Goal: Task Accomplishment & Management: Manage account settings

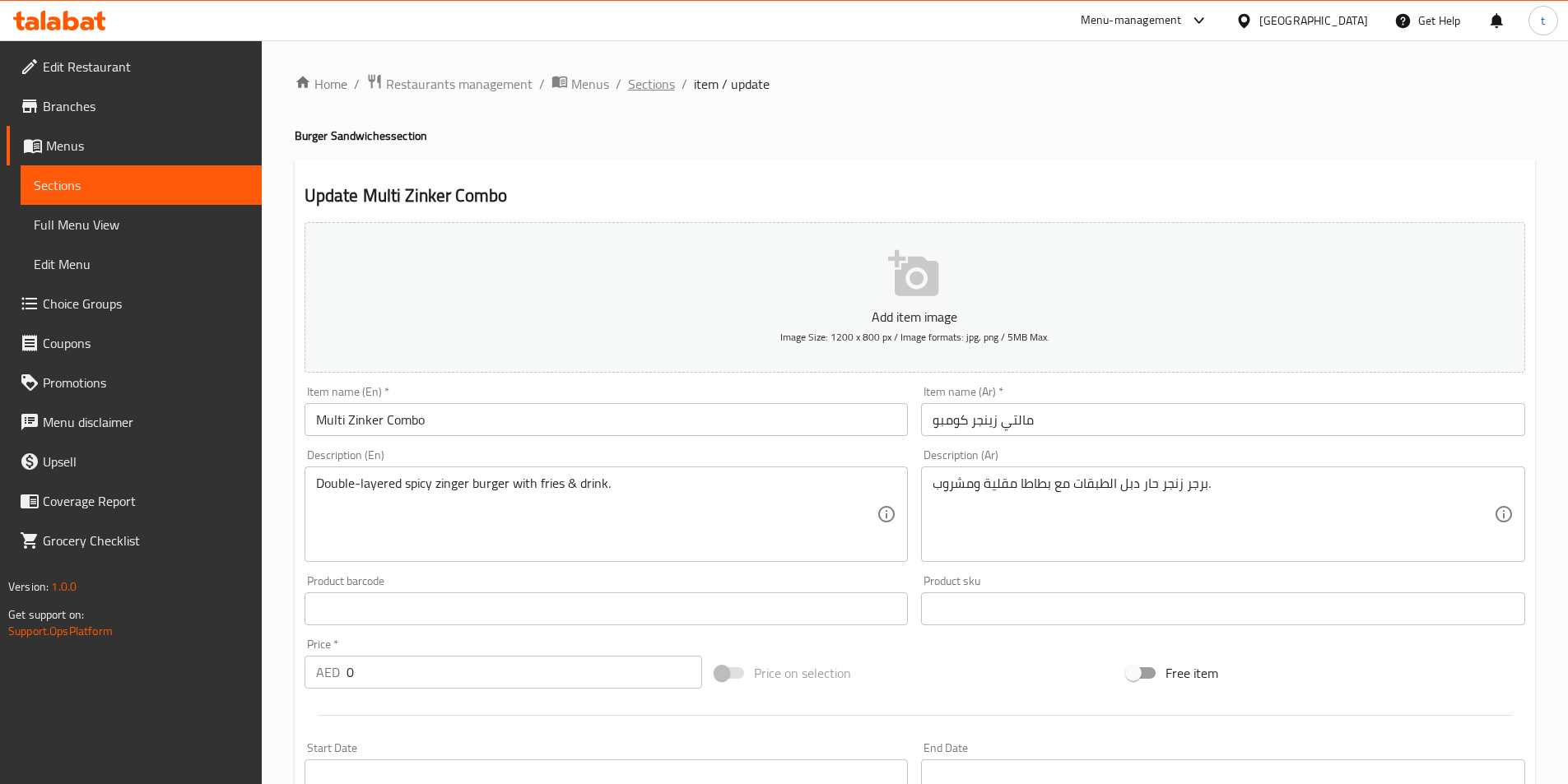
click at [651, 87] on span "Sections" at bounding box center [651, 84] width 47 height 19
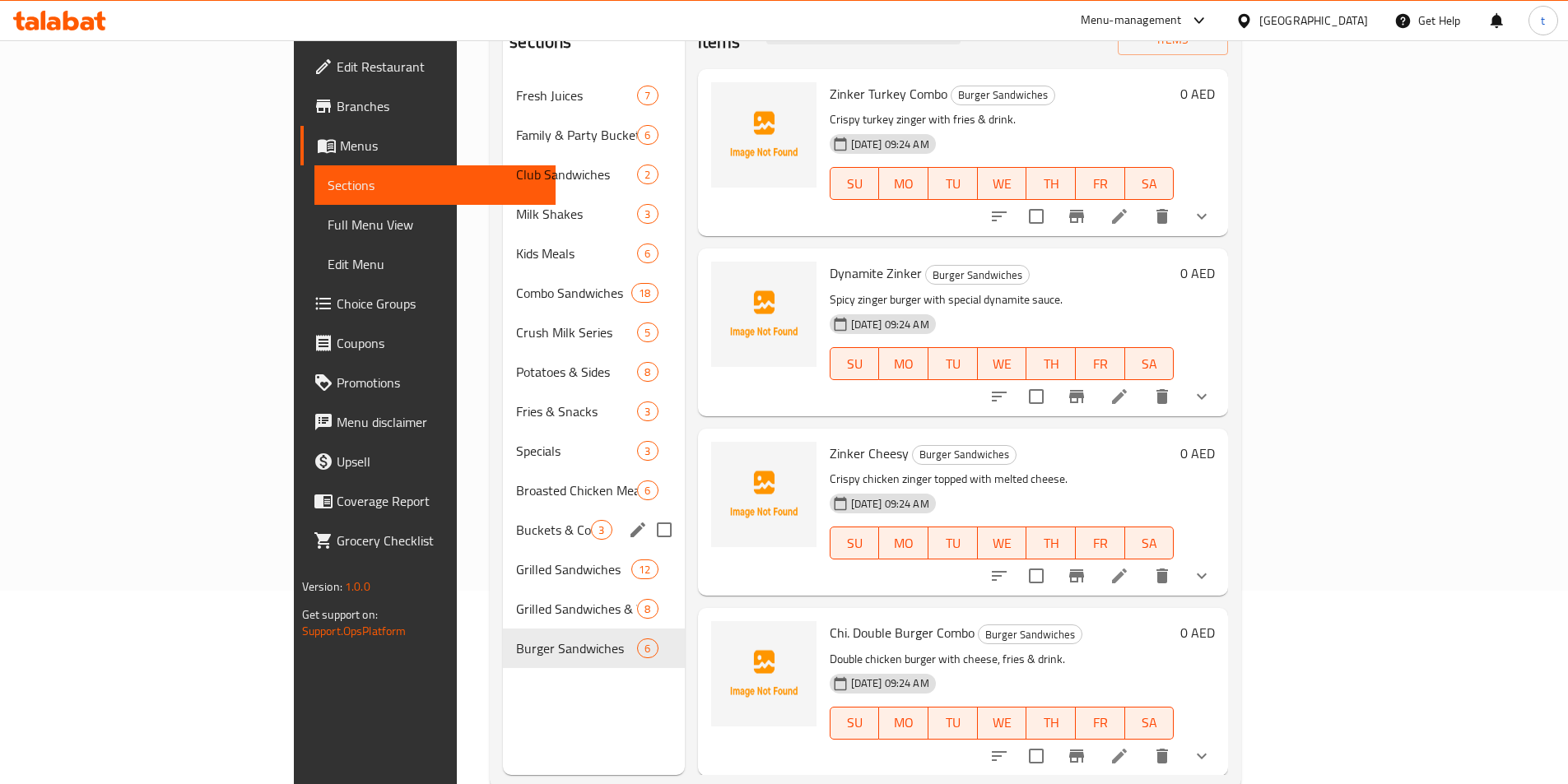
scroll to position [230, 0]
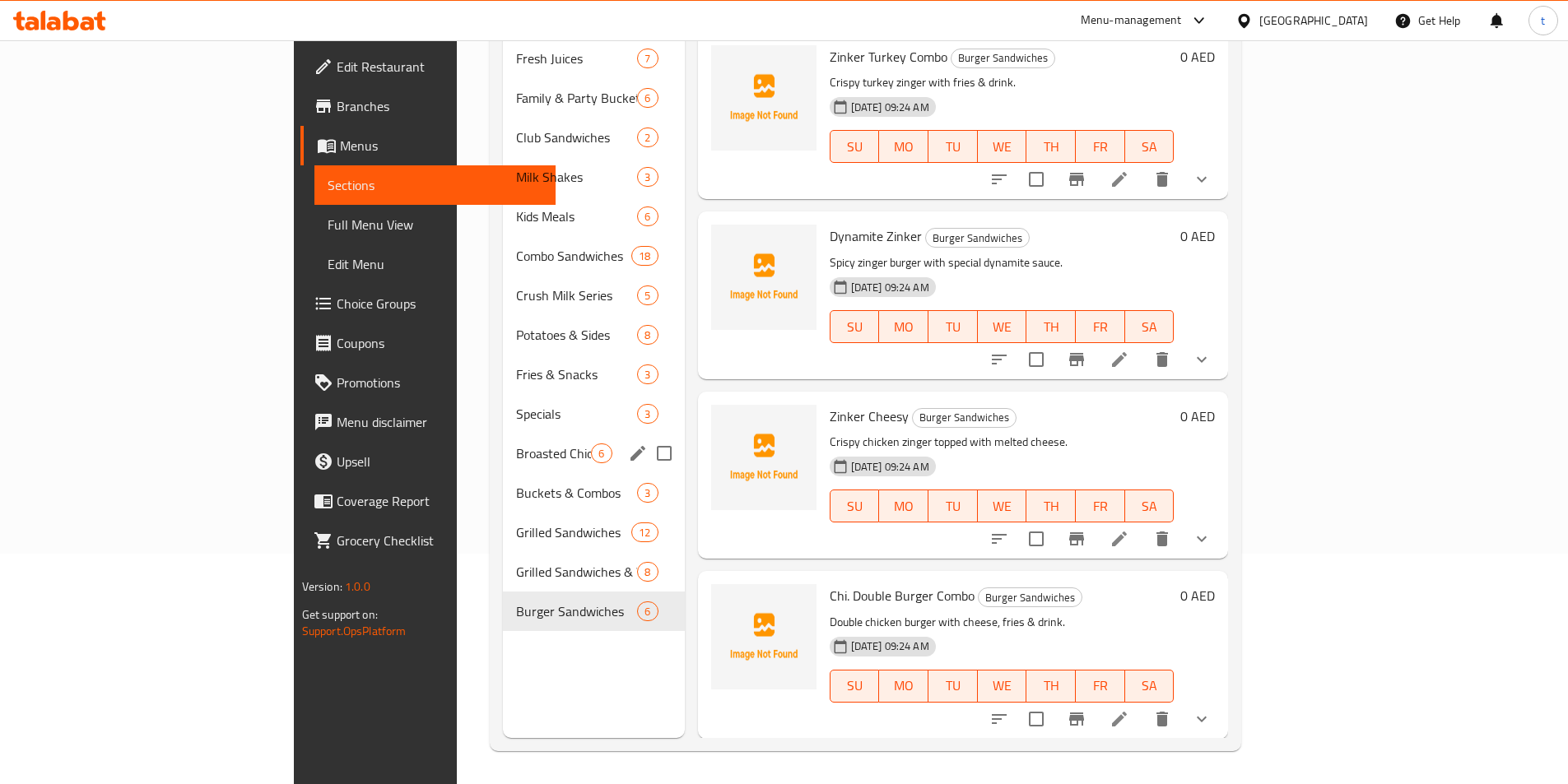
click at [502, 445] on div "Broasted Chicken Meals 6" at bounding box center [592, 453] width 181 height 39
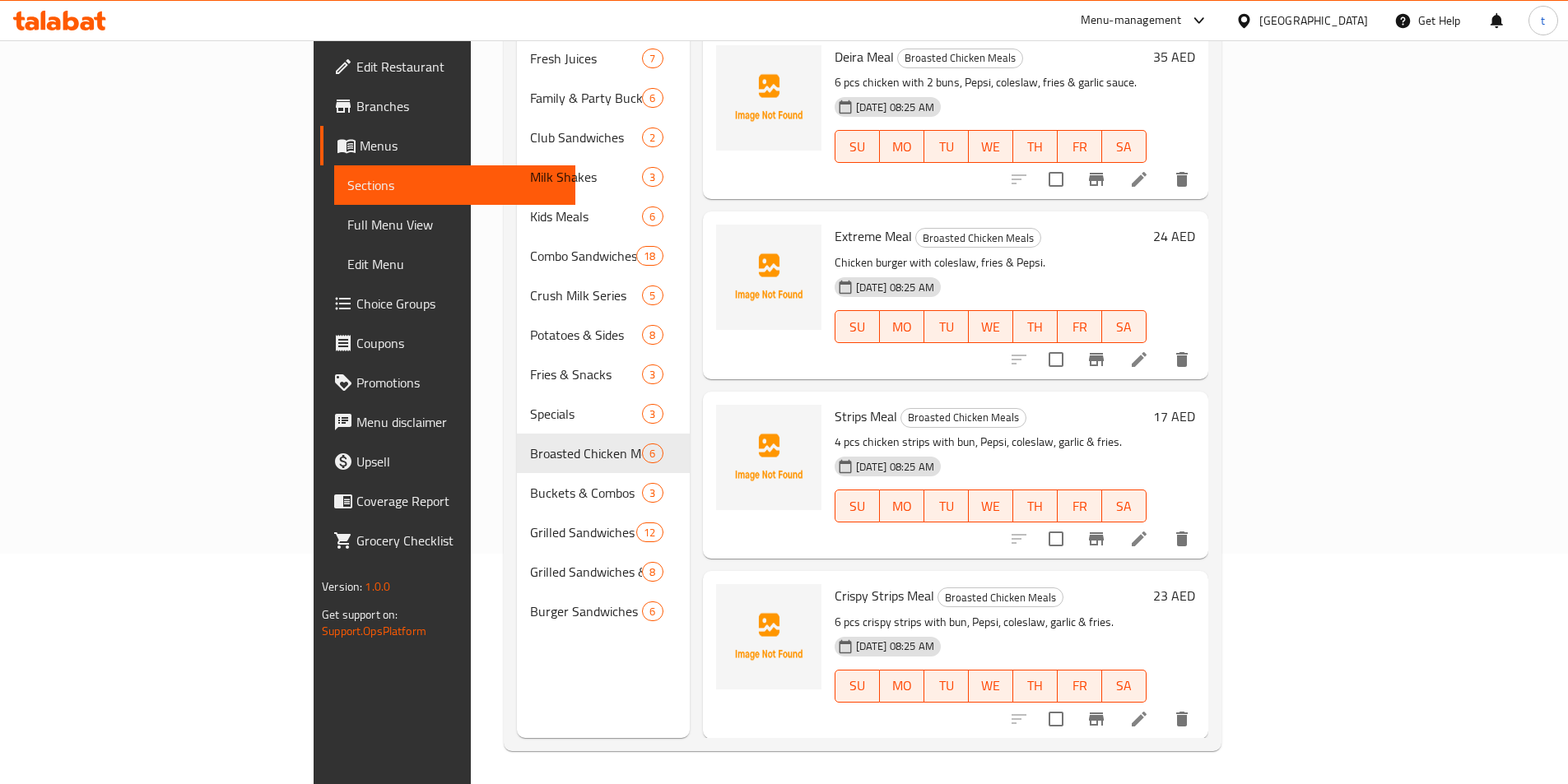
click at [1118, 431] on p "4 pcs chicken strips with bun, Pepsi, coleslaw, garlic & fries." at bounding box center [990, 442] width 312 height 20
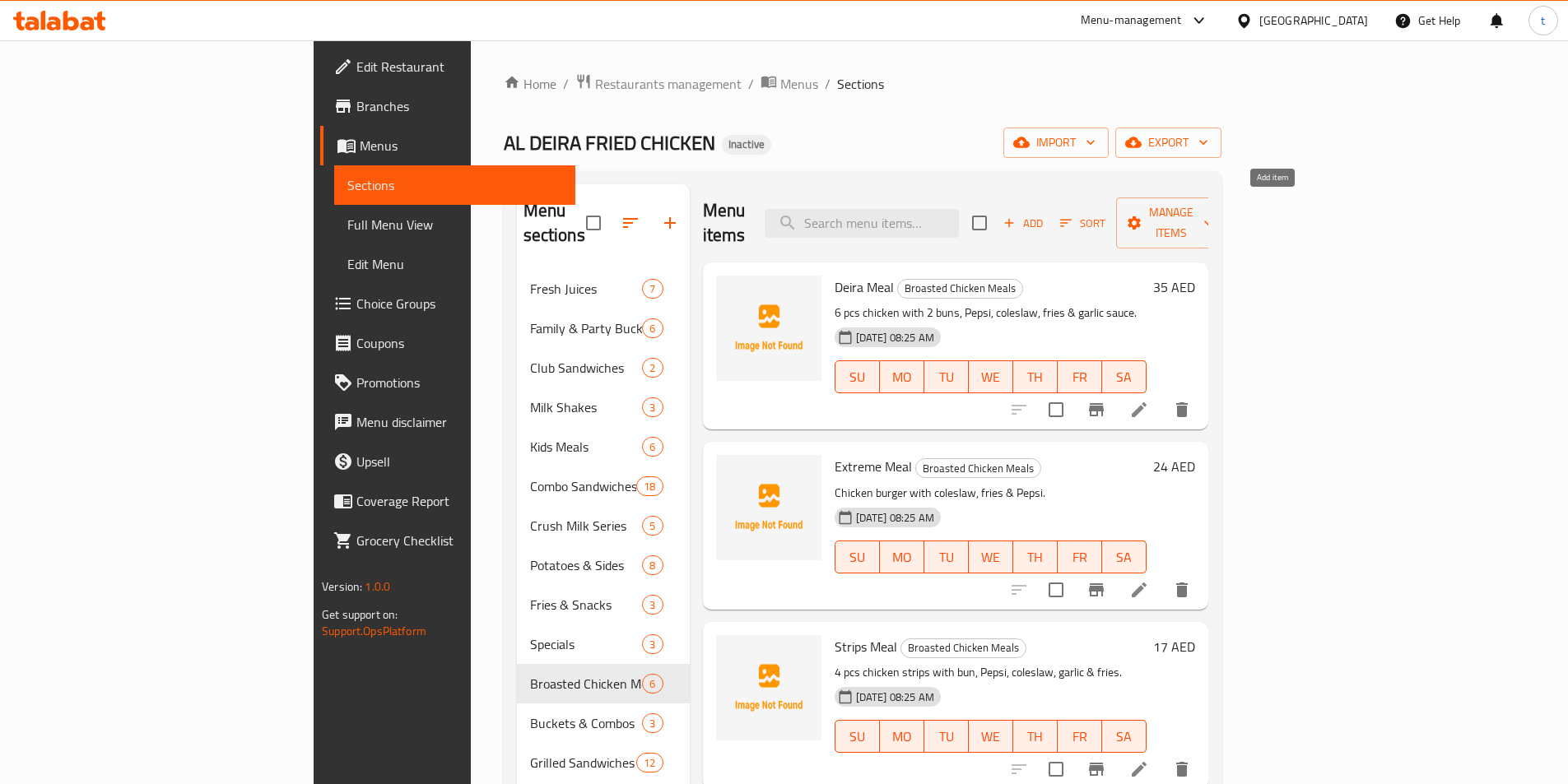
click at [1045, 217] on span "Add" at bounding box center [1022, 223] width 44 height 19
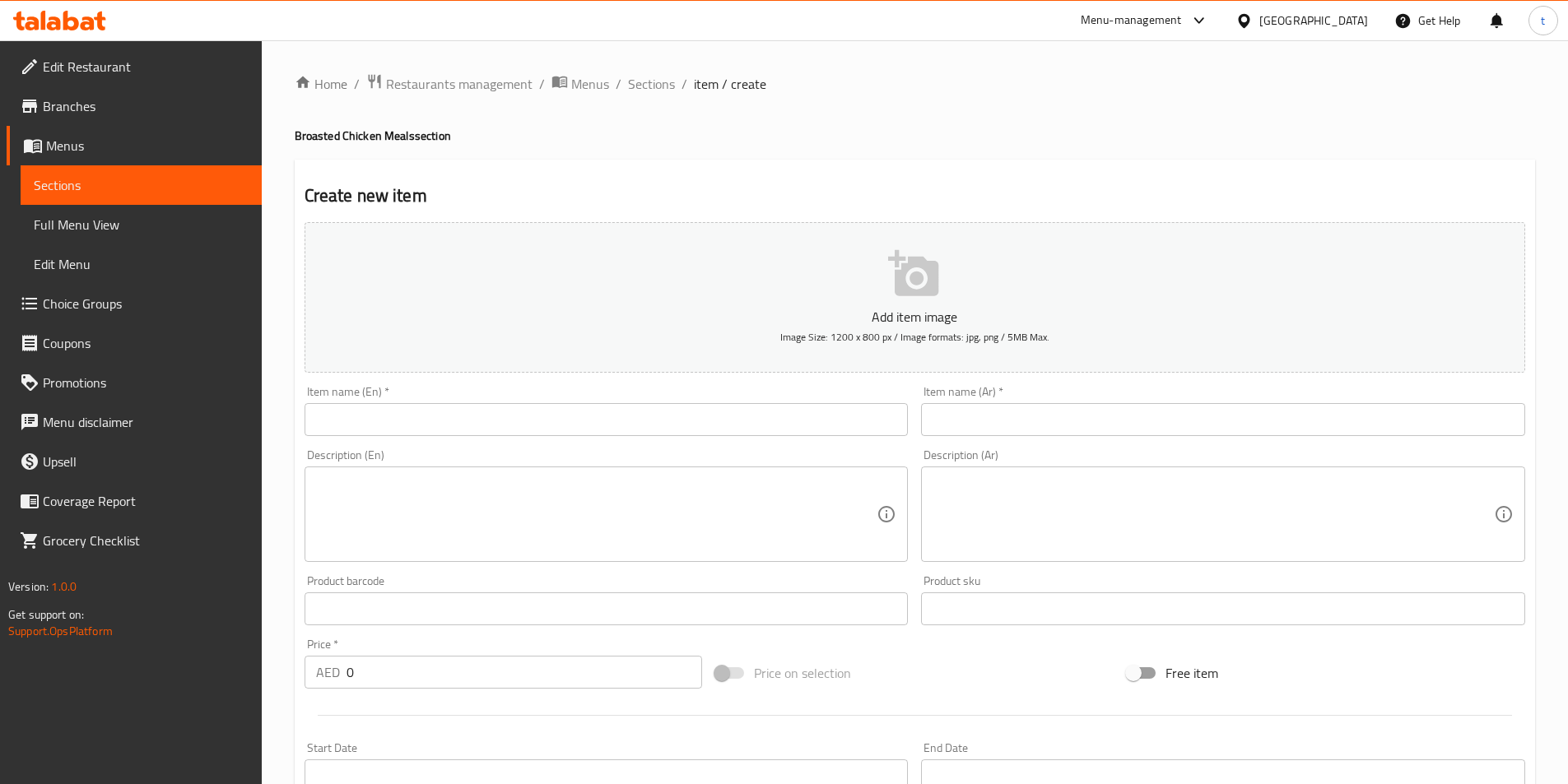
click at [520, 406] on input "text" at bounding box center [606, 420] width 604 height 33
paste input "Snack Meal"
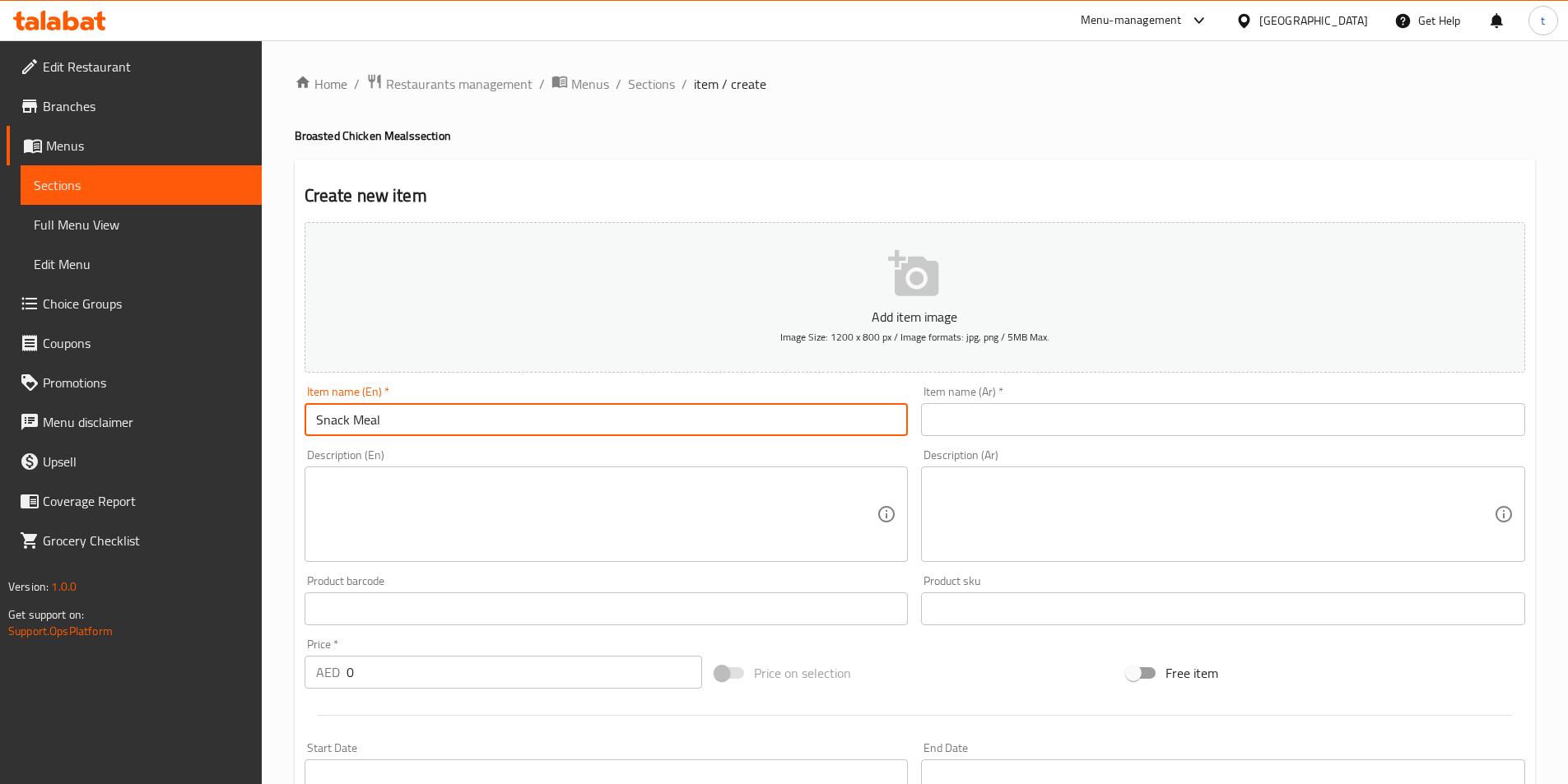
type input "Snack Meal"
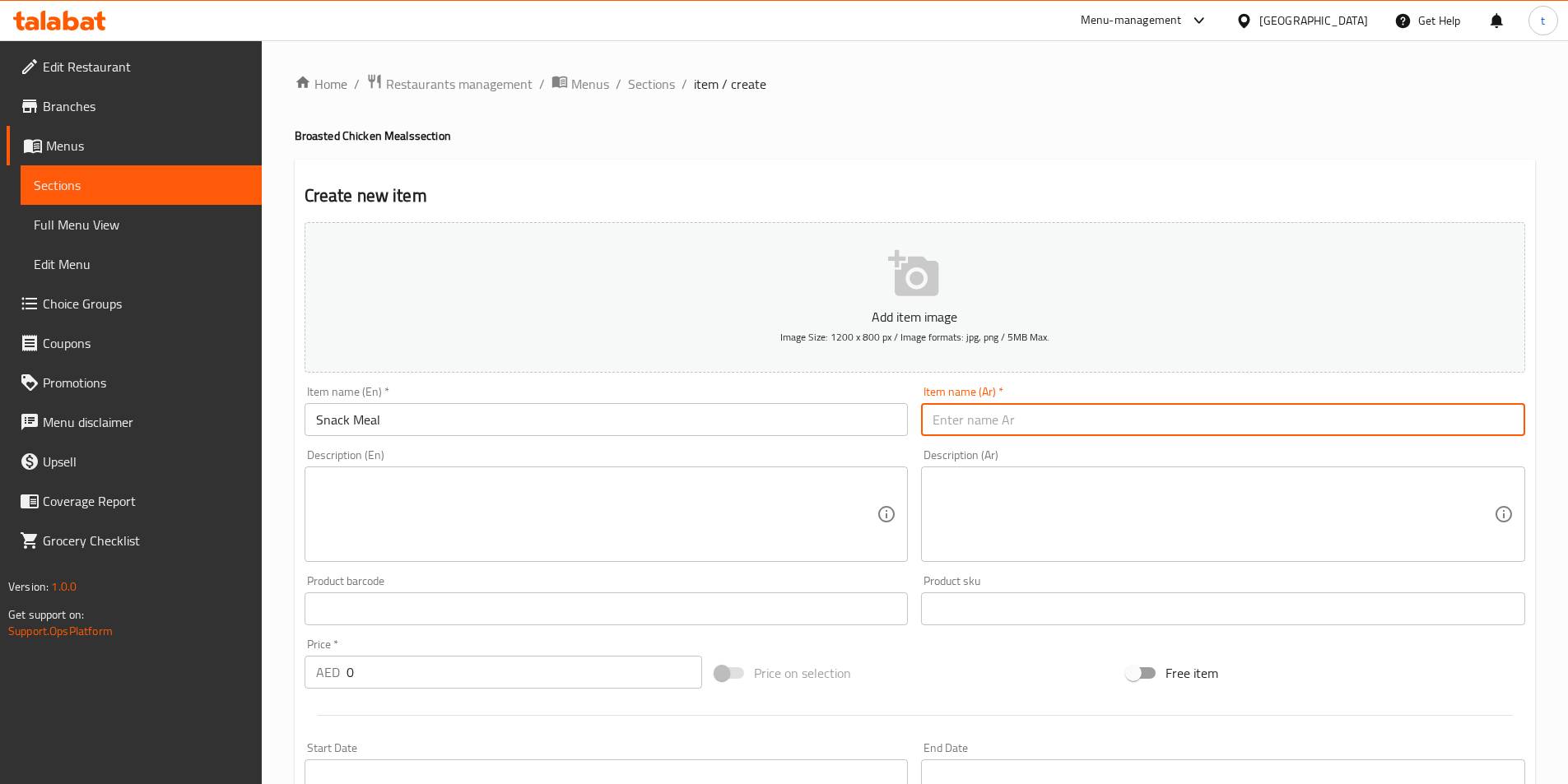
click at [1087, 414] on input "text" at bounding box center [1223, 420] width 604 height 33
type input ","
type input "سناك ميل"
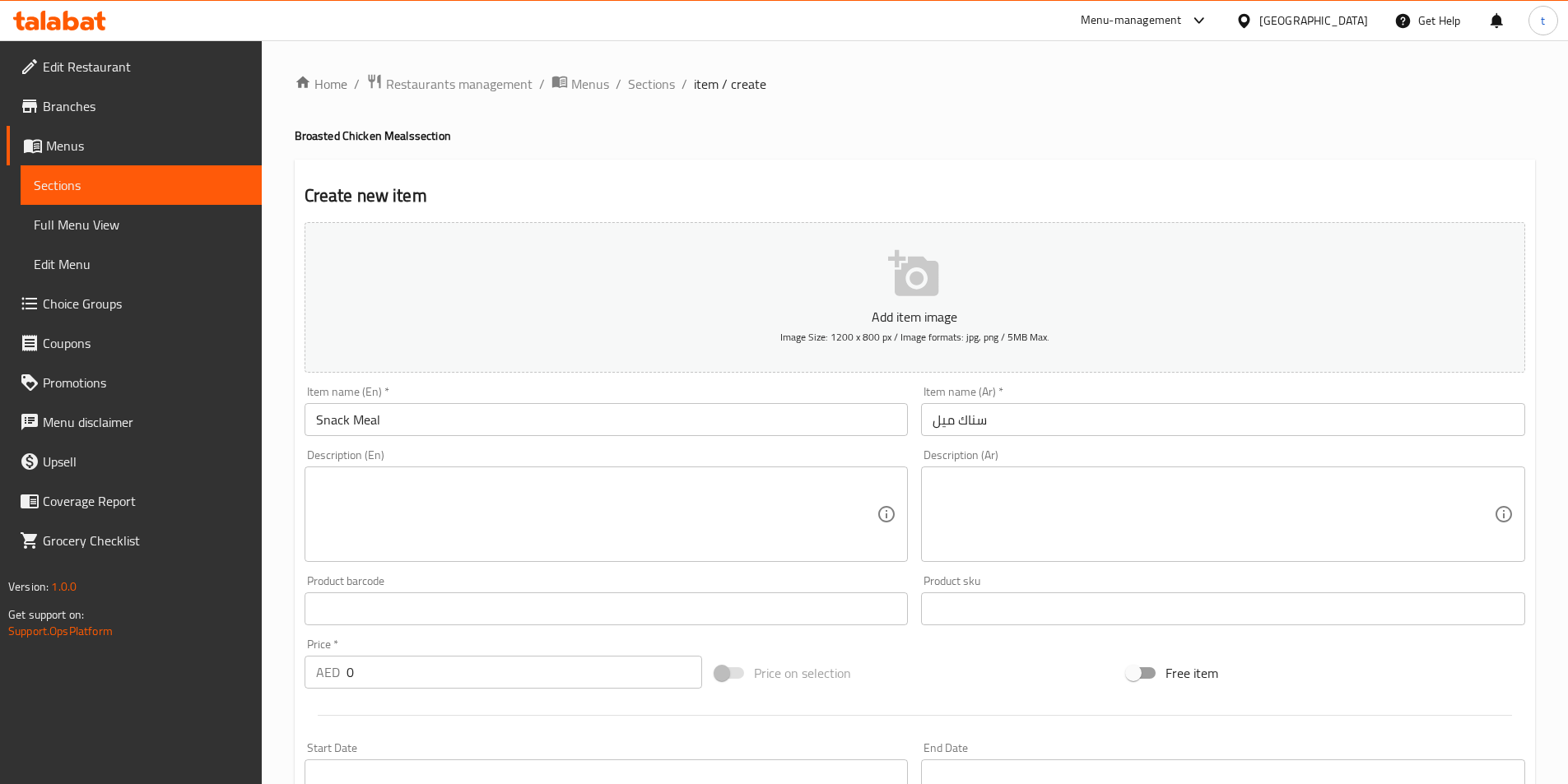
click at [553, 509] on textarea at bounding box center [596, 514] width 561 height 78
paste textarea "2 pcs chicken with bun, Pepsi & fries."
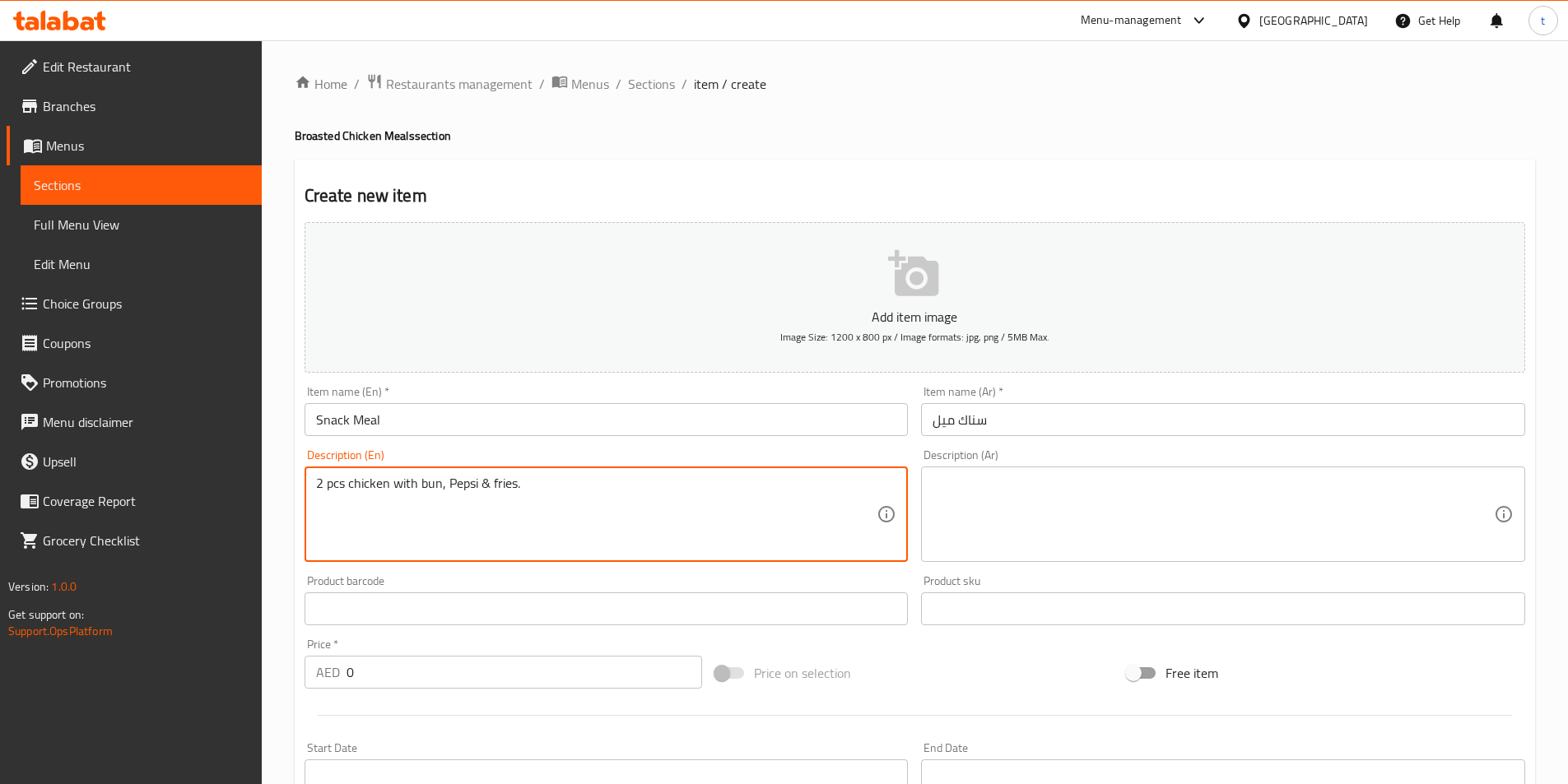
type textarea "2 pcs chicken with bun, Pepsi & fries."
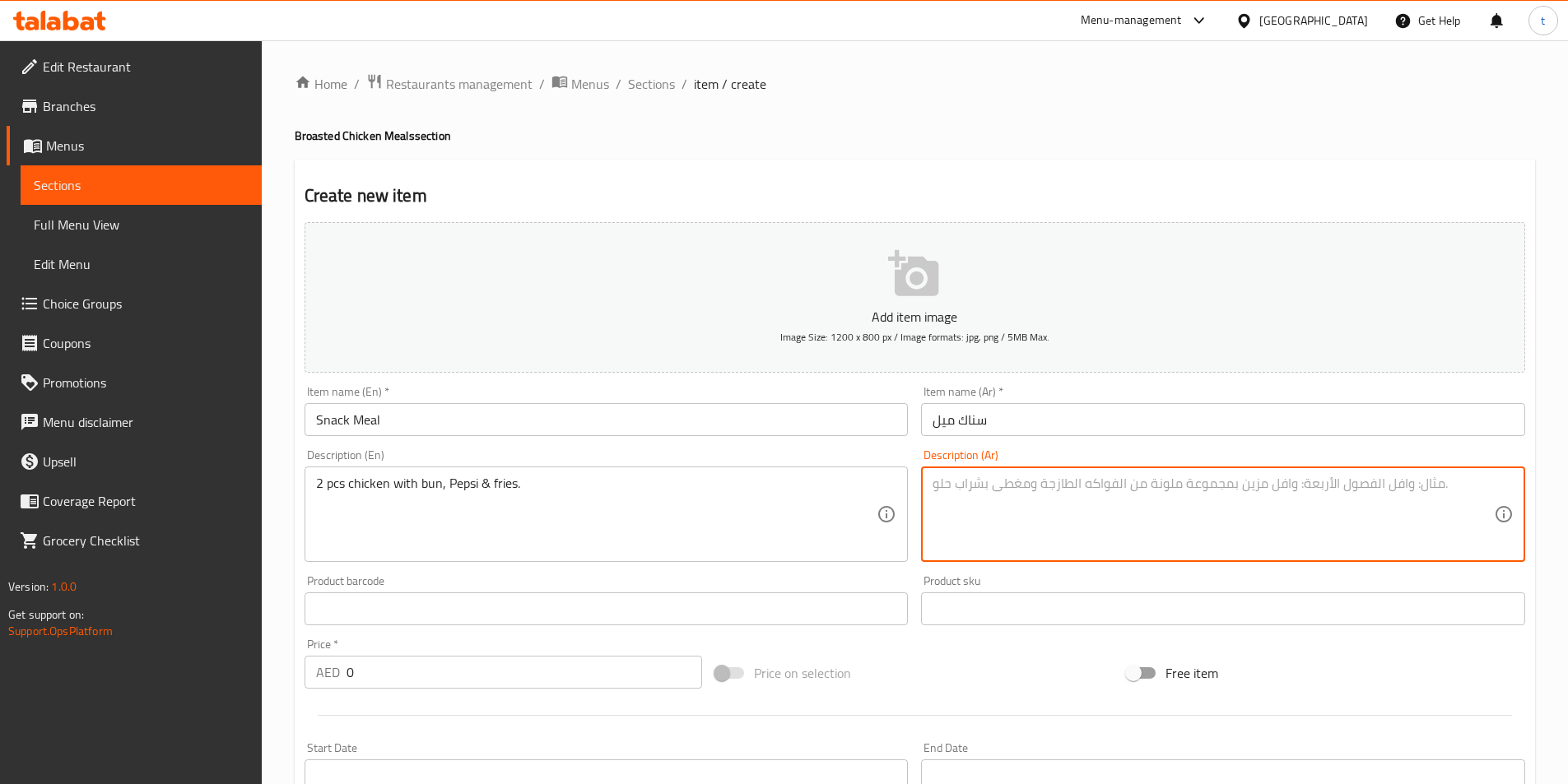
click at [1303, 510] on textarea at bounding box center [1213, 514] width 561 height 78
type textarea "2 قطعة دجاج مع كيزر و بيبسي و بطاطس مقلية"
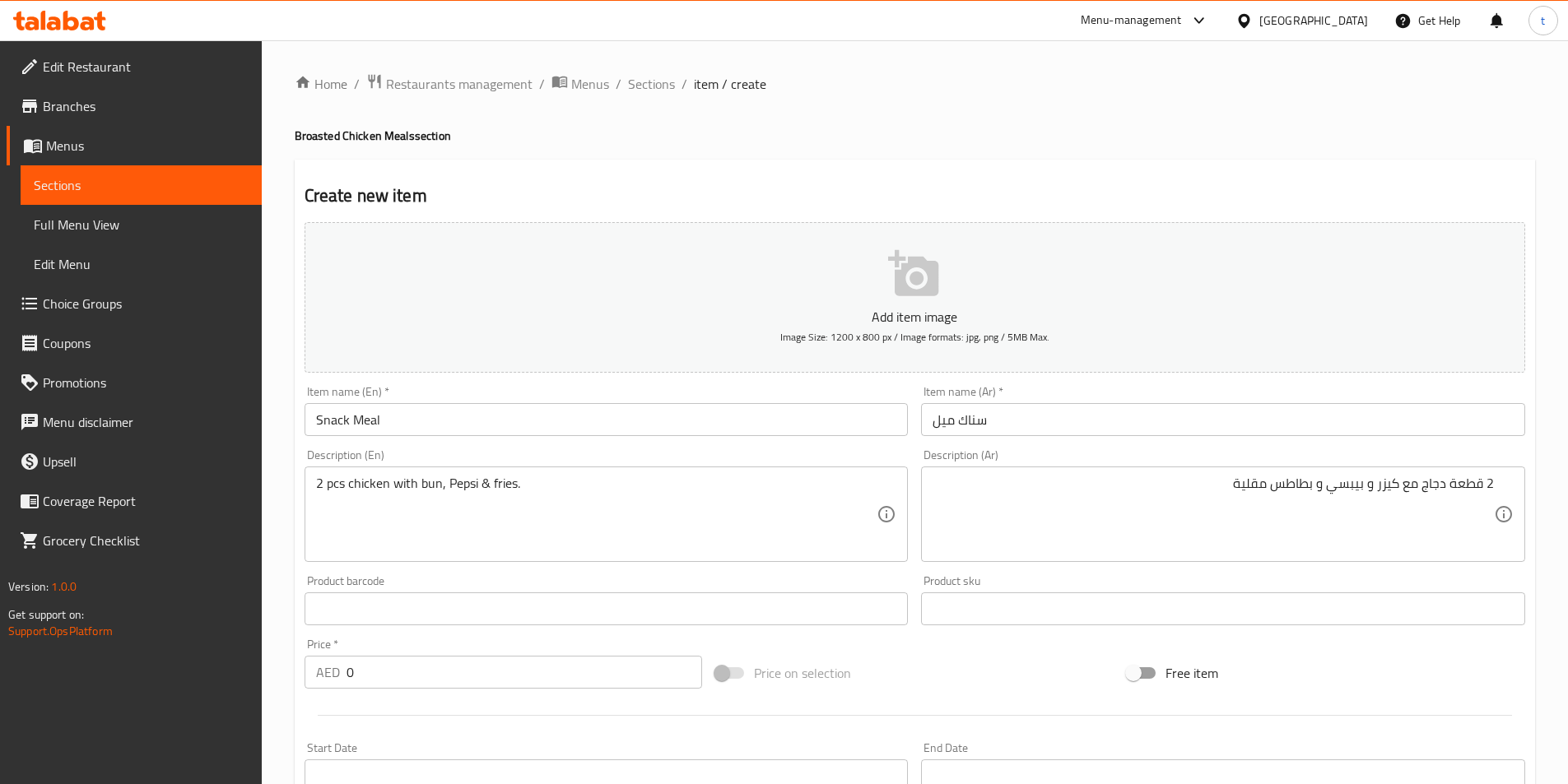
scroll to position [164, 0]
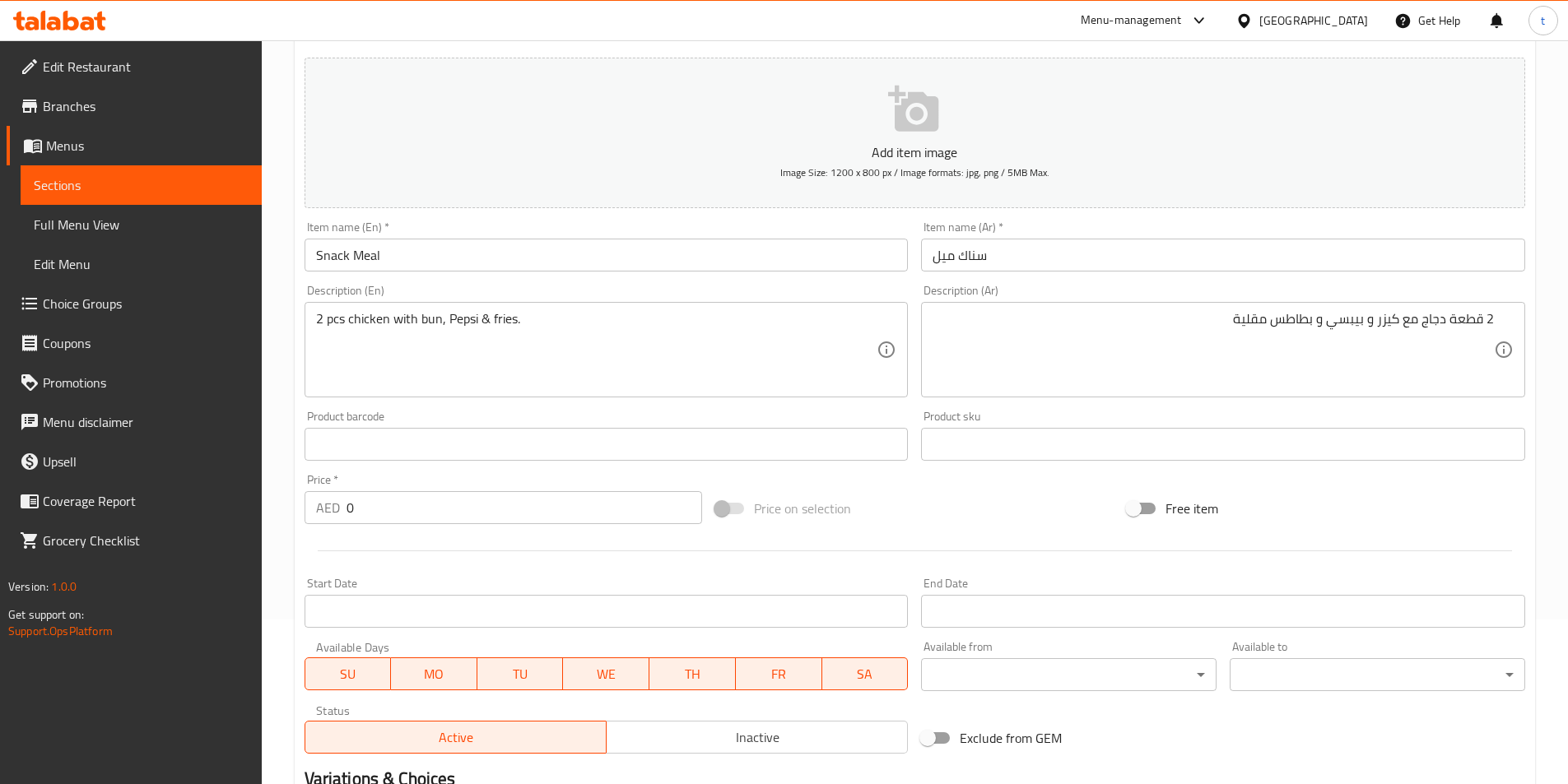
click at [436, 510] on input "0" at bounding box center [525, 508] width 356 height 33
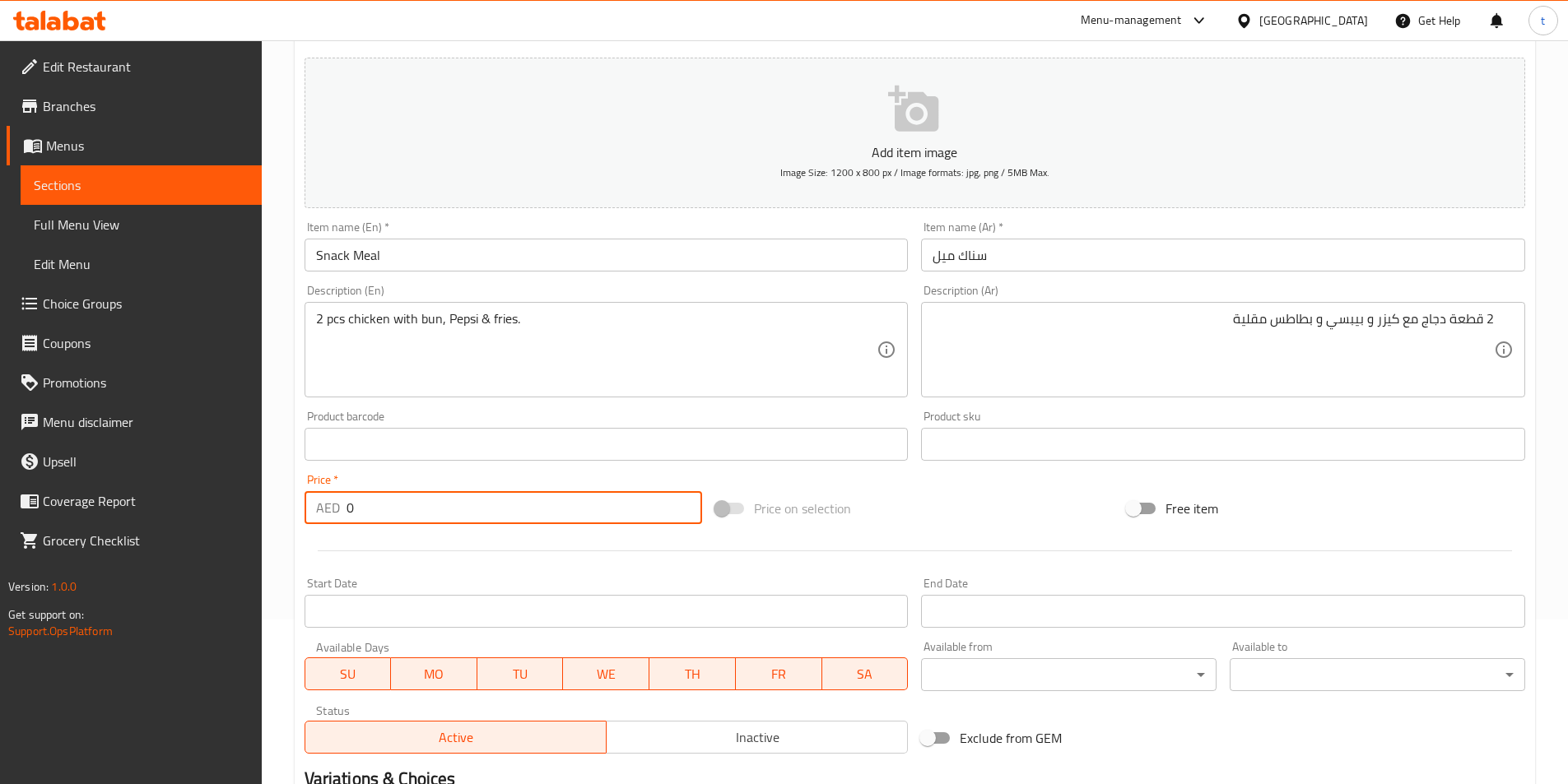
click at [436, 510] on input "0" at bounding box center [525, 508] width 356 height 33
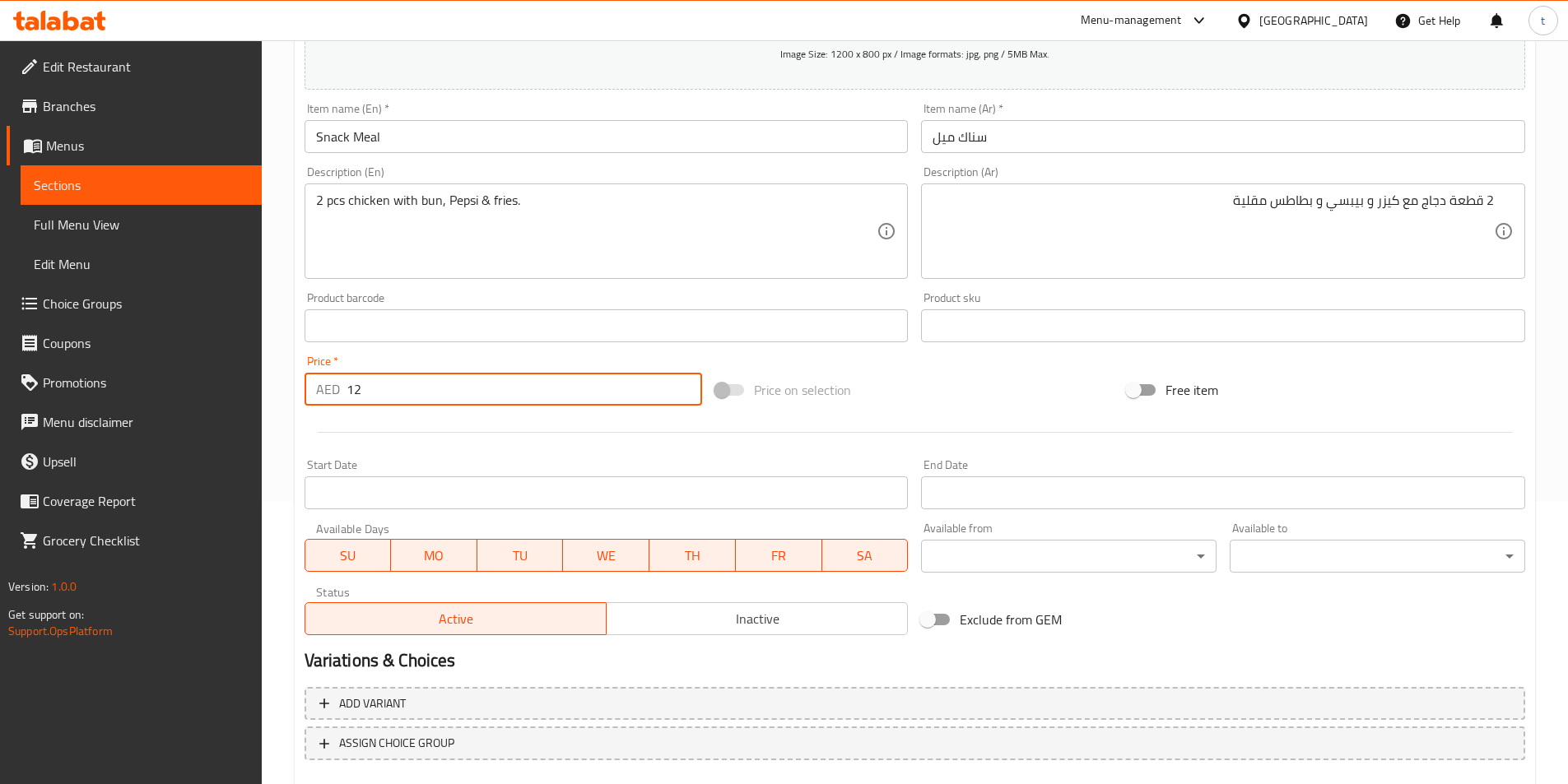
scroll to position [378, 0]
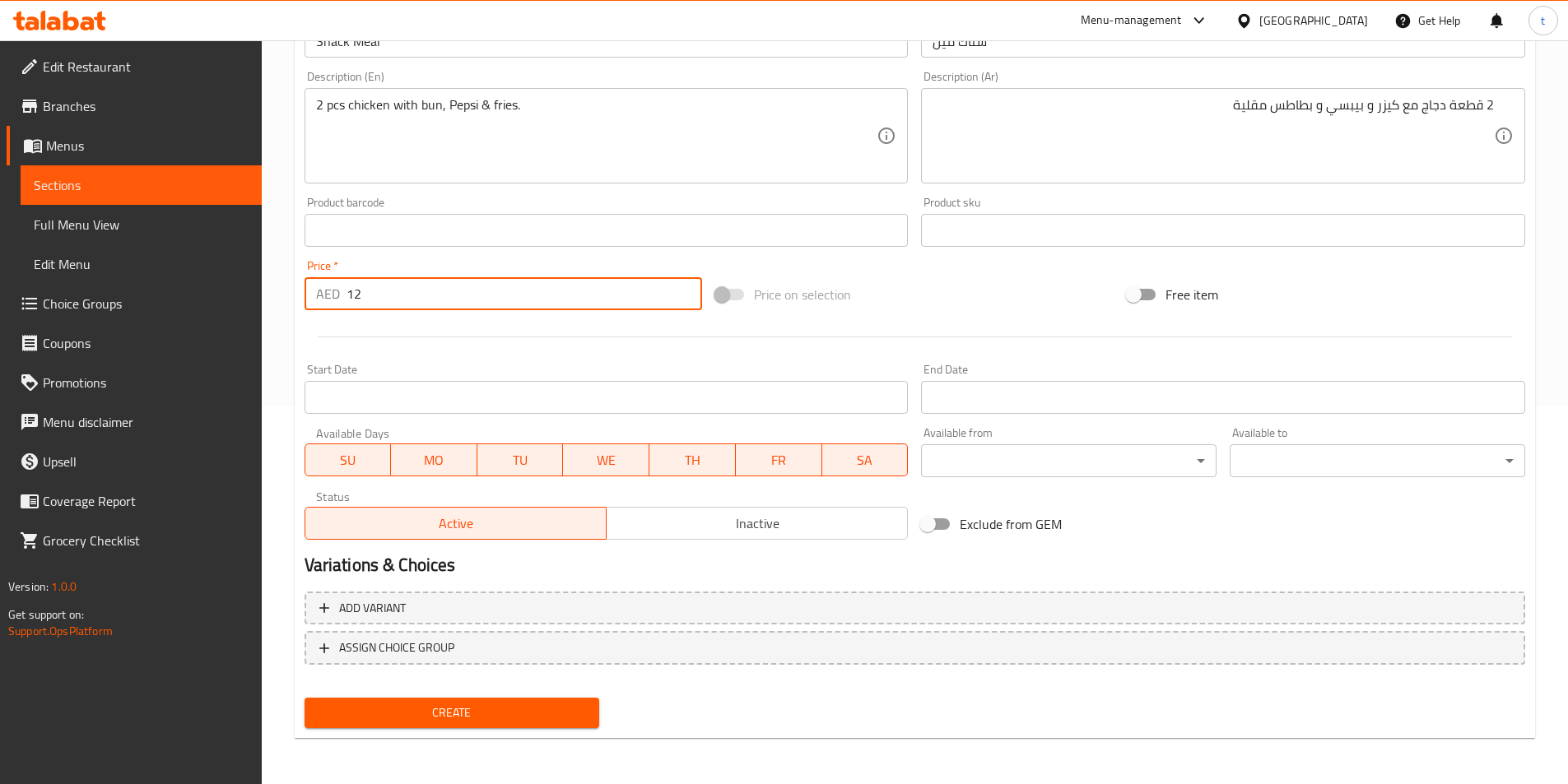
type input "12"
click at [486, 703] on span "Create" at bounding box center [452, 712] width 269 height 20
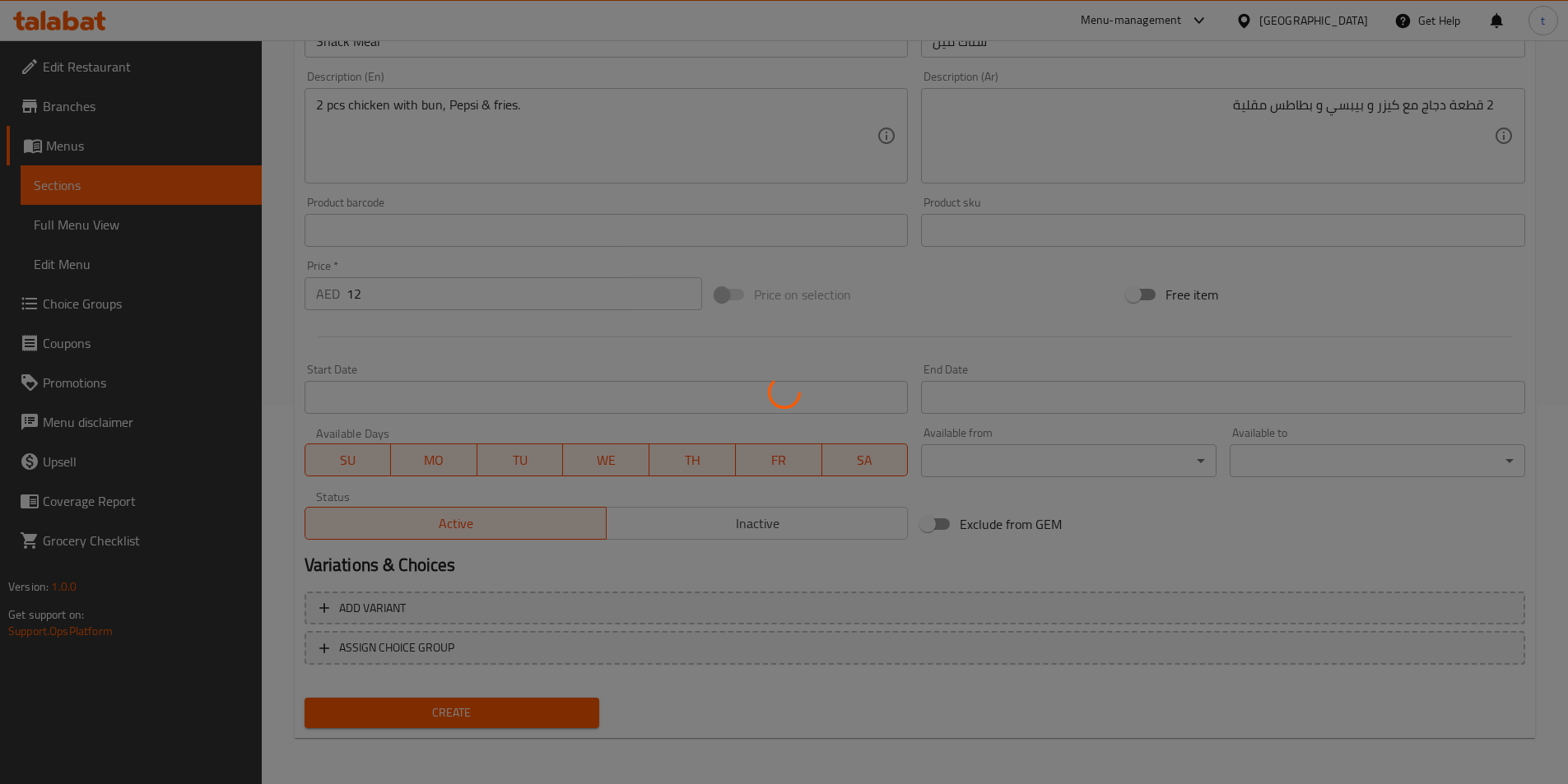
type input "0"
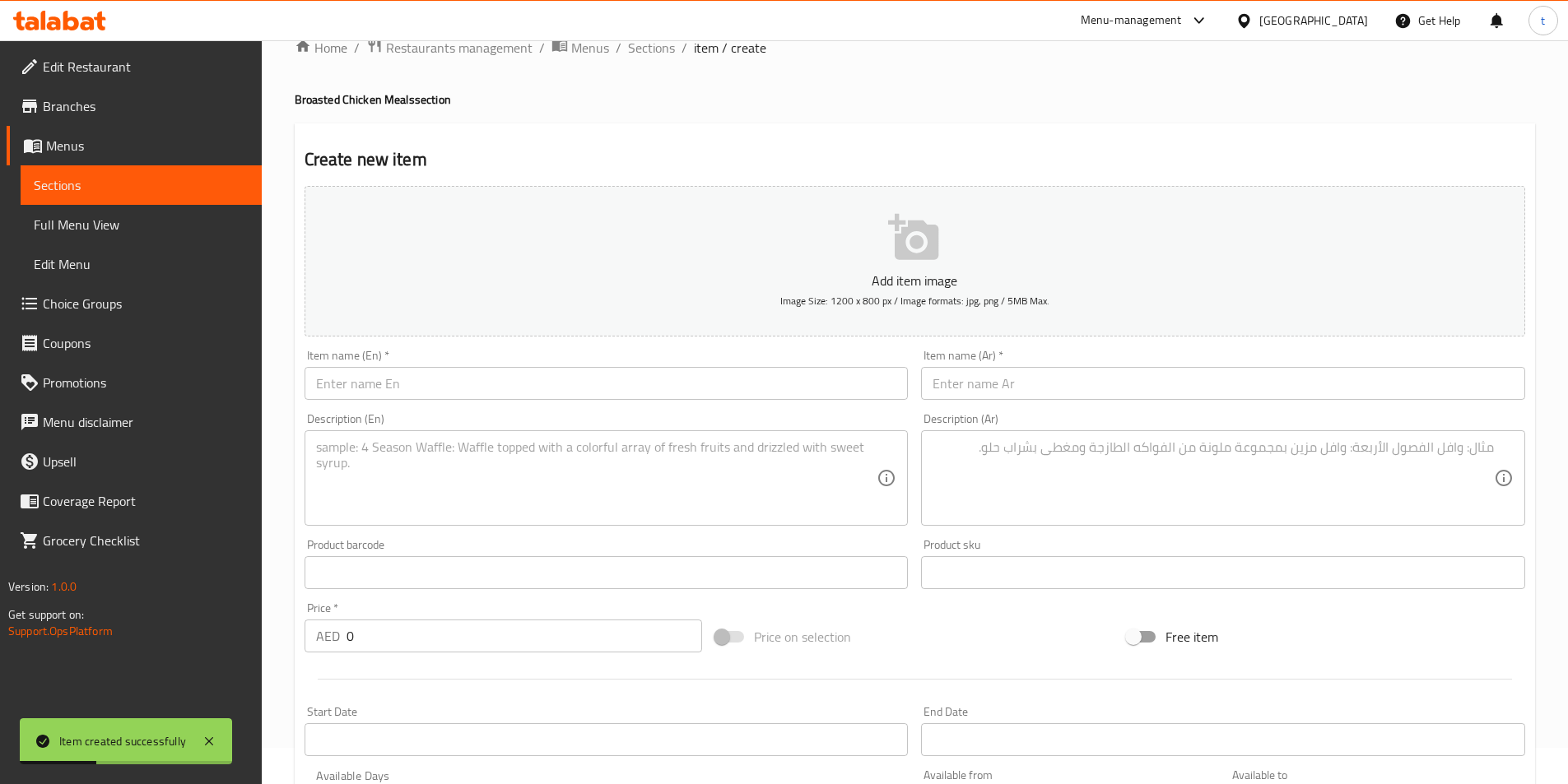
scroll to position [0, 0]
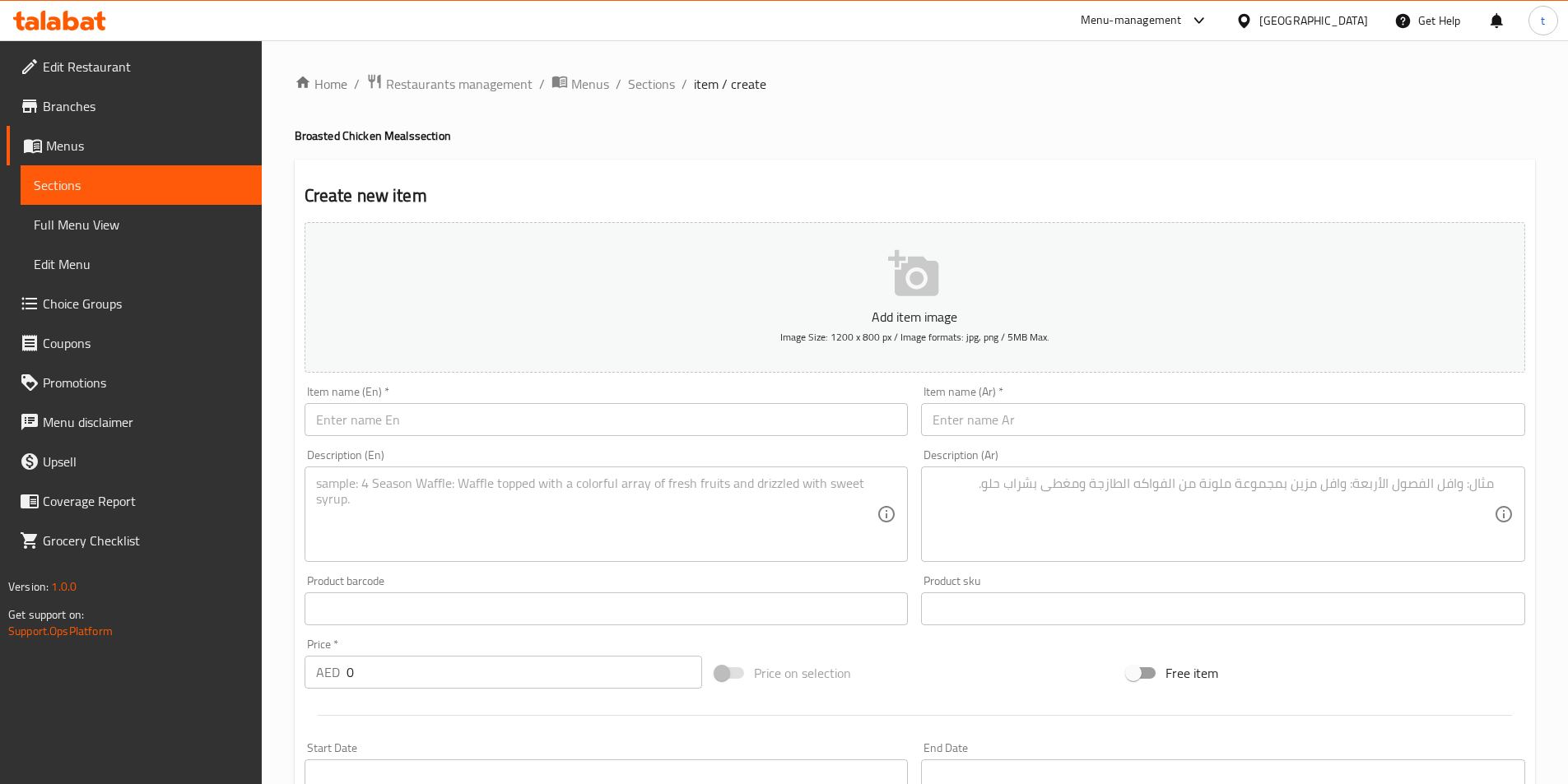
click at [517, 416] on input "text" at bounding box center [606, 420] width 604 height 33
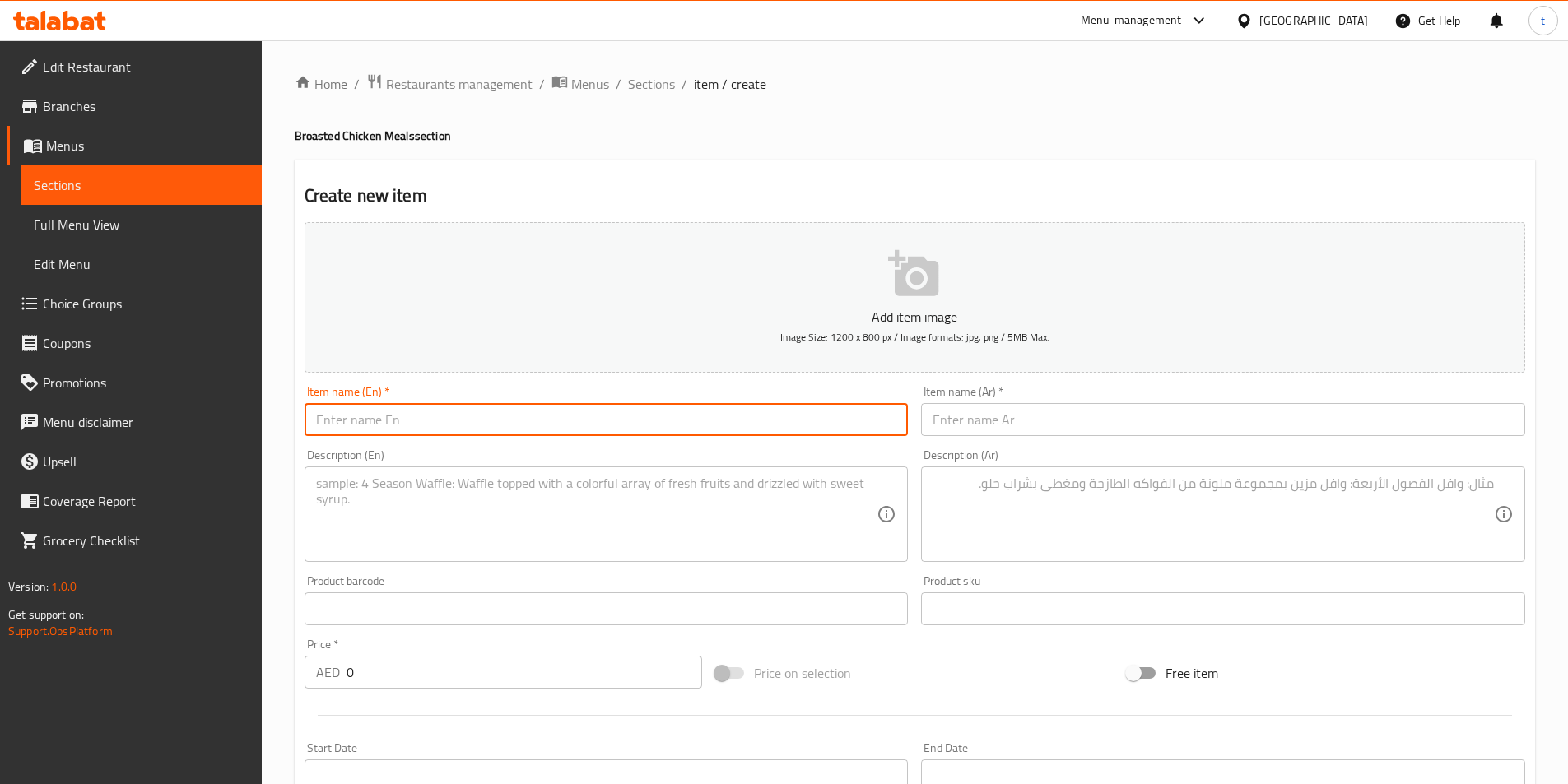
paste input "Dinner Meal"
type input "Dinner Meal"
click at [1179, 414] on input "text" at bounding box center [1223, 420] width 604 height 33
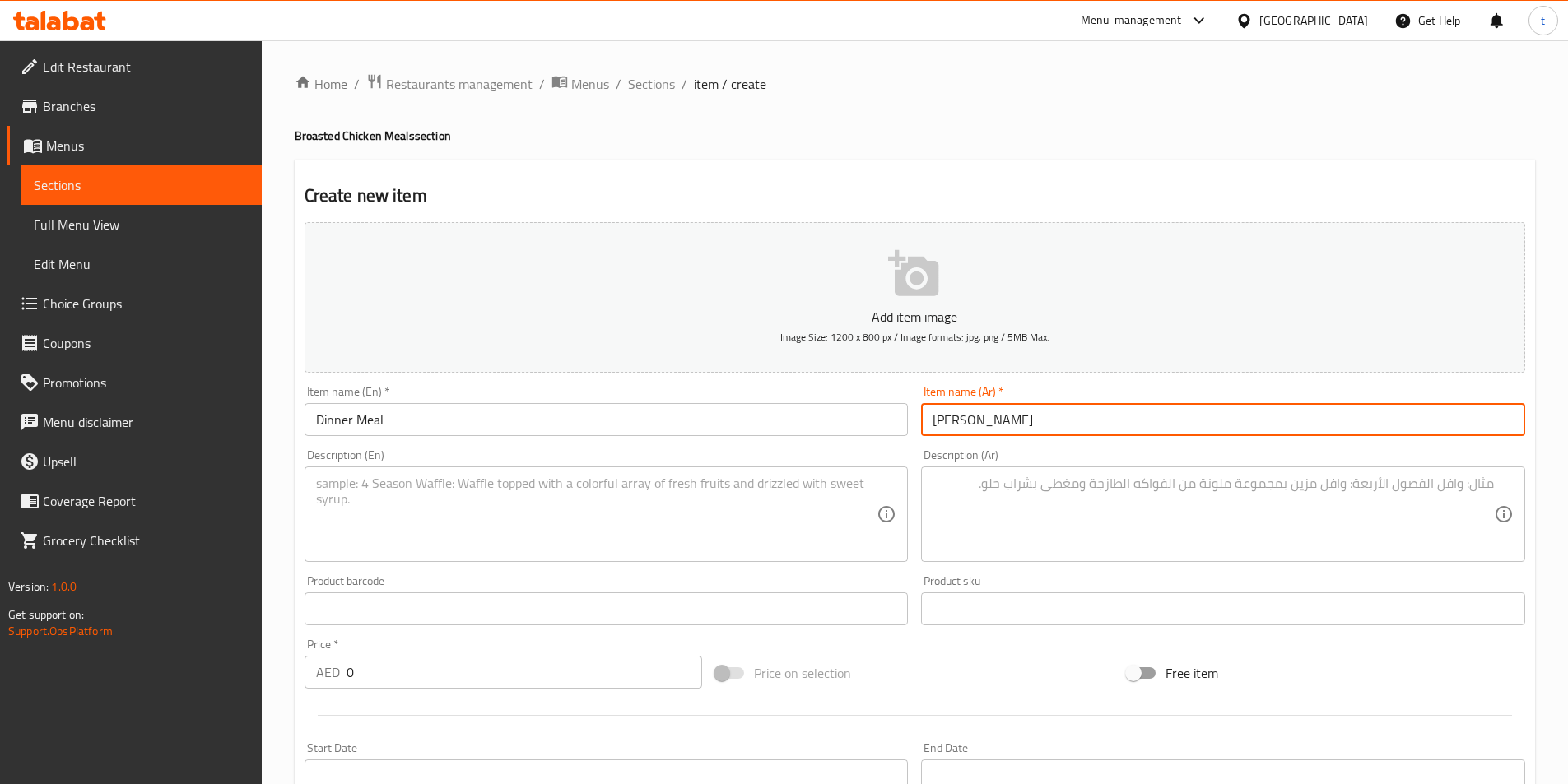
type input "[PERSON_NAME]"
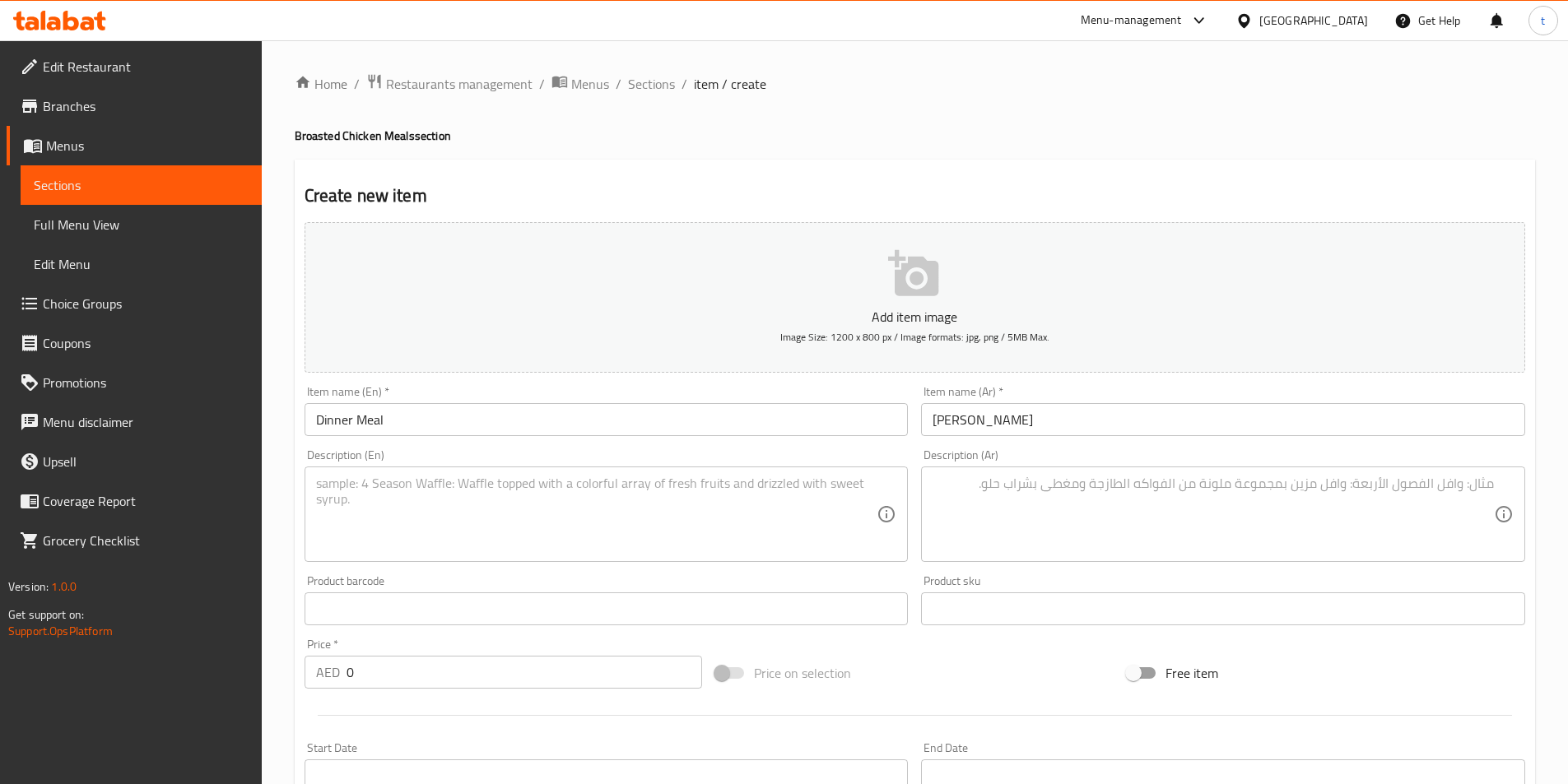
click at [564, 506] on textarea at bounding box center [596, 514] width 561 height 78
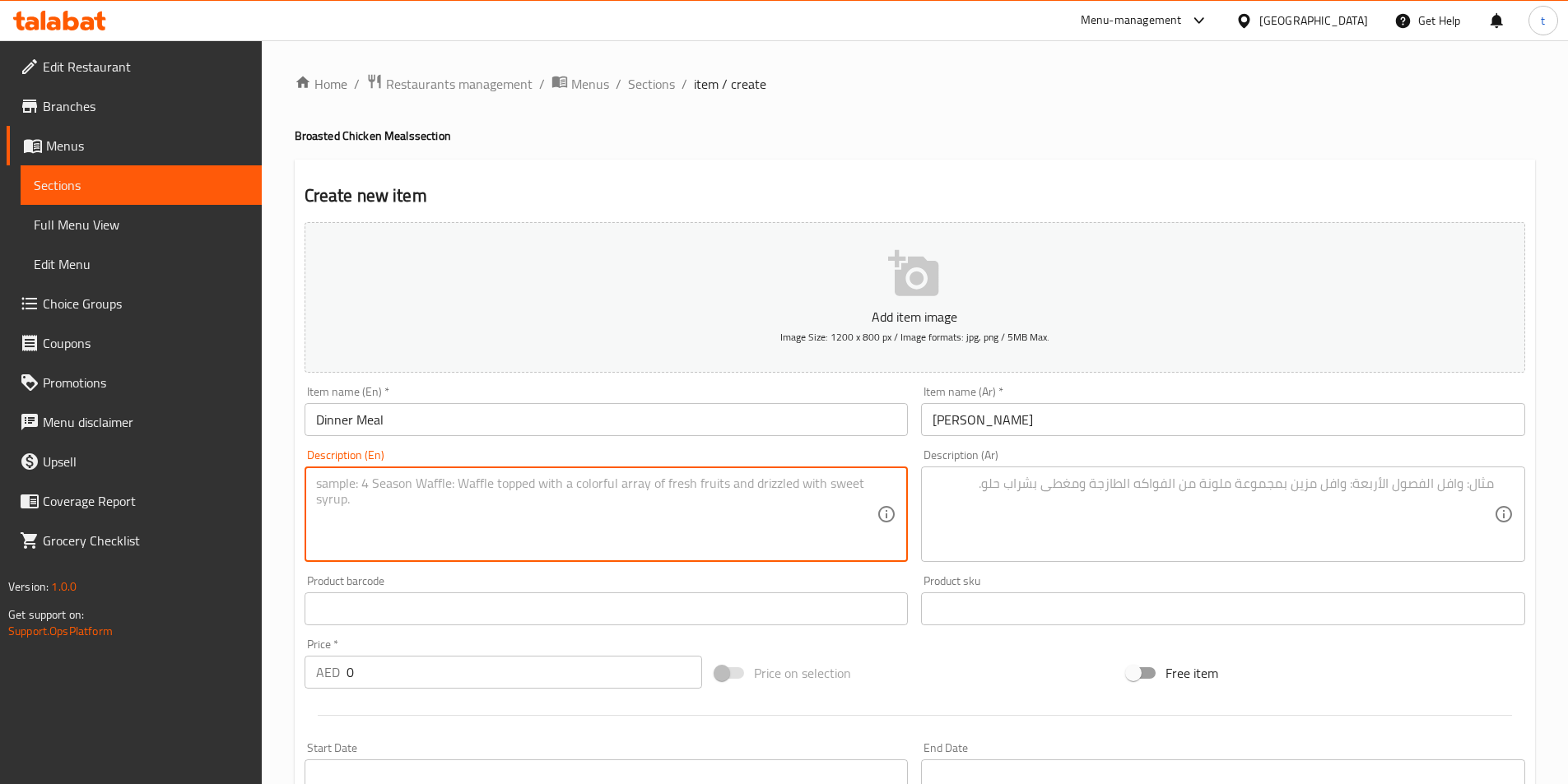
paste textarea "3 pcs chicken with bun, Pepsi, coleslaw, fries & garlic."
type textarea "3 pcs chicken with bun, Pepsi, coleslaw, fries & garlic."
click at [1143, 451] on div "Description (Ar) Description (Ar)" at bounding box center [1223, 505] width 604 height 113
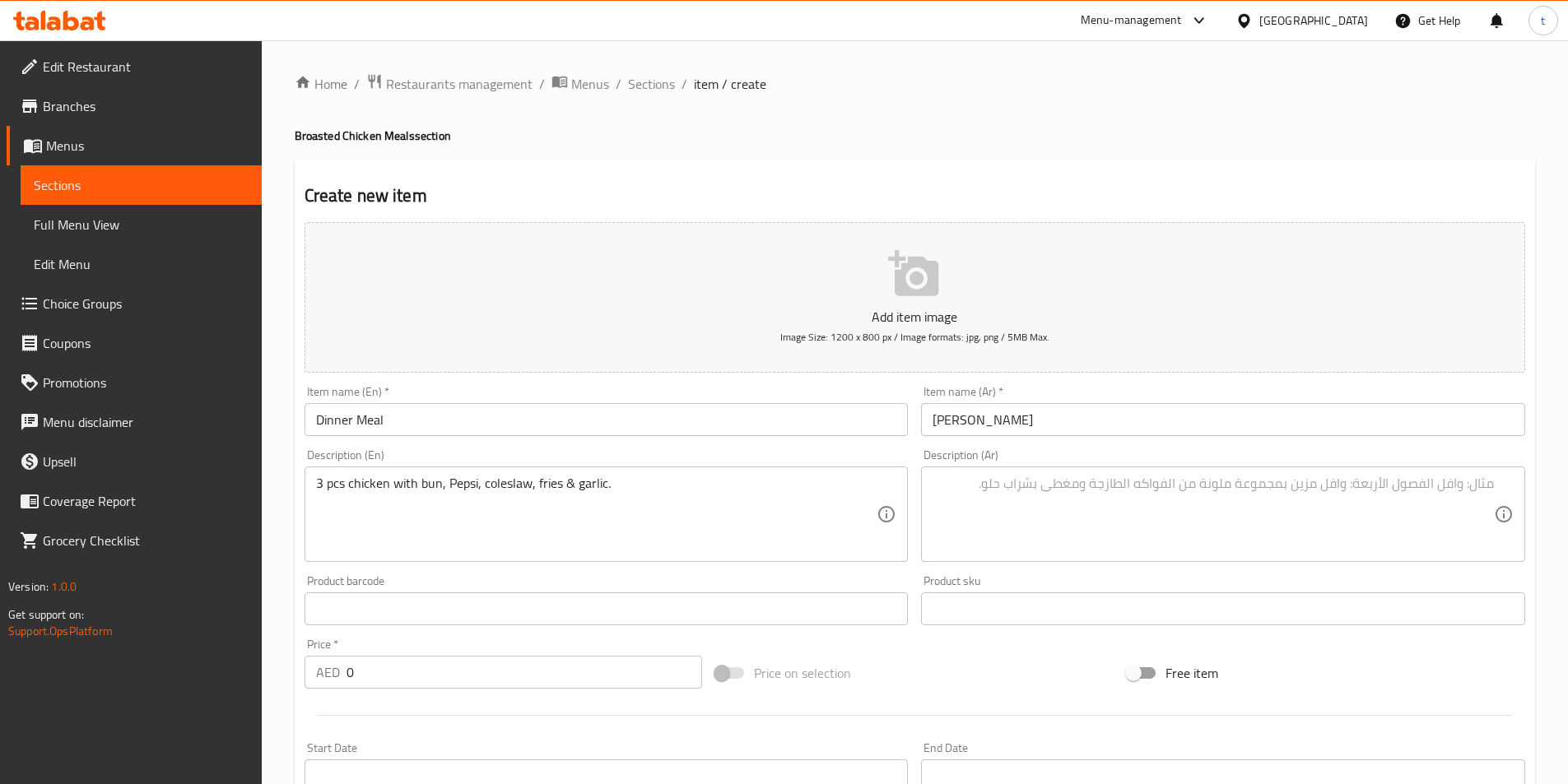
click at [1149, 473] on div "Description (Ar)" at bounding box center [1223, 514] width 604 height 95
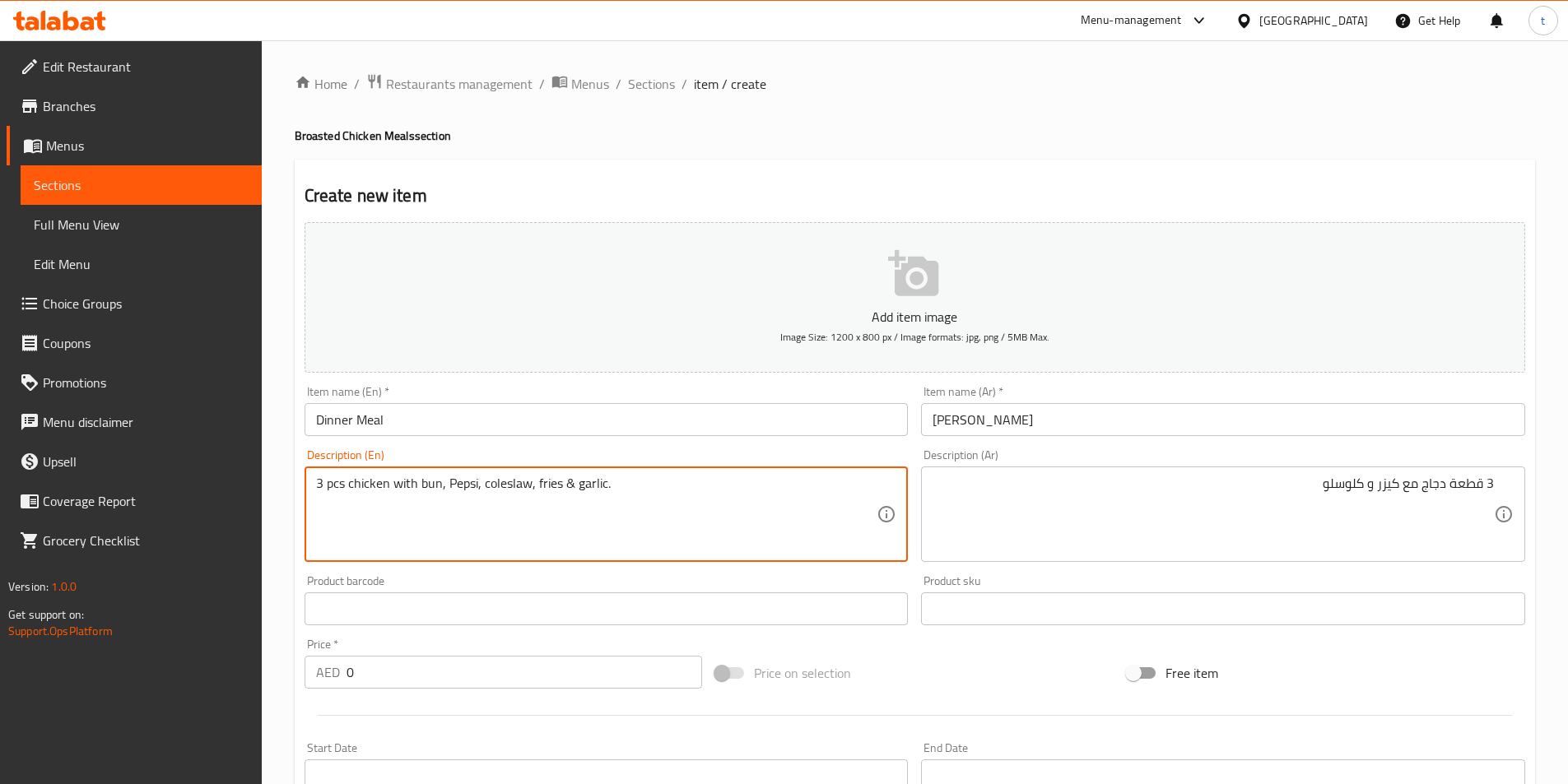
click at [510, 491] on textarea "3 pcs chicken with bun, Pepsi, coleslaw, fries & garlic." at bounding box center [596, 514] width 561 height 78
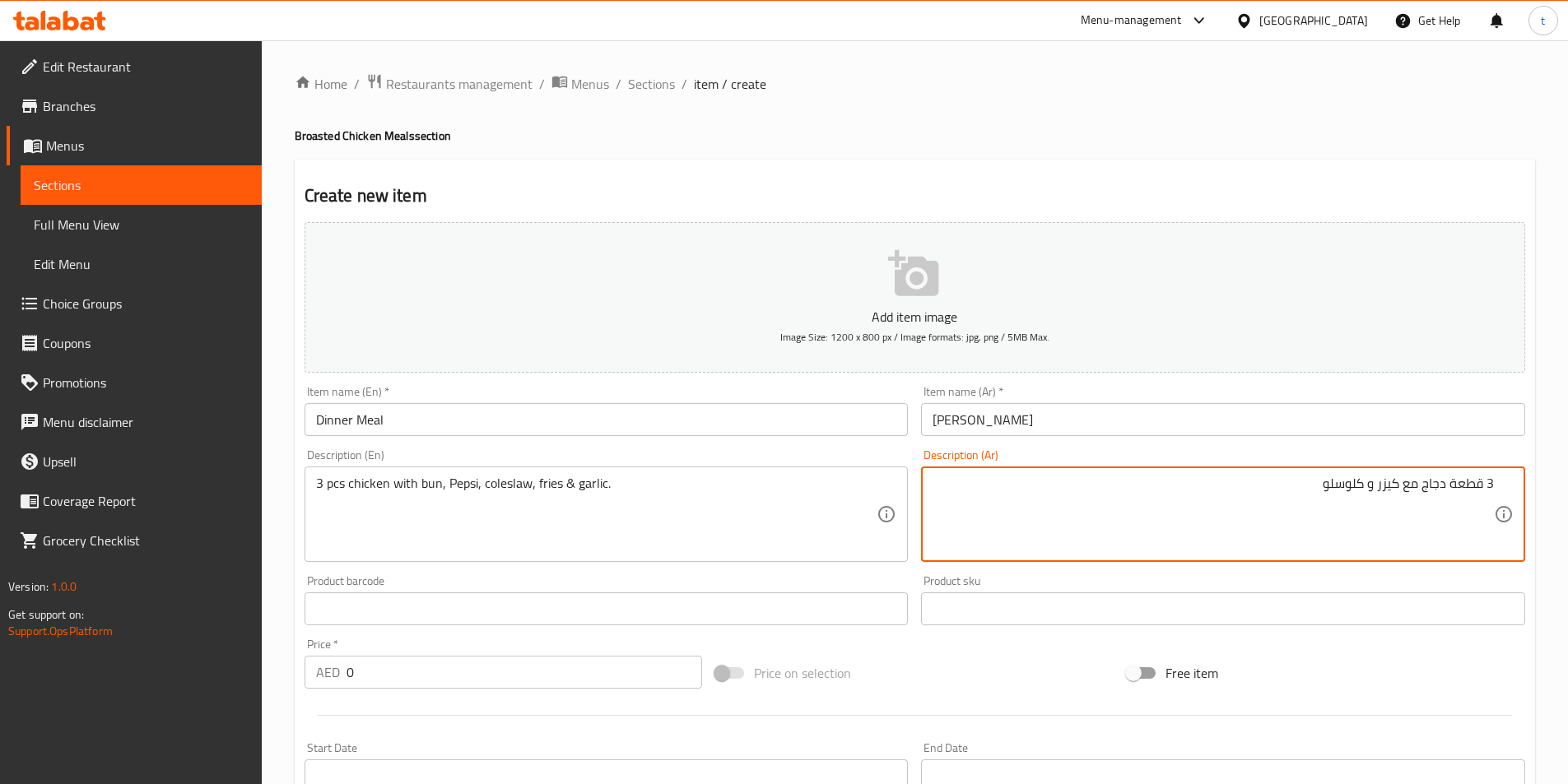
click at [1347, 483] on textarea "3 قطعة دجاج مع كيزر و كلوسلو" at bounding box center [1213, 514] width 561 height 78
paste textarea "ل"
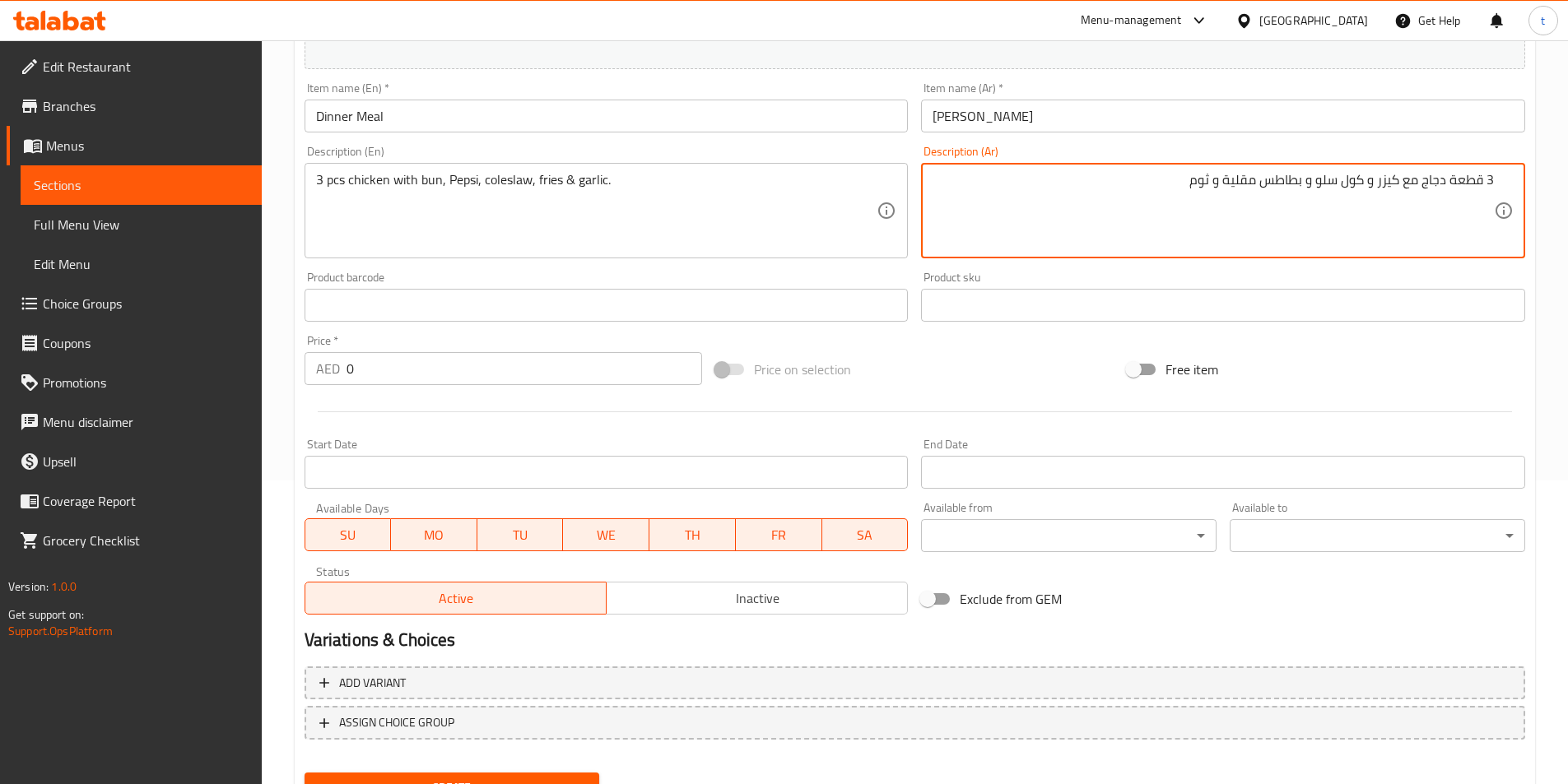
scroll to position [378, 0]
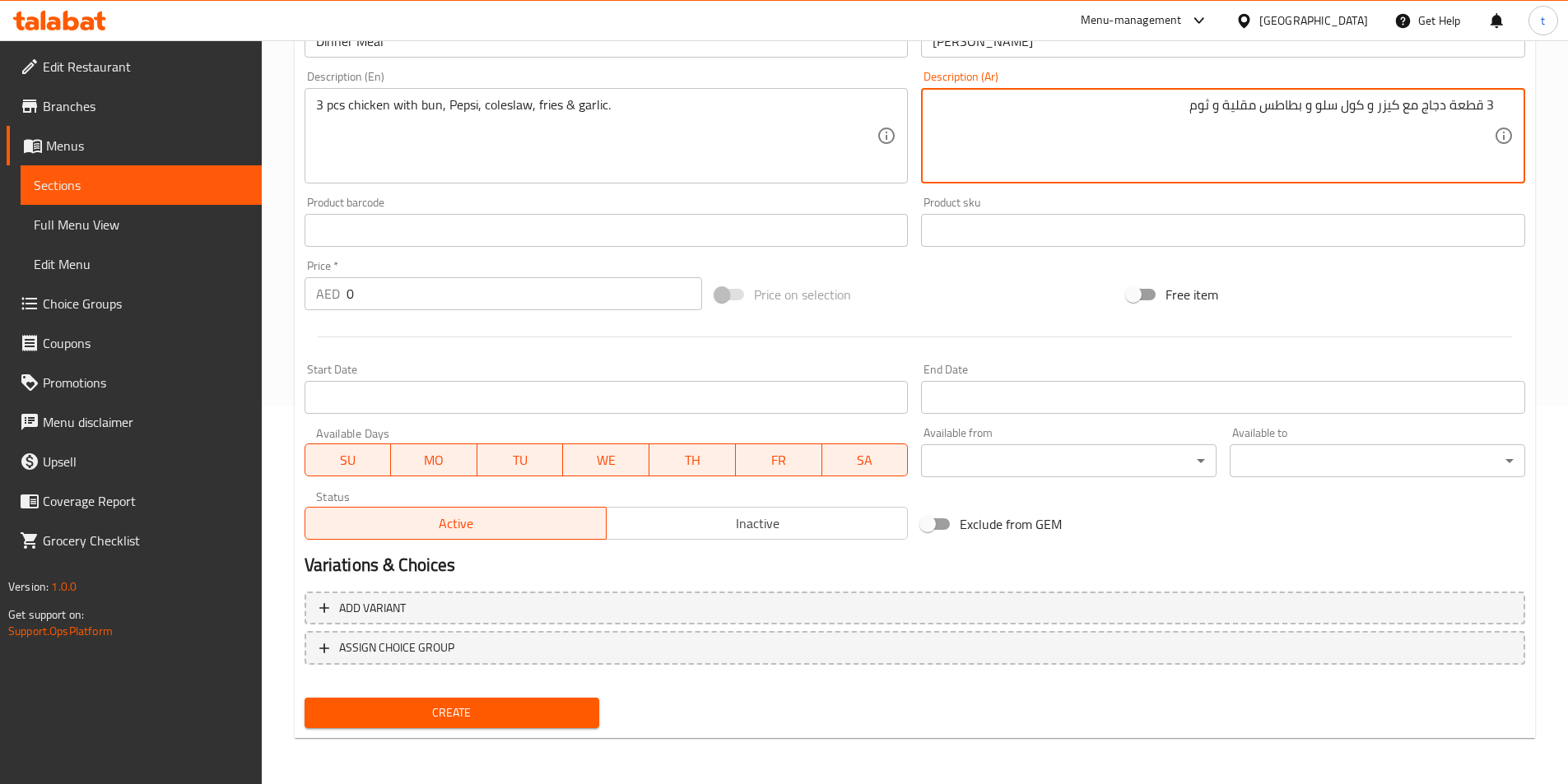
type textarea "3 قطعة دجاج مع كيزر و كول سلو و بطاطس مقلية و ثوم"
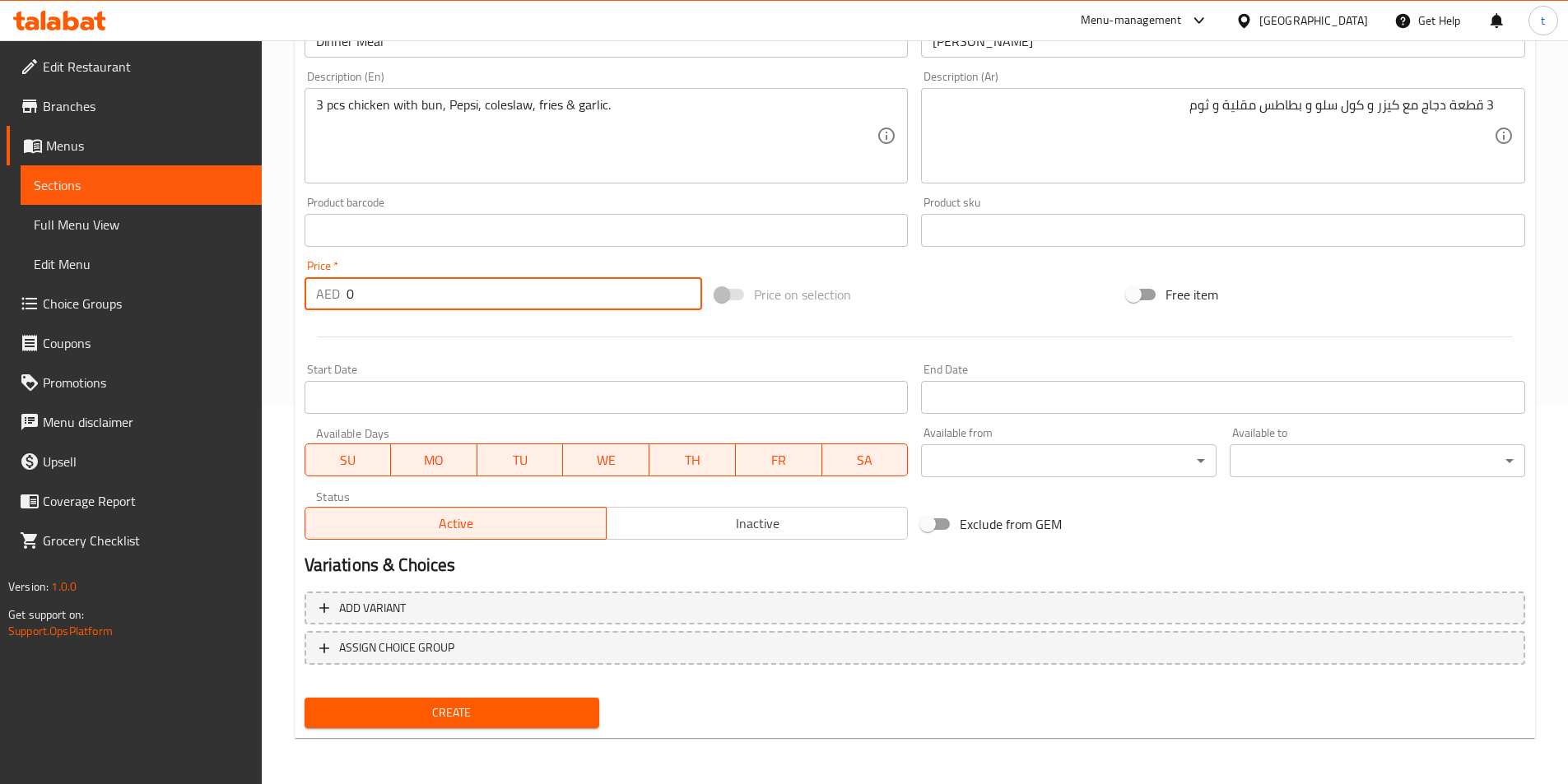
click at [407, 295] on input "0" at bounding box center [525, 294] width 356 height 33
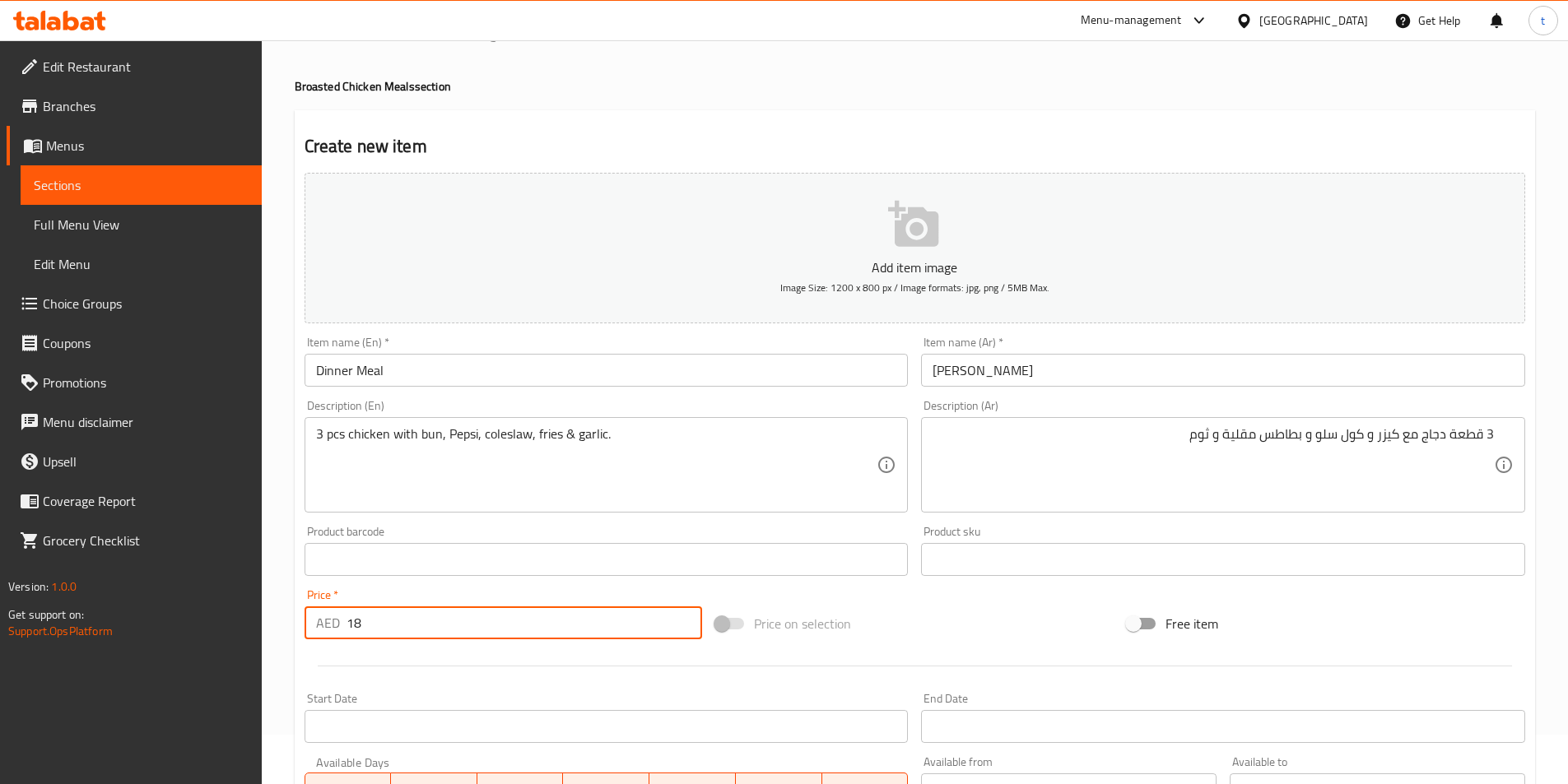
type input "18"
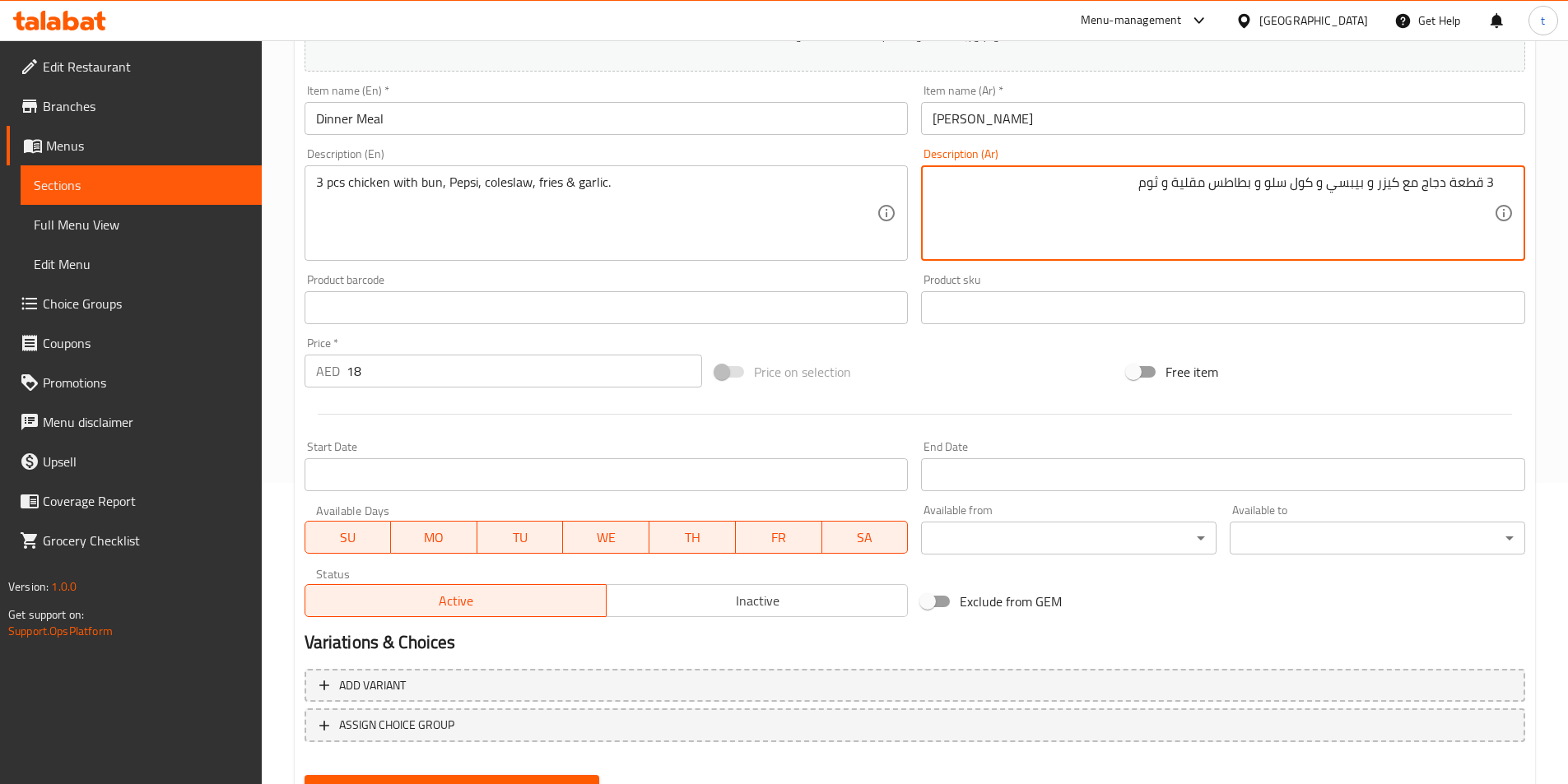
scroll to position [378, 0]
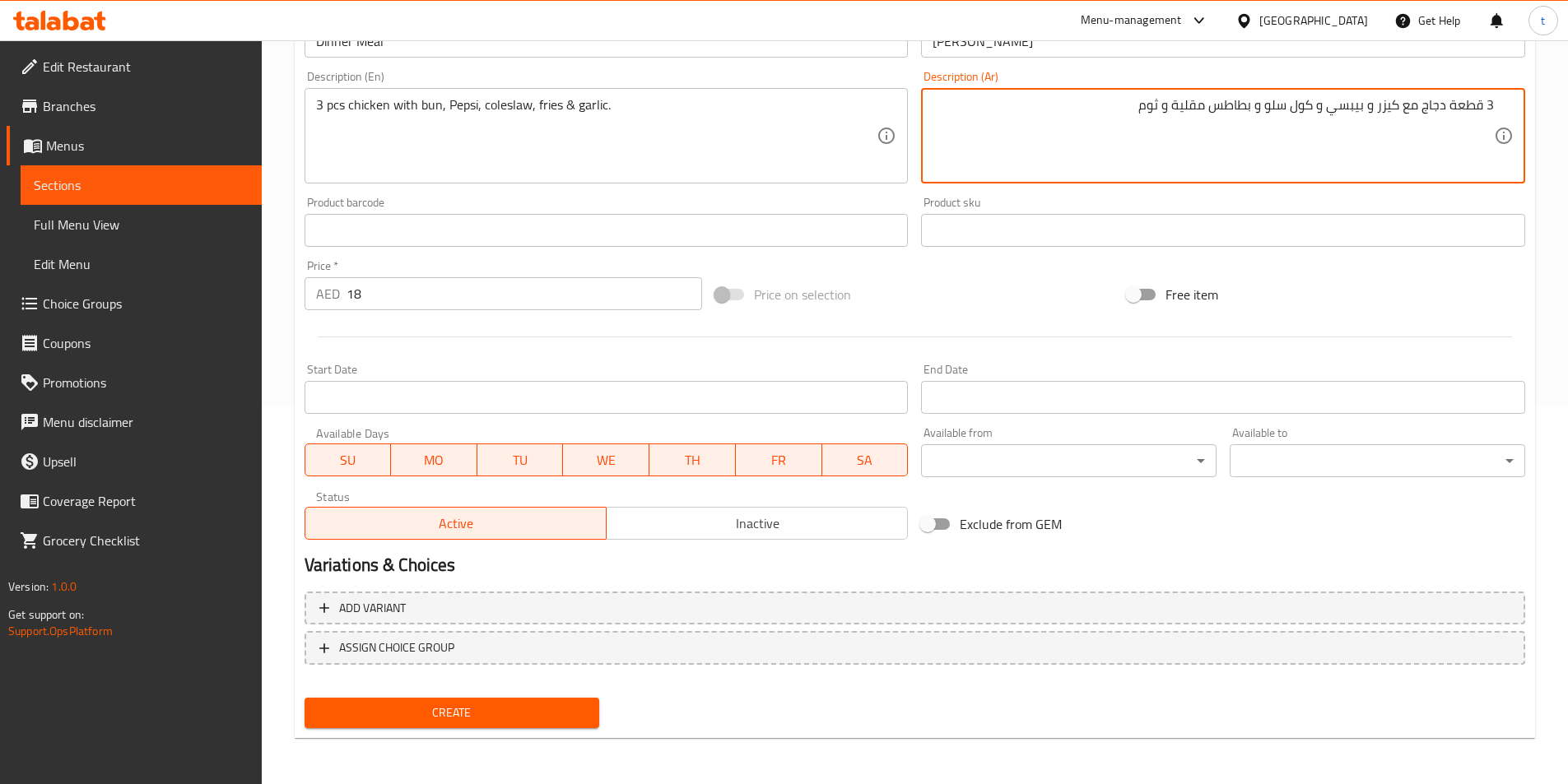
type textarea "3 قطعة دجاج مع كيزر و بيبسي و كول سلو و بطاطس مقلية و ثوم"
click at [502, 719] on span "Create" at bounding box center [452, 712] width 269 height 20
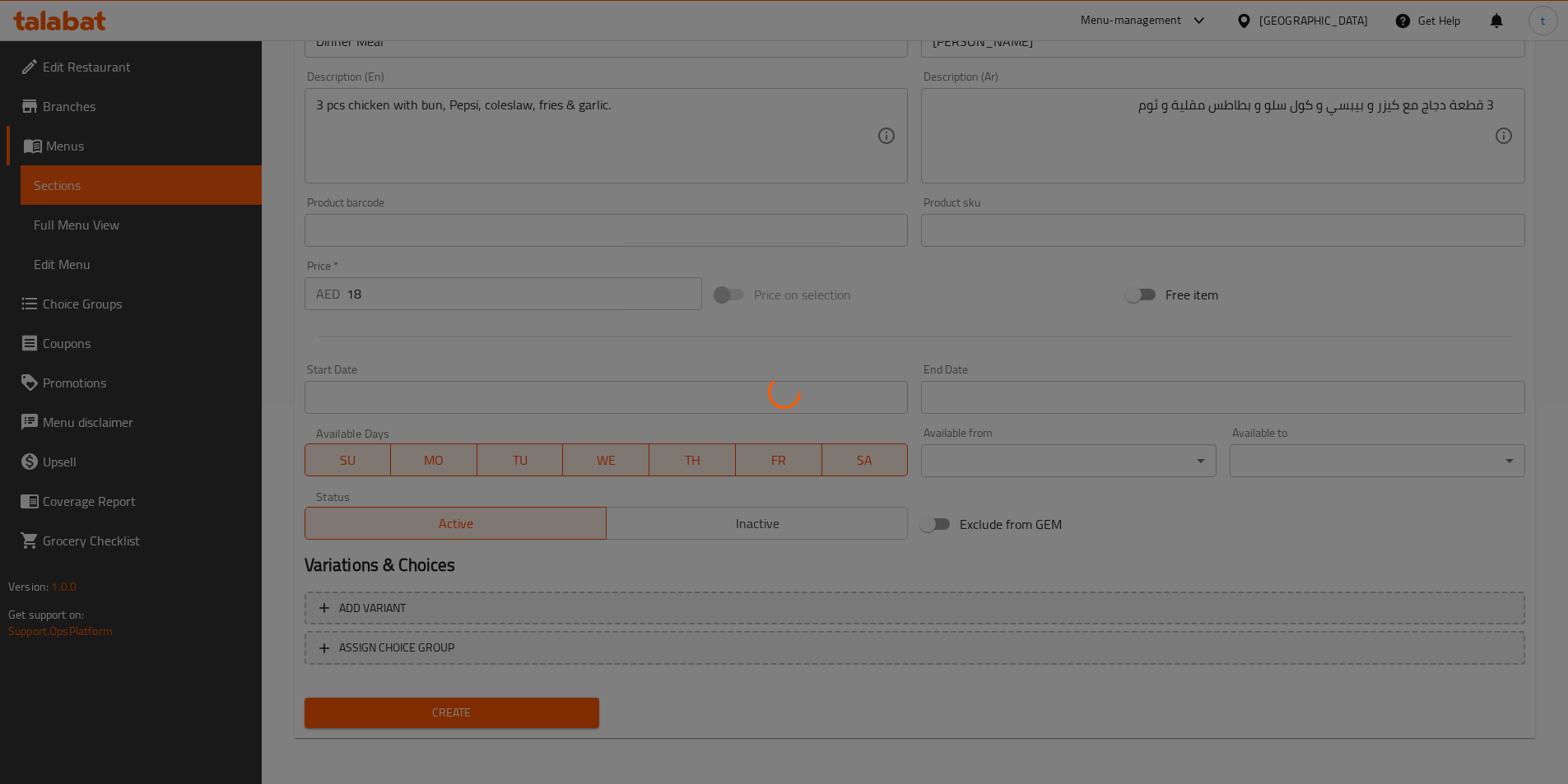
type input "0"
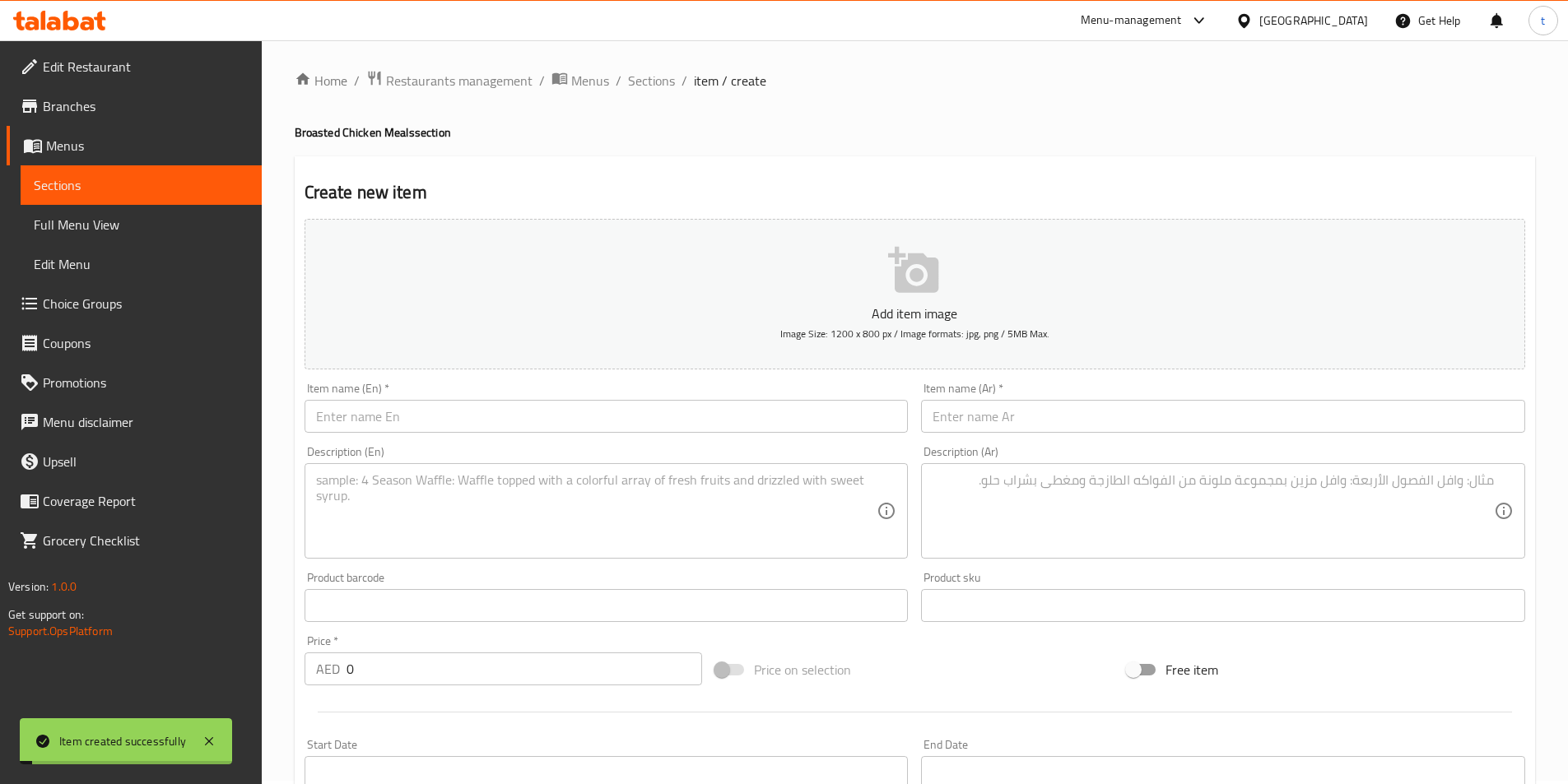
scroll to position [0, 0]
click at [135, 225] on span "Full Menu View" at bounding box center [141, 224] width 215 height 19
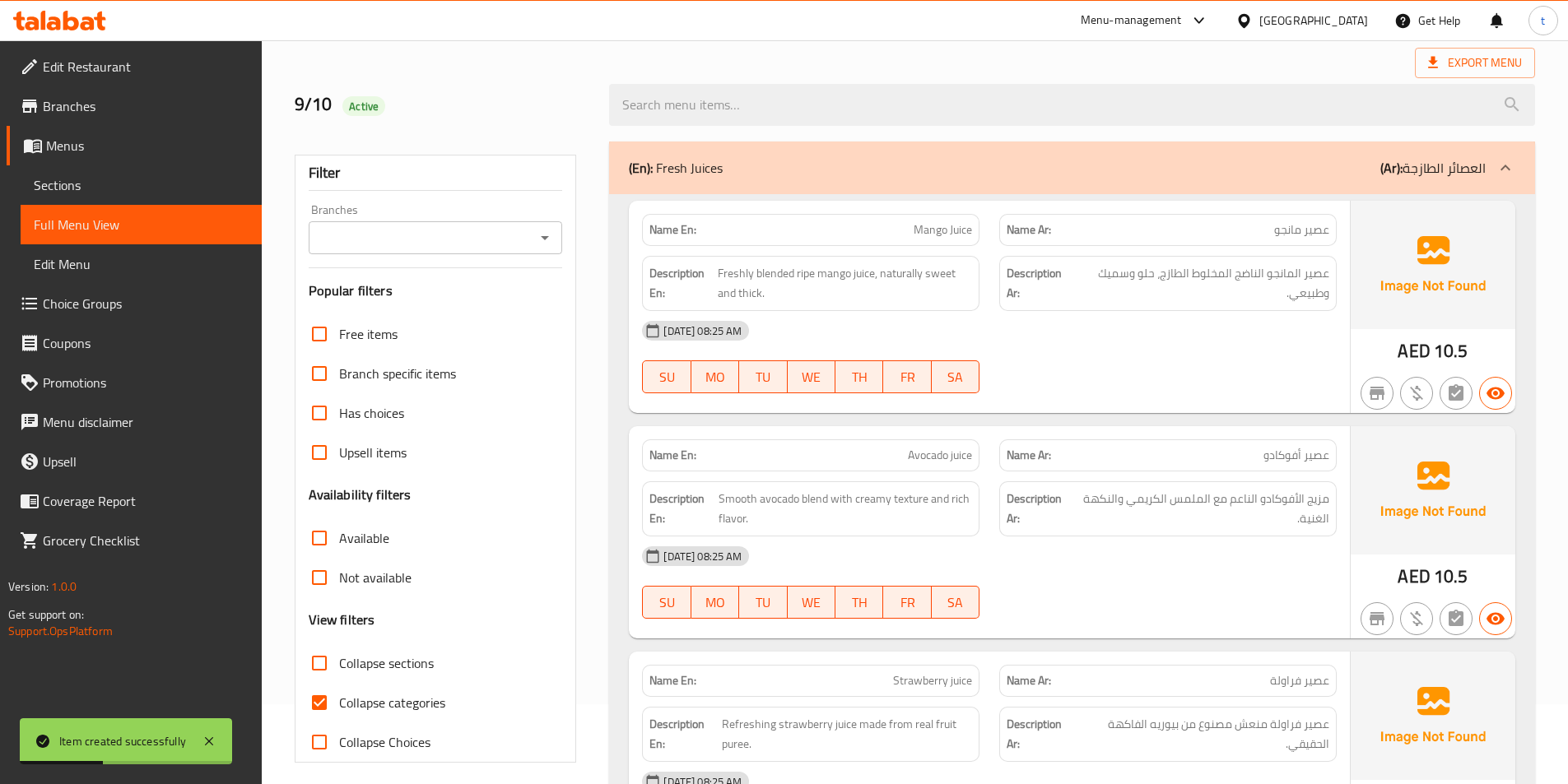
scroll to position [411, 0]
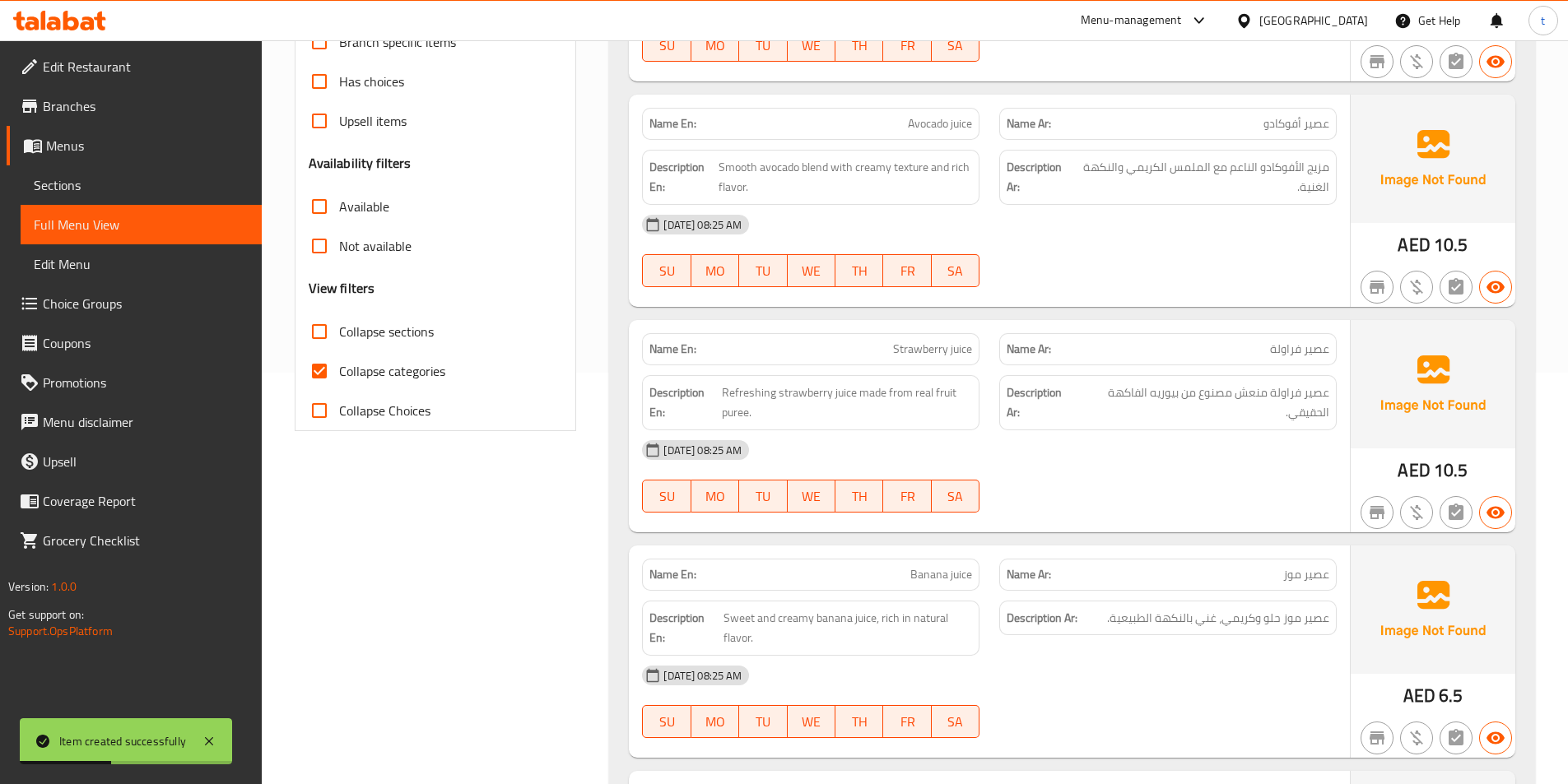
click at [323, 358] on input "Collapse categories" at bounding box center [319, 371] width 39 height 39
checkbox input "false"
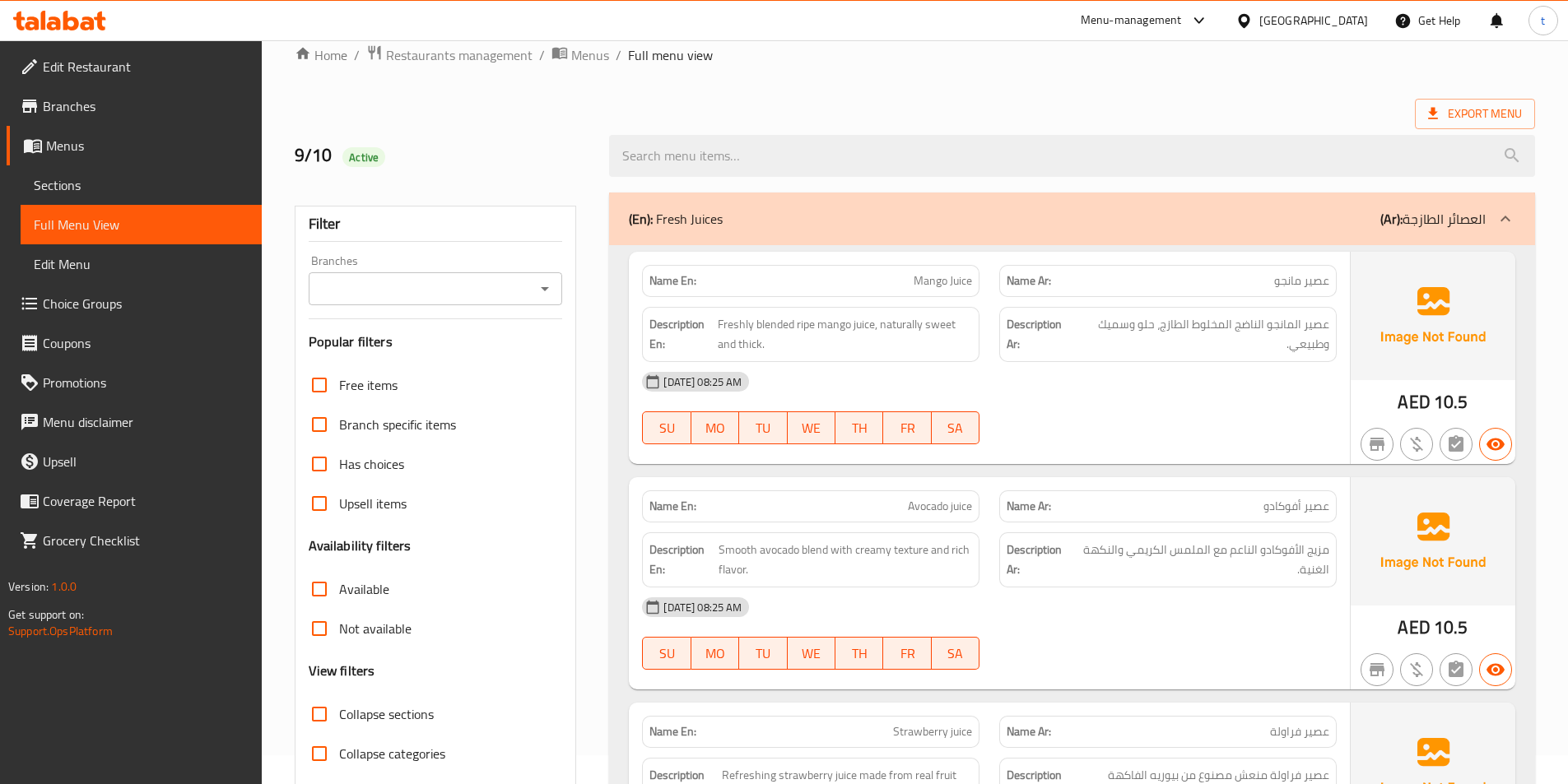
scroll to position [0, 0]
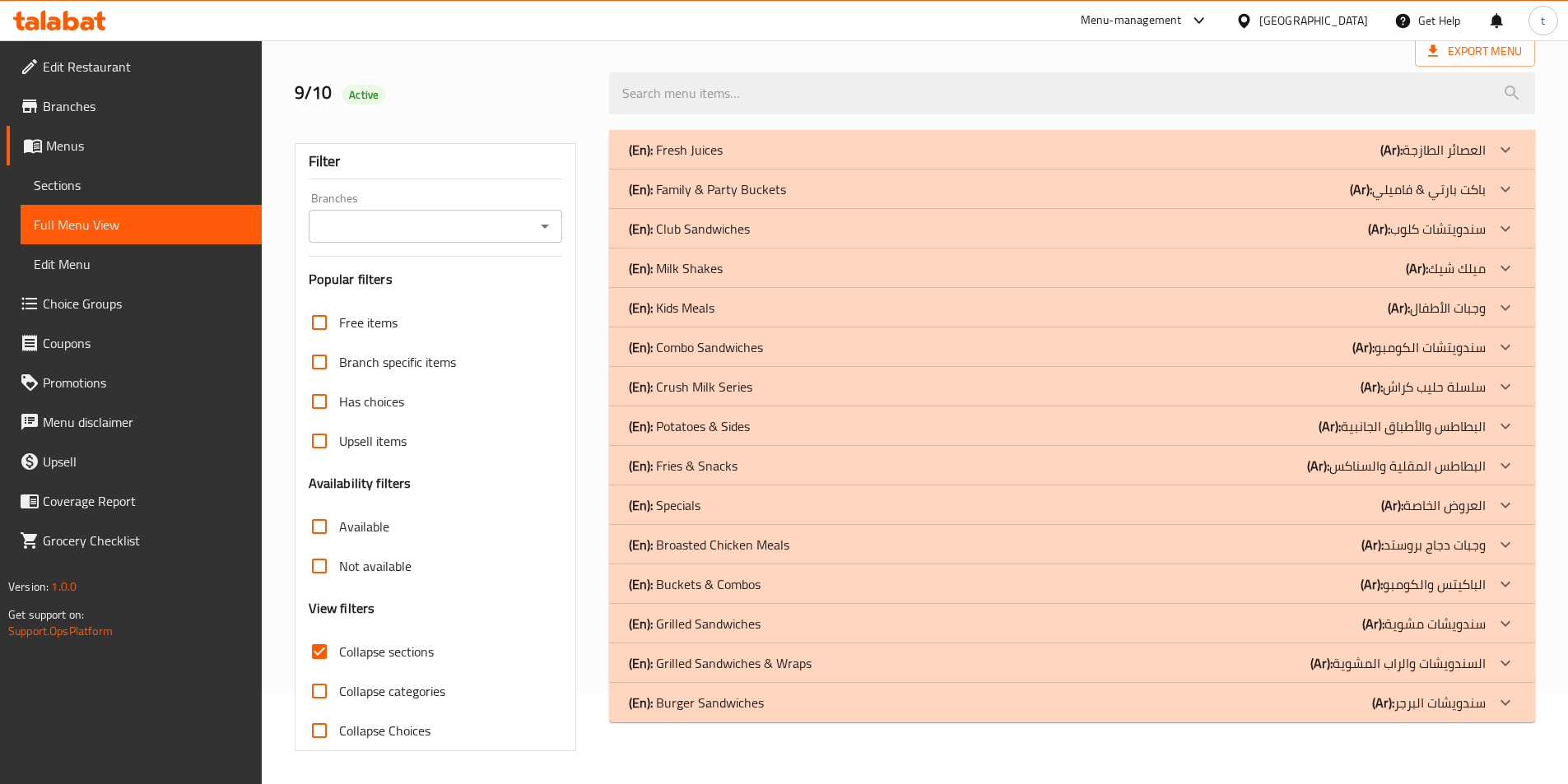
scroll to position [91, 0]
click at [85, 185] on span "Sections" at bounding box center [141, 185] width 215 height 19
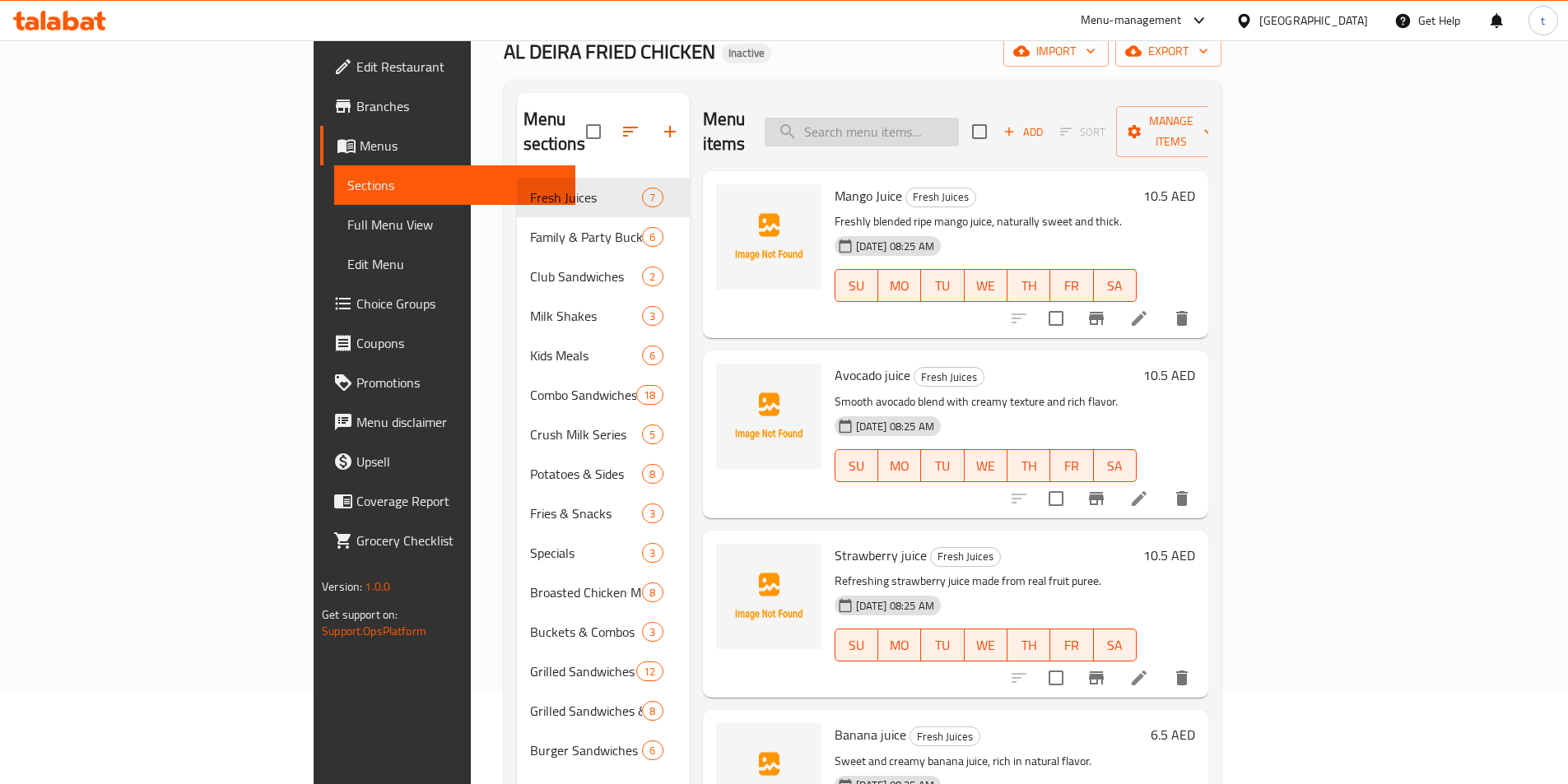
click at [959, 124] on input "search" at bounding box center [861, 131] width 194 height 28
paste input "Beef Double Burger Combo"
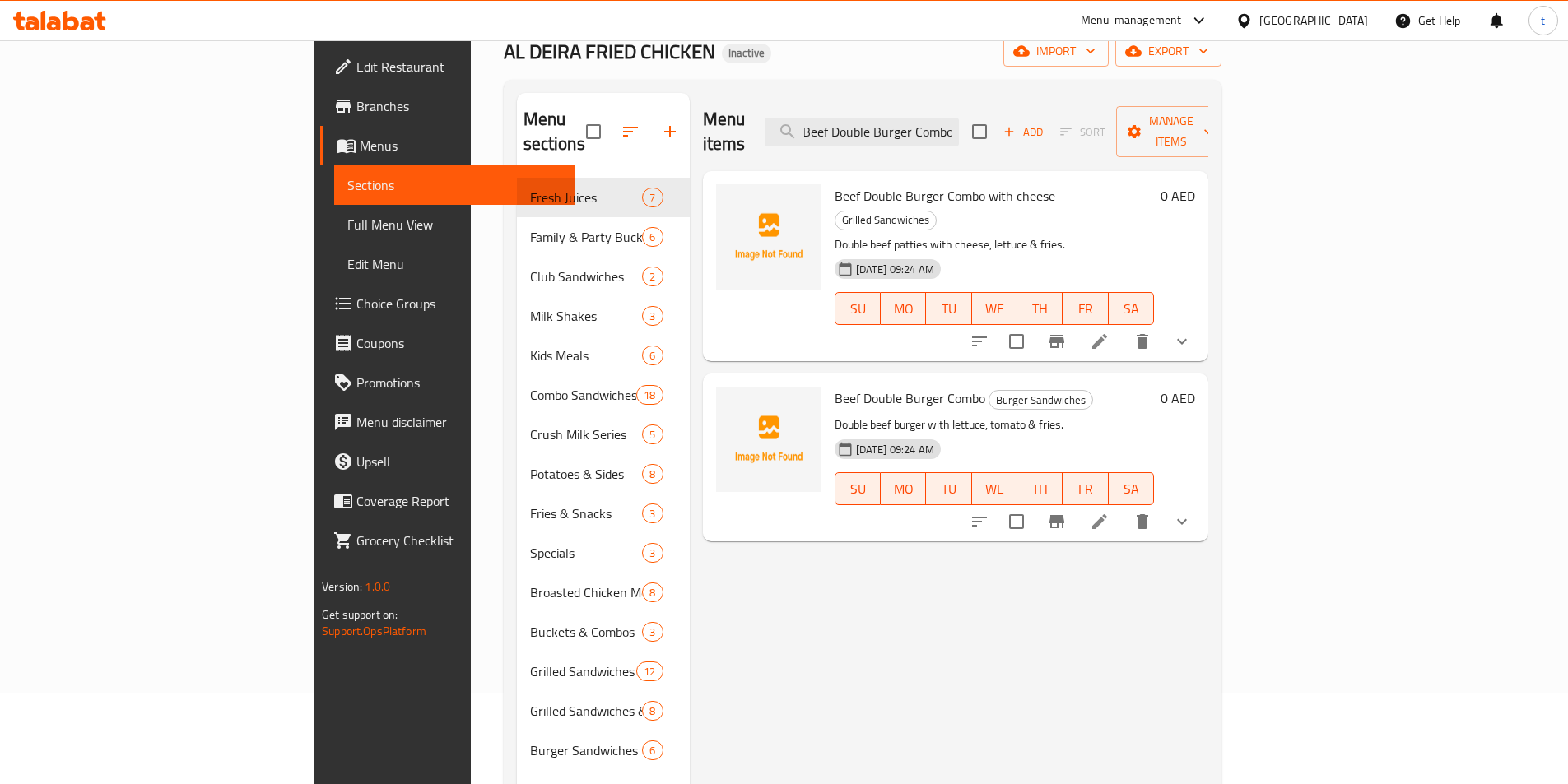
type input "Beef Double Burger Combo"
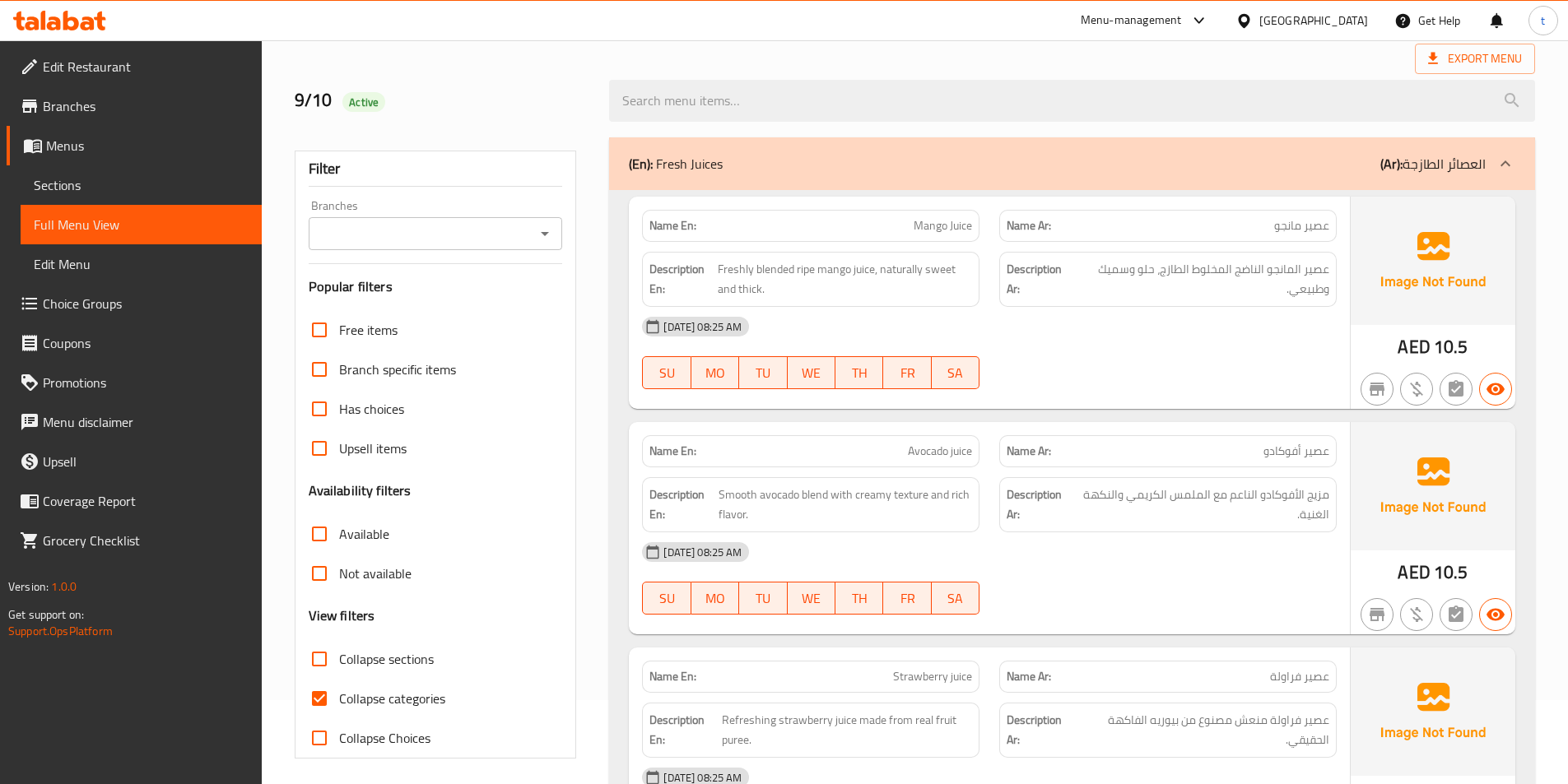
scroll to position [164, 0]
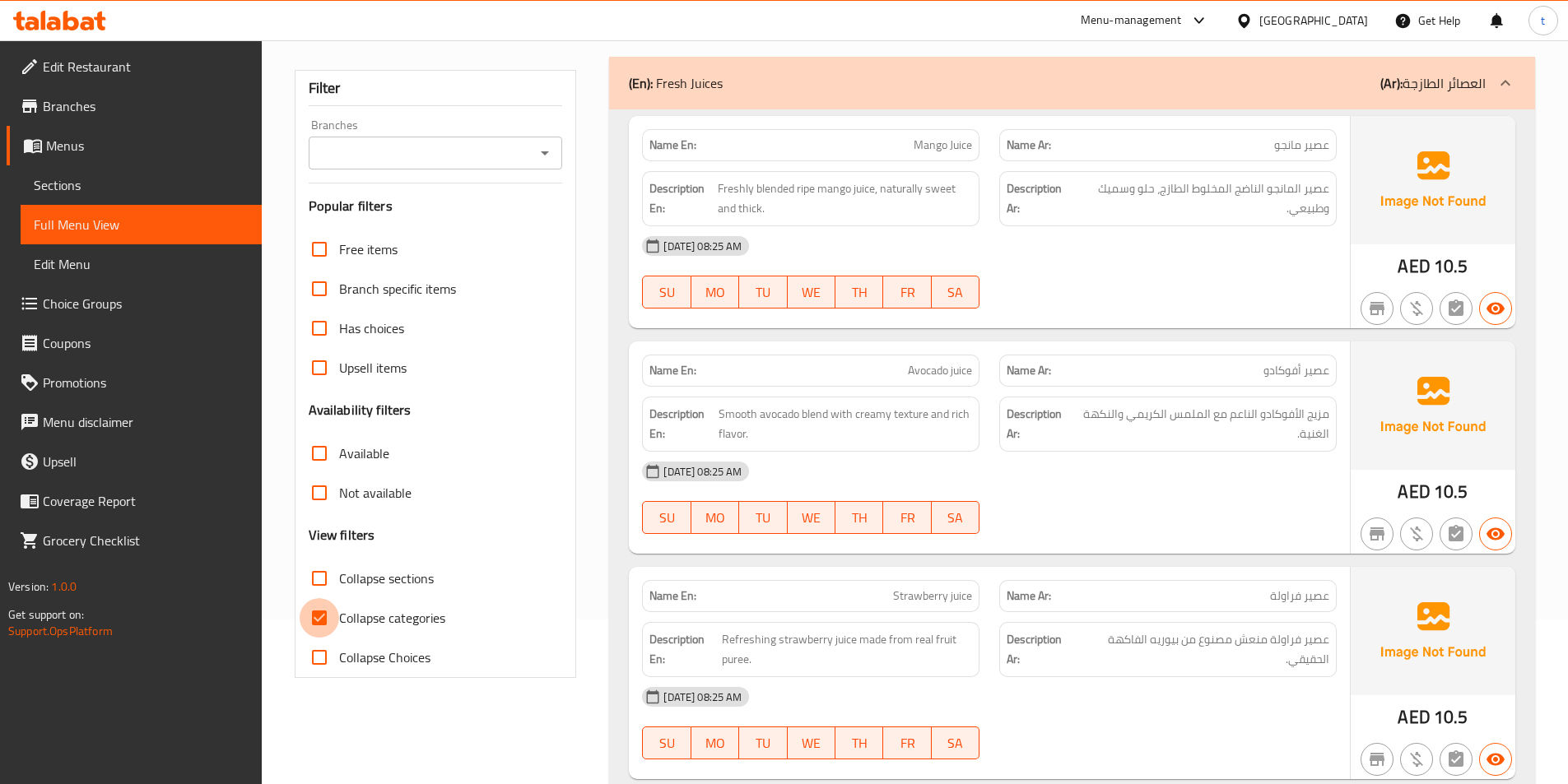
drag, startPoint x: 313, startPoint y: 620, endPoint x: 324, endPoint y: 574, distance: 47.3
click at [314, 619] on input "Collapse categories" at bounding box center [319, 617] width 39 height 39
checkbox input "false"
click at [324, 574] on input "Collapse sections" at bounding box center [319, 577] width 39 height 39
checkbox input "true"
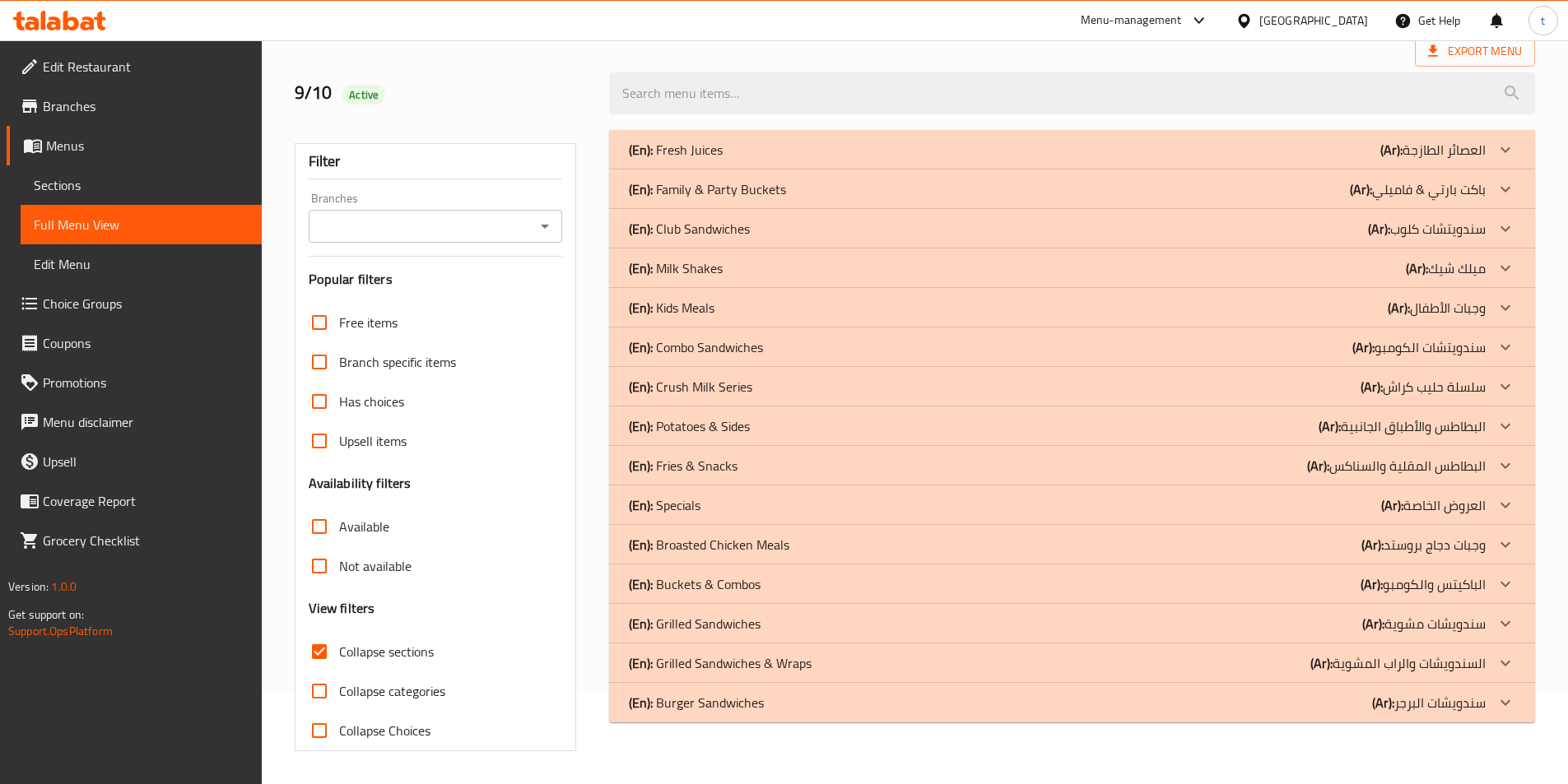
scroll to position [91, 0]
click at [1512, 692] on icon at bounding box center [1505, 701] width 19 height 19
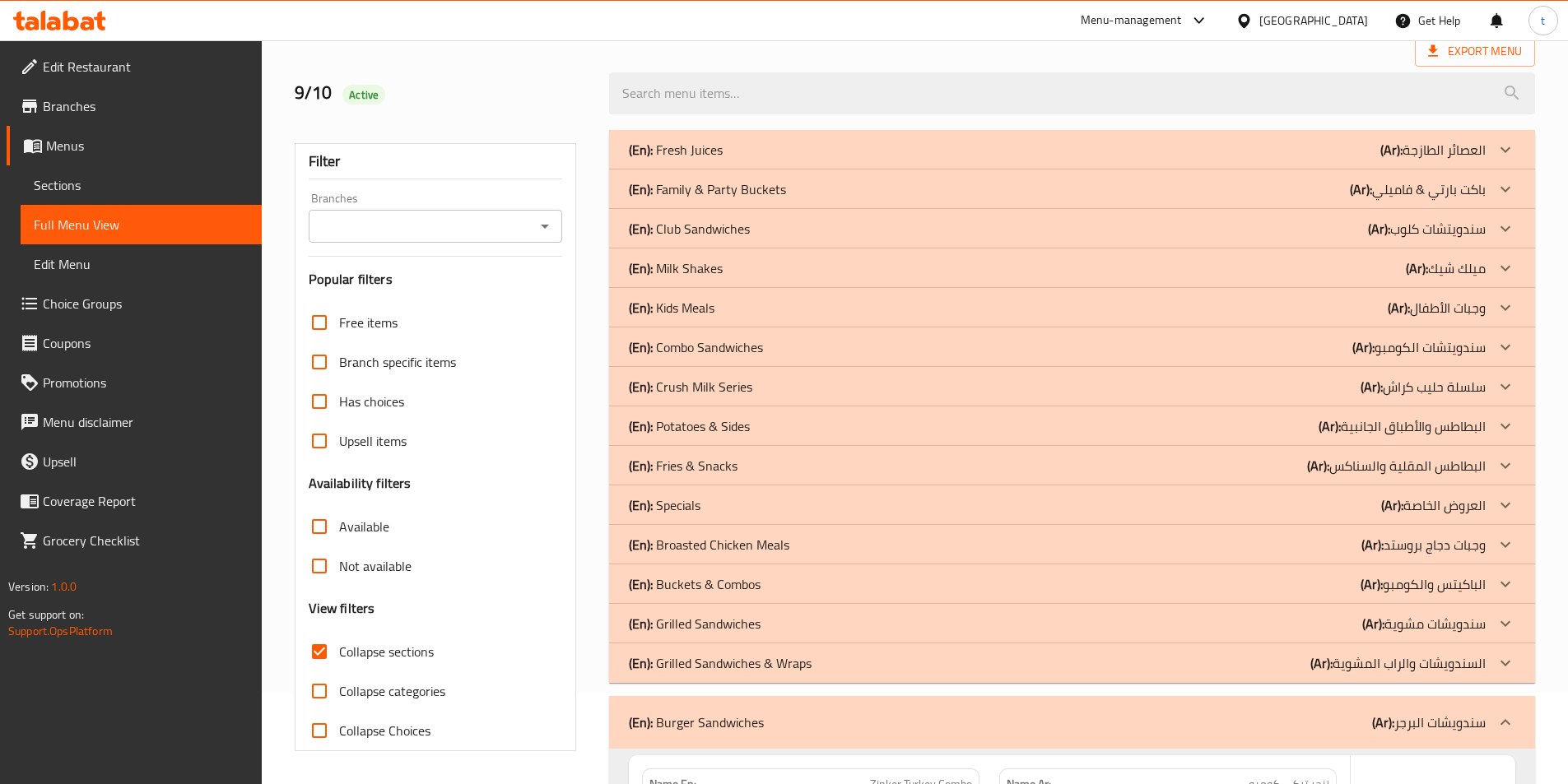
click at [1509, 667] on icon at bounding box center [1505, 662] width 19 height 19
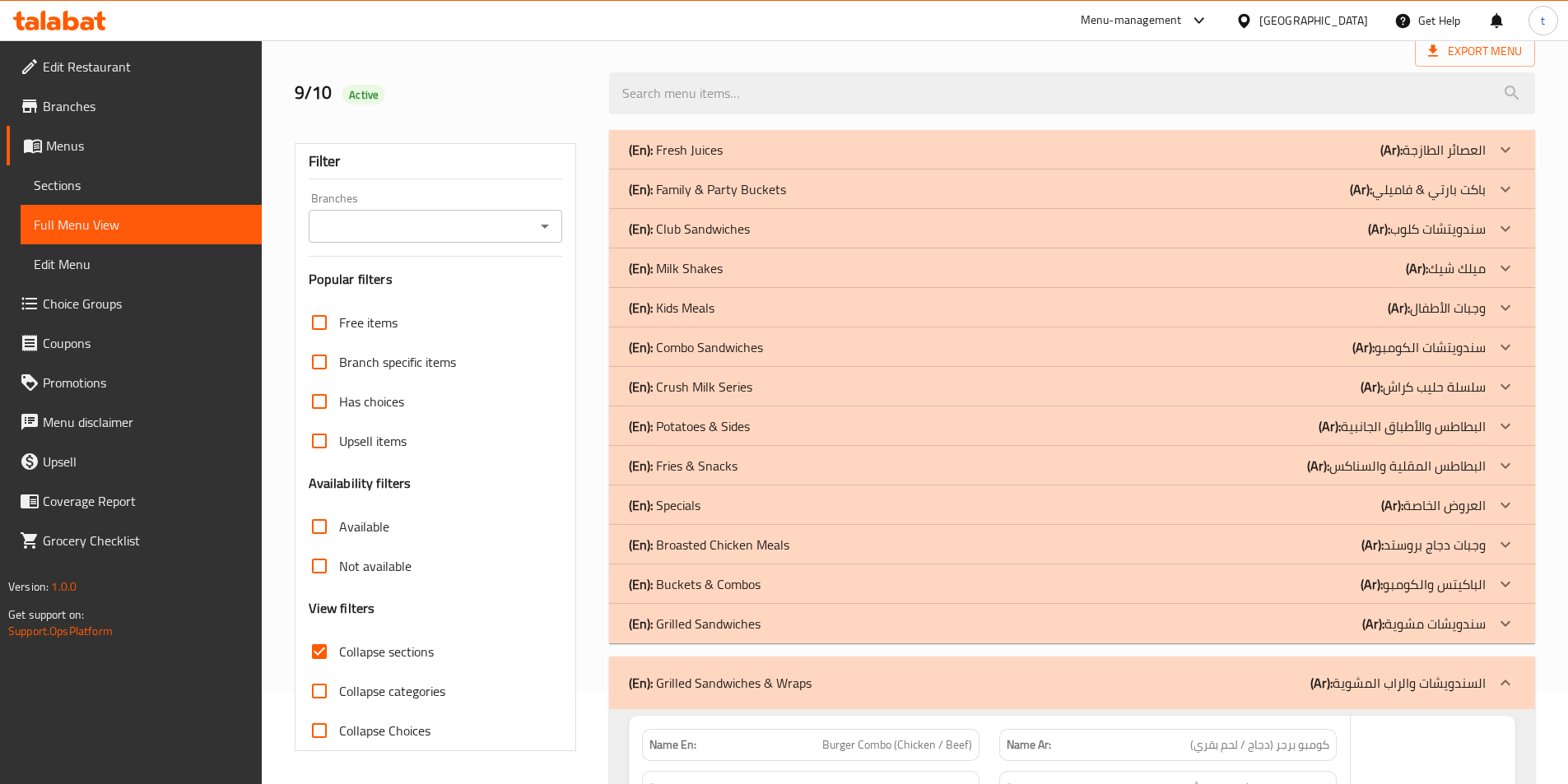
click at [1501, 614] on icon at bounding box center [1505, 622] width 19 height 19
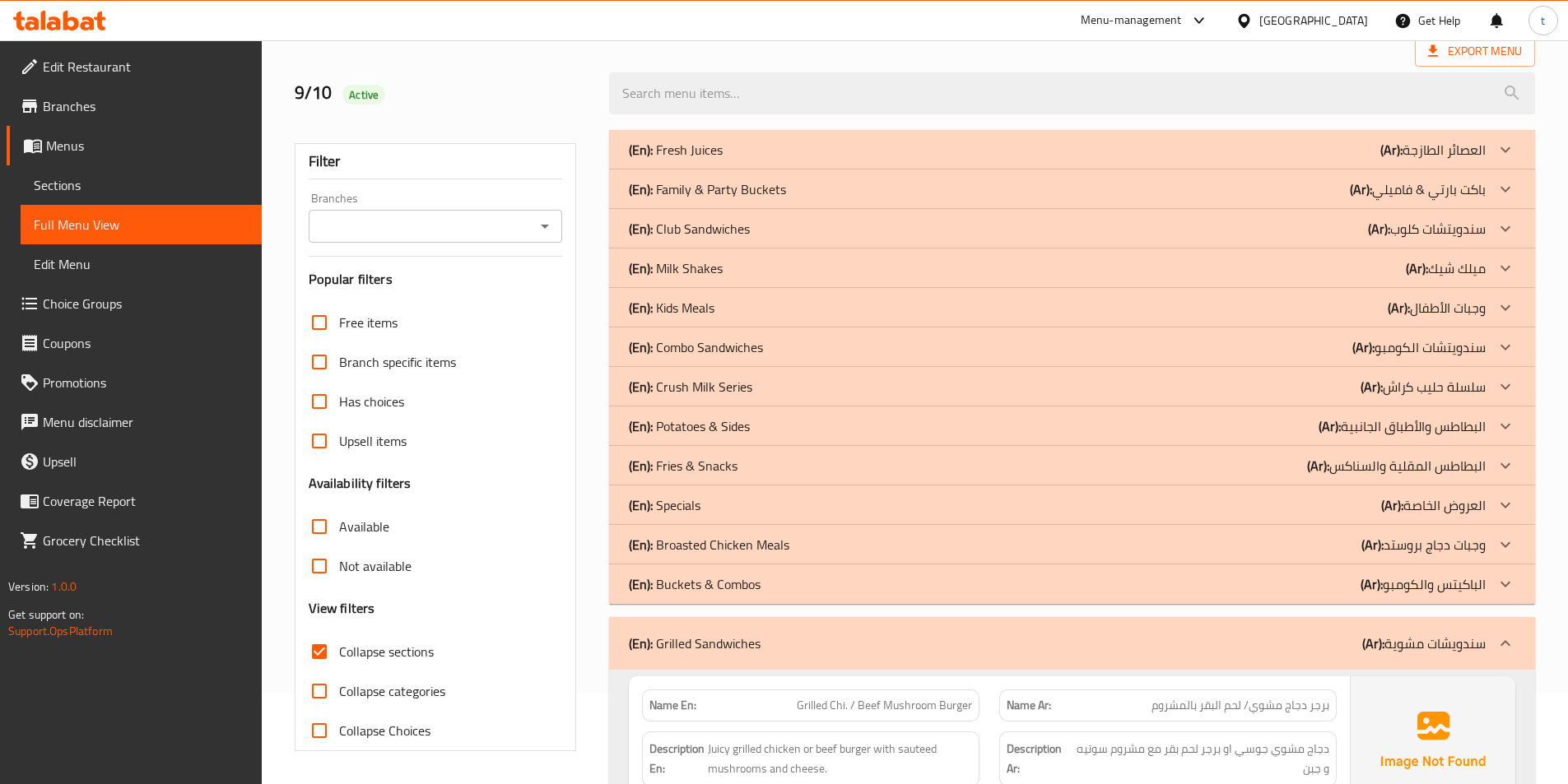
click at [1502, 574] on icon at bounding box center [1505, 583] width 19 height 19
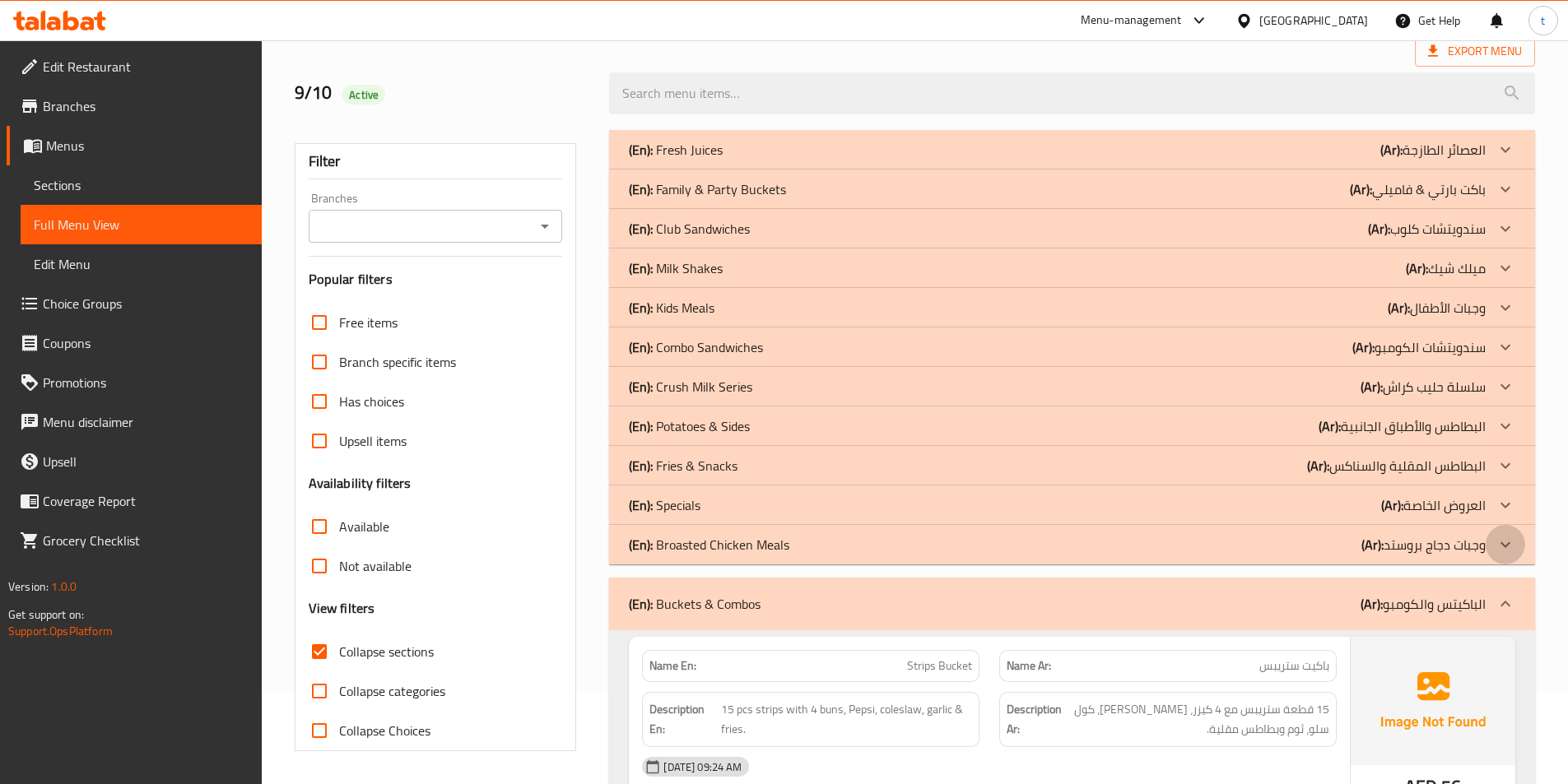
click at [1523, 549] on div at bounding box center [1505, 544] width 39 height 39
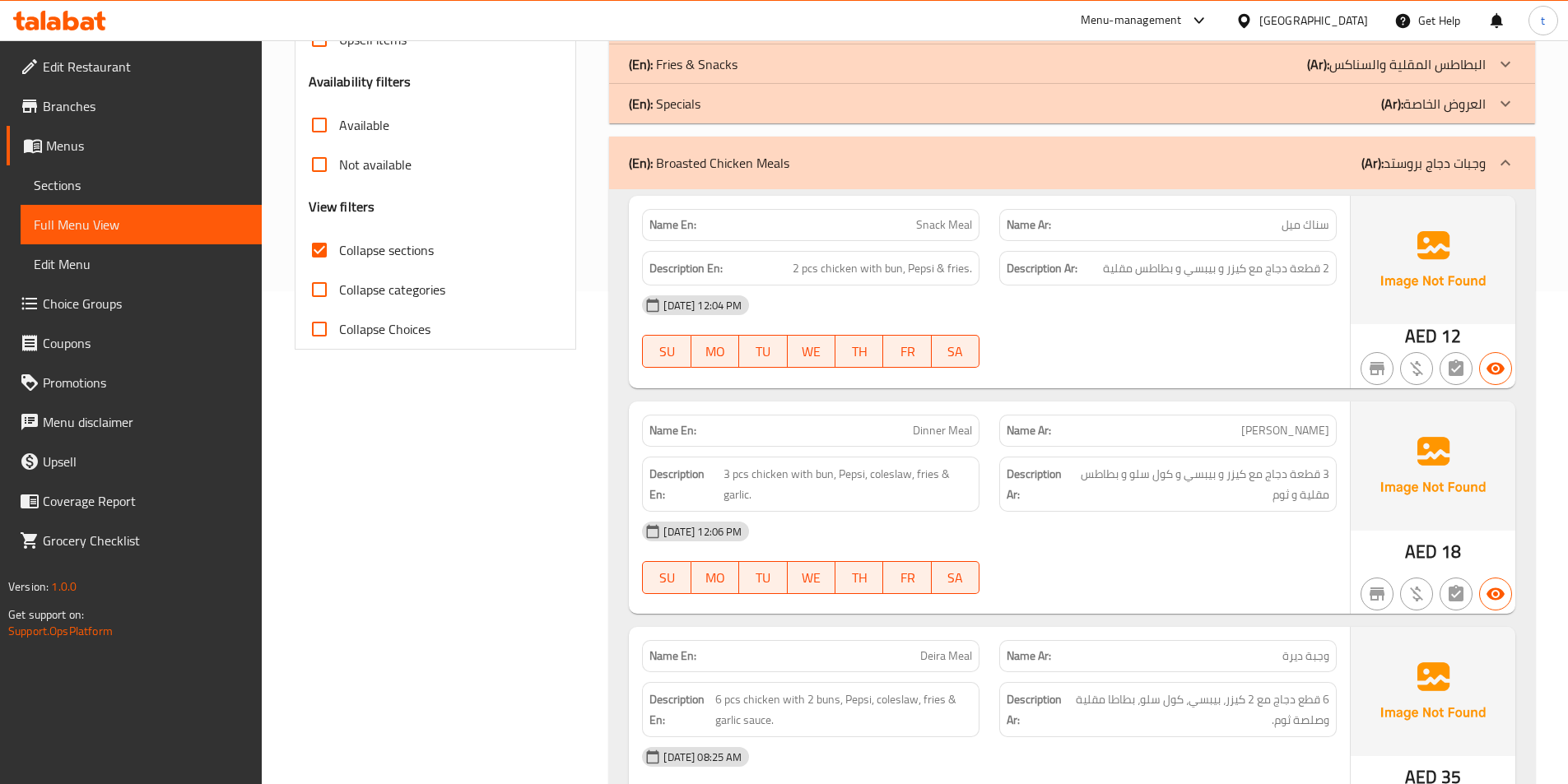
scroll to position [493, 0]
drag, startPoint x: 549, startPoint y: 422, endPoint x: 562, endPoint y: 420, distance: 13.2
drag, startPoint x: 783, startPoint y: 264, endPoint x: 833, endPoint y: 265, distance: 50.0
click at [833, 265] on h6 "Description En: 2 pcs chicken with bun, Pepsi & fries." at bounding box center [810, 267] width 322 height 20
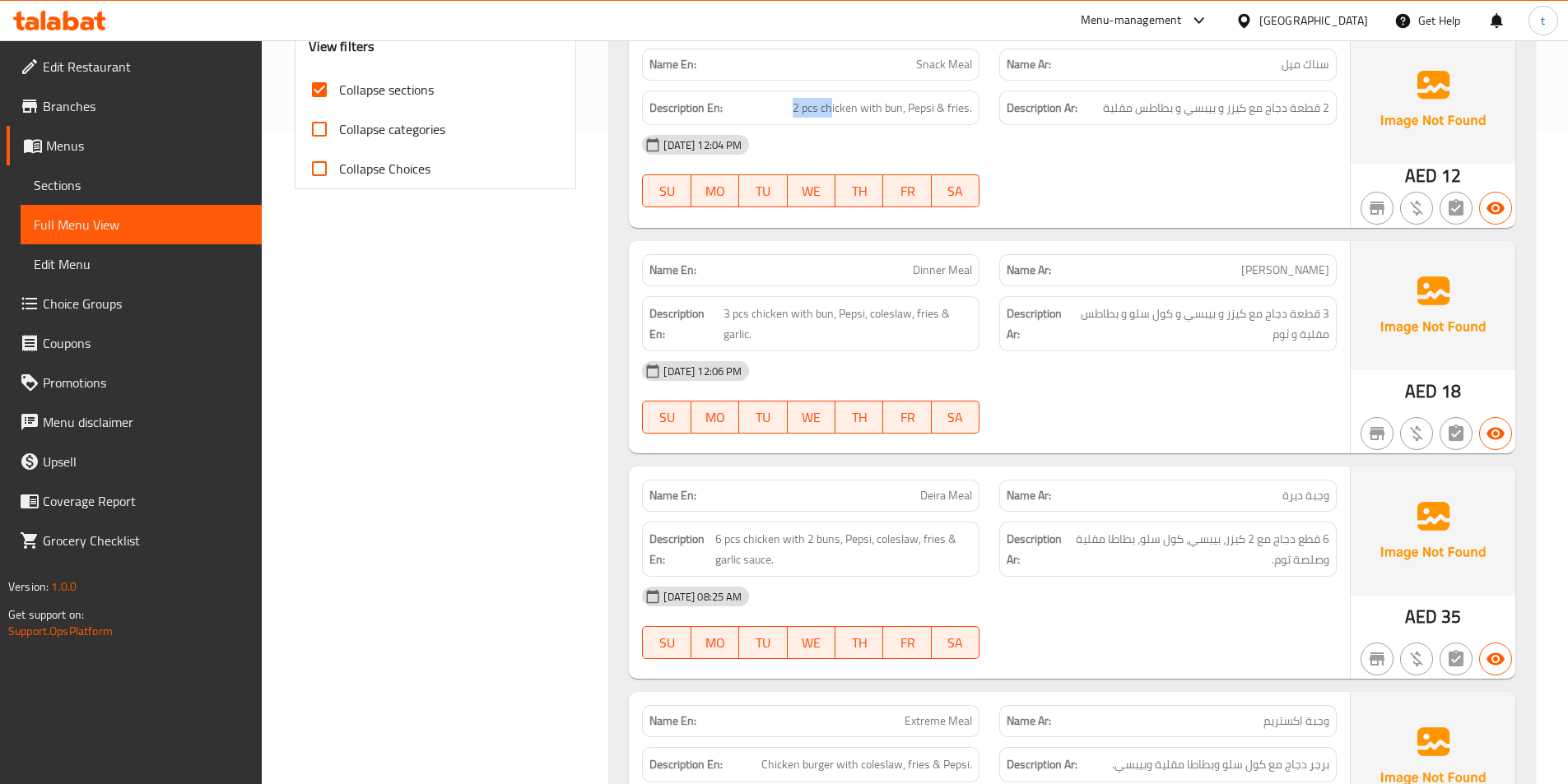
scroll to position [658, 0]
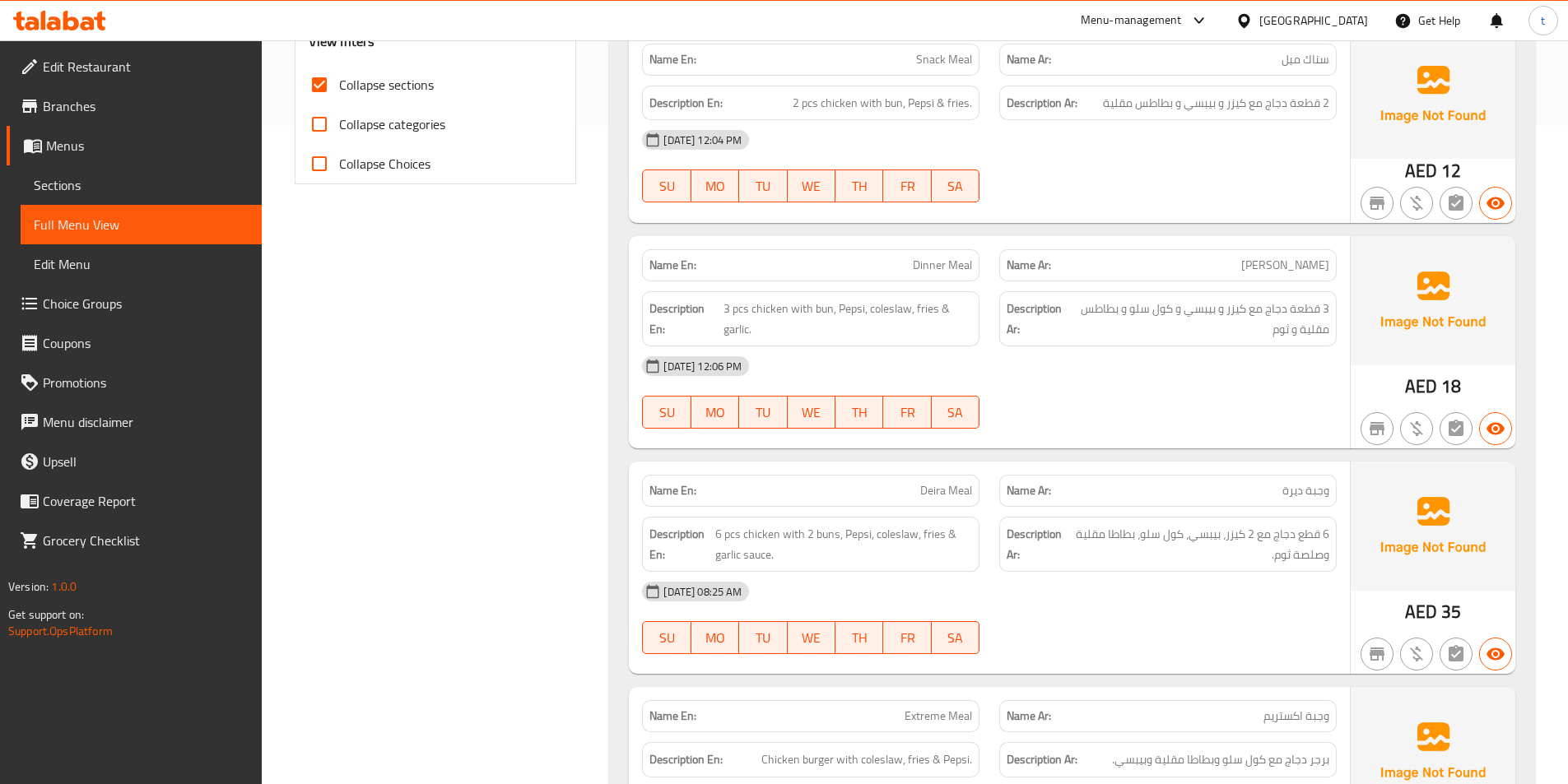
click at [1307, 271] on span "[PERSON_NAME]" at bounding box center [1285, 264] width 88 height 17
click at [933, 259] on span "Dinner Meal" at bounding box center [942, 264] width 59 height 17
drag, startPoint x: 735, startPoint y: 316, endPoint x: 819, endPoint y: 312, distance: 84.1
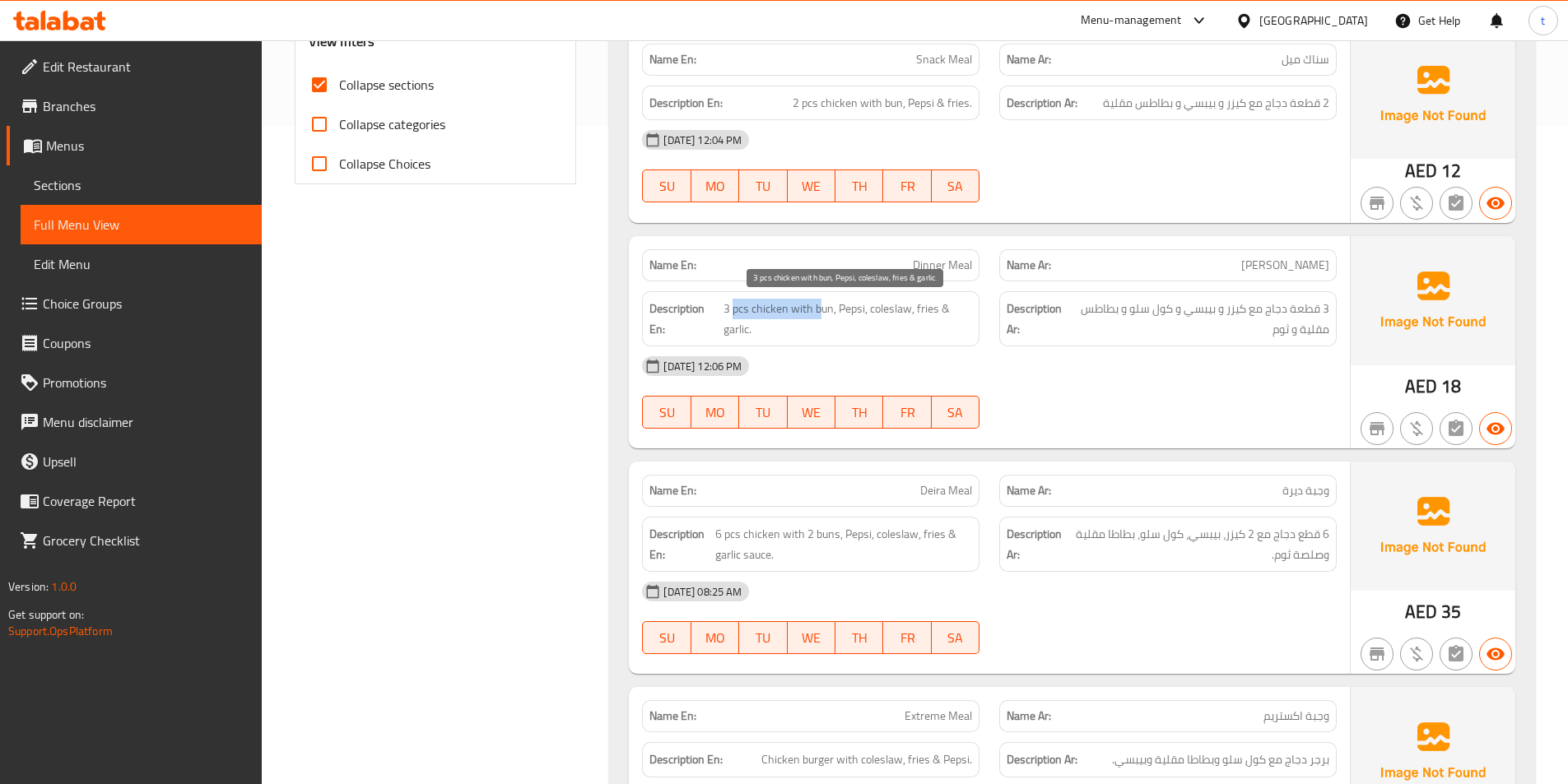
click at [819, 312] on span "3 pcs chicken with bun, Pepsi, coleslaw, fries & garlic." at bounding box center [847, 319] width 249 height 40
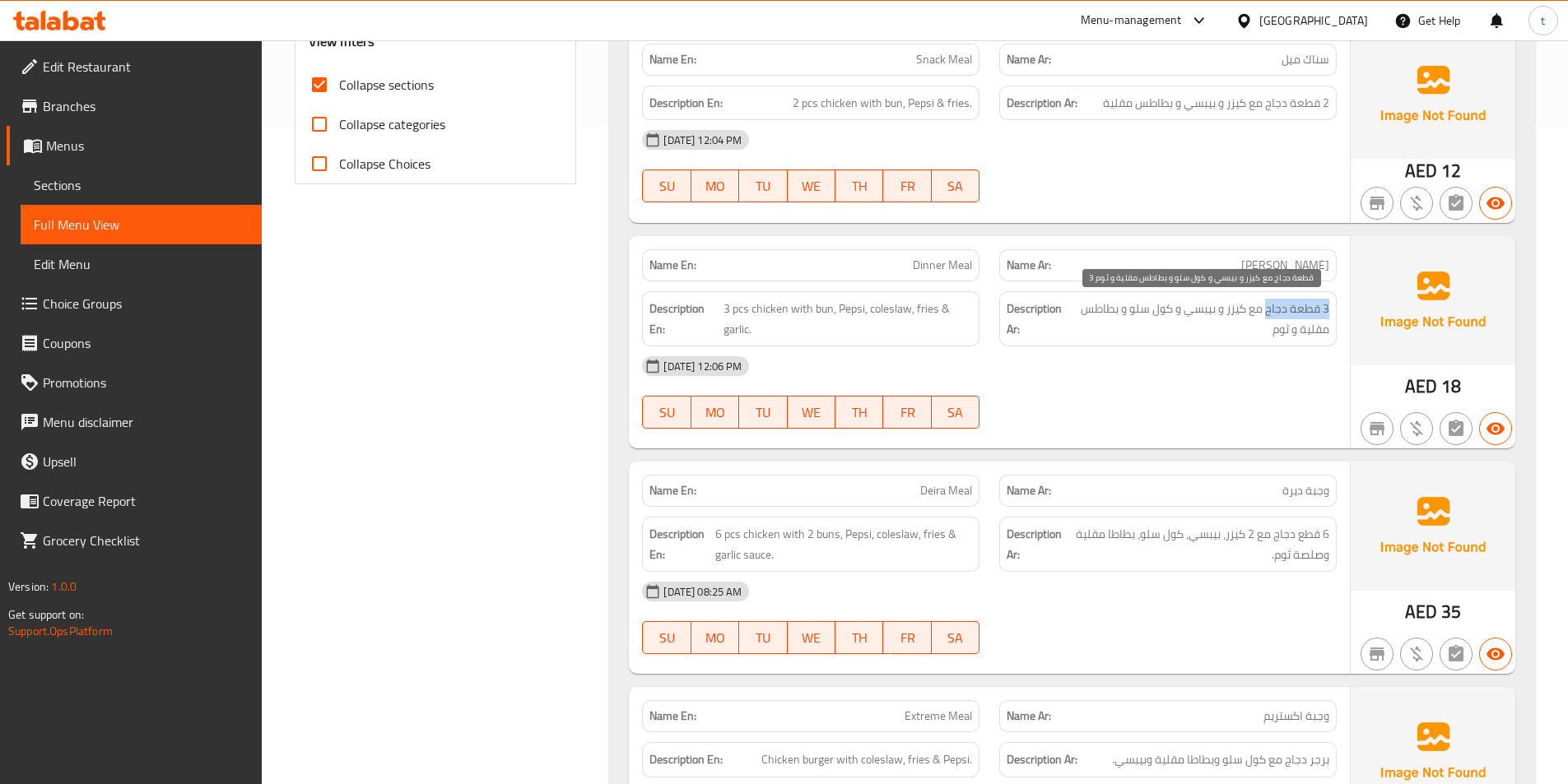
drag, startPoint x: 1327, startPoint y: 310, endPoint x: 1268, endPoint y: 307, distance: 59.1
click at [1268, 307] on span "3 قطعة دجاج مع كيزر و بيبسي و كول سلو و بطاطس مقلية و ثوم" at bounding box center [1200, 319] width 259 height 40
click at [1243, 311] on span "3 قطعة دجاج مع كيزر و بيبسي و كول سلو و بطاطس مقلية و ثوم" at bounding box center [1200, 319] width 259 height 40
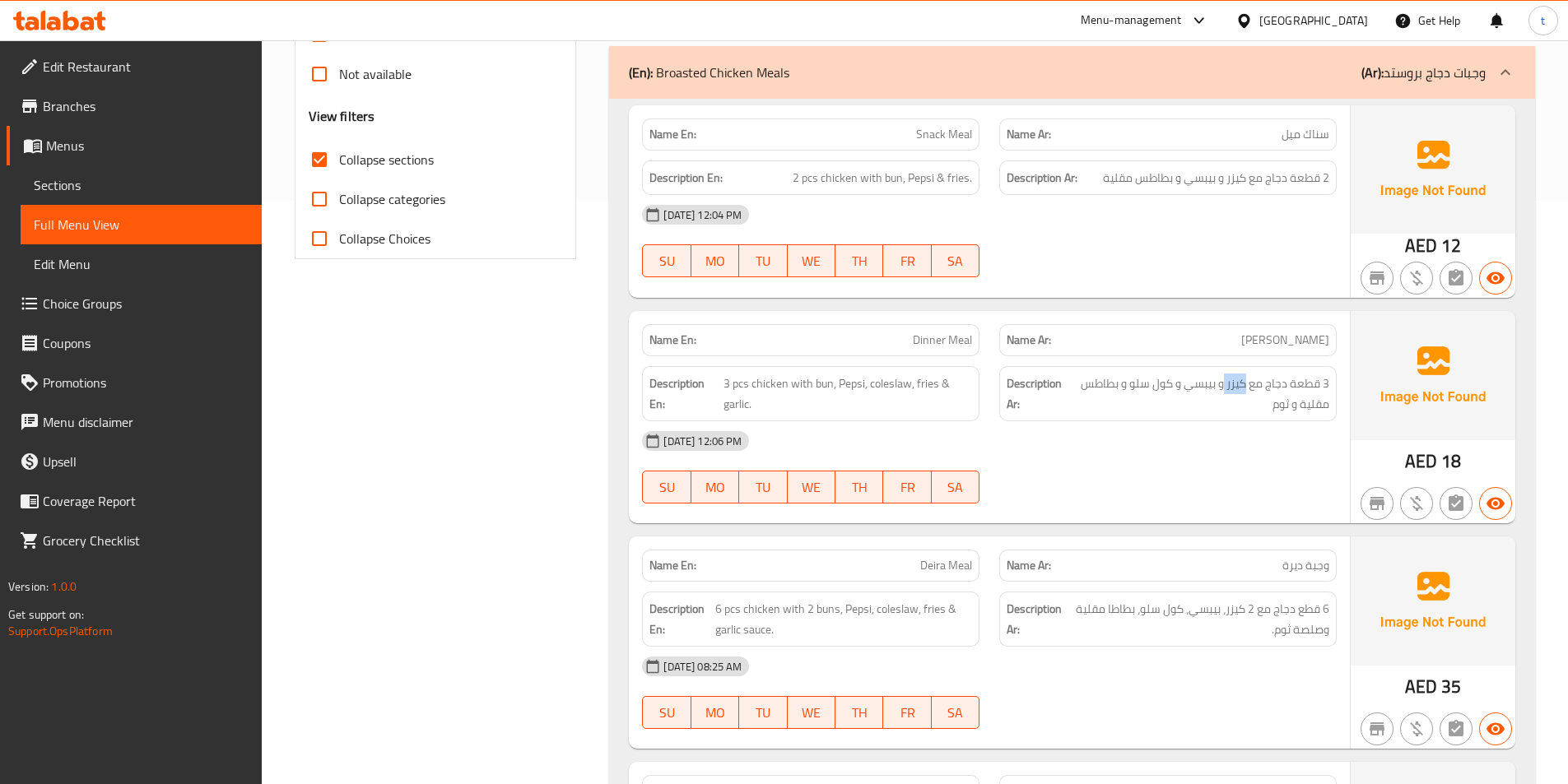
scroll to position [493, 0]
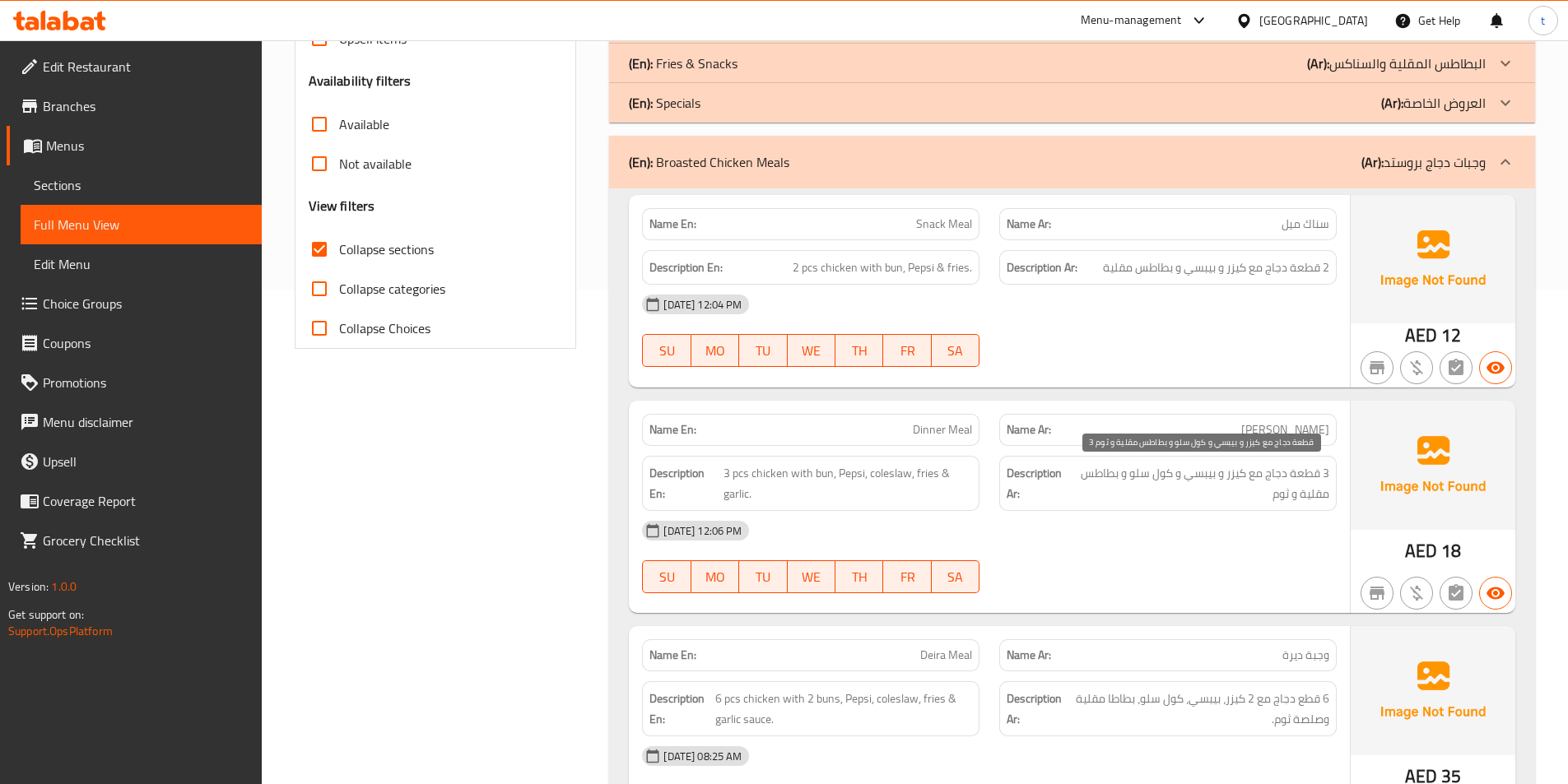
click at [1188, 478] on span "3 قطعة دجاج مع كيزر و بيبسي و كول سلو و بطاطس مقلية و ثوم" at bounding box center [1200, 483] width 259 height 40
drag, startPoint x: 1188, startPoint y: 478, endPoint x: 804, endPoint y: 422, distance: 388.1
click at [1186, 478] on span "3 قطعة دجاج مع كيزر و بيبسي و كول سلو و بطاطس مقلية و ثوم" at bounding box center [1200, 483] width 259 height 40
drag, startPoint x: 794, startPoint y: 469, endPoint x: 841, endPoint y: 477, distance: 47.7
click at [841, 477] on span "3 pcs chicken with bun, Pepsi, coleslaw, fries & garlic." at bounding box center [847, 483] width 249 height 40
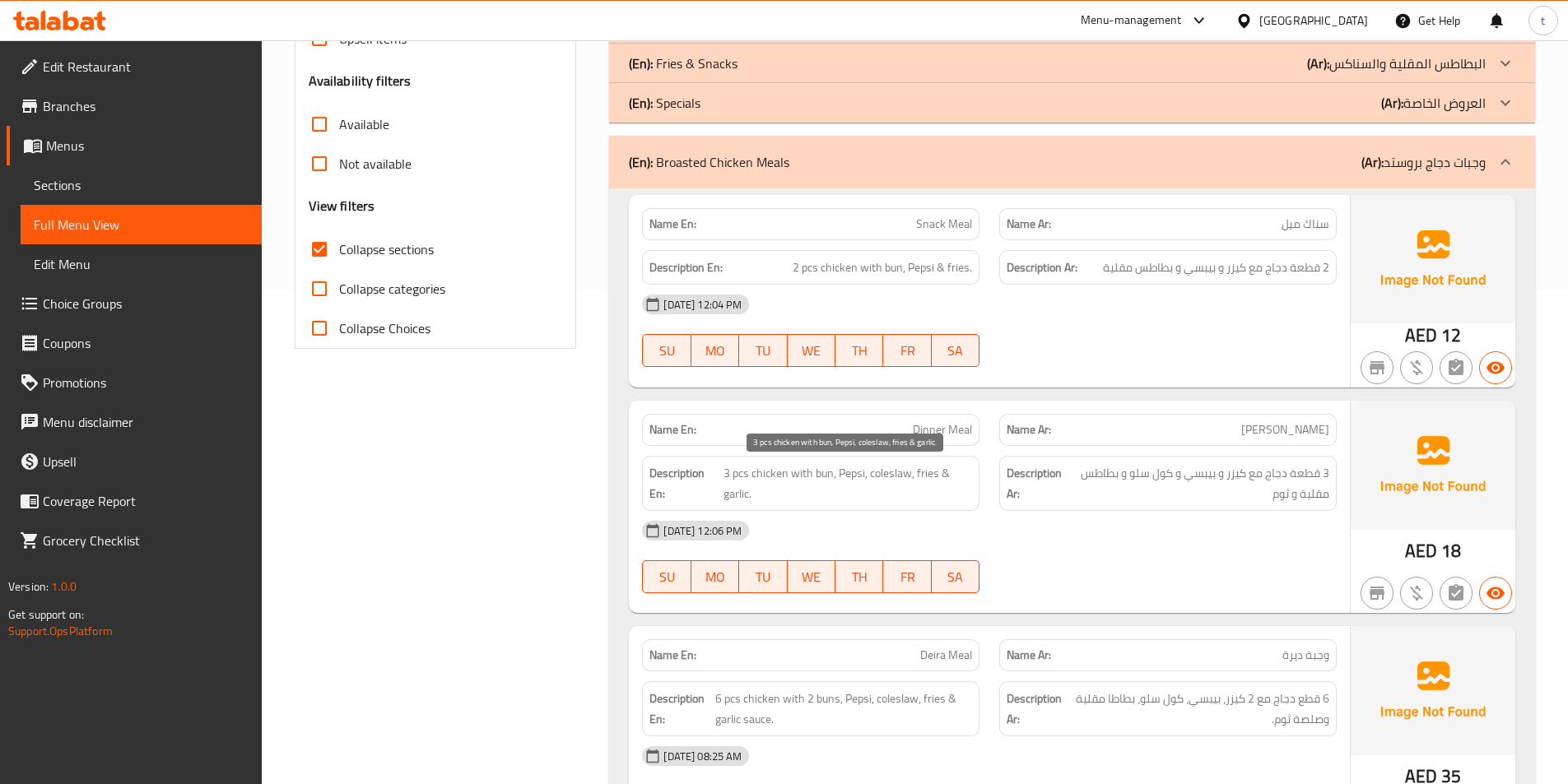
click at [864, 476] on span "3 pcs chicken with bun, Pepsi, coleslaw, fries & garlic." at bounding box center [847, 483] width 249 height 40
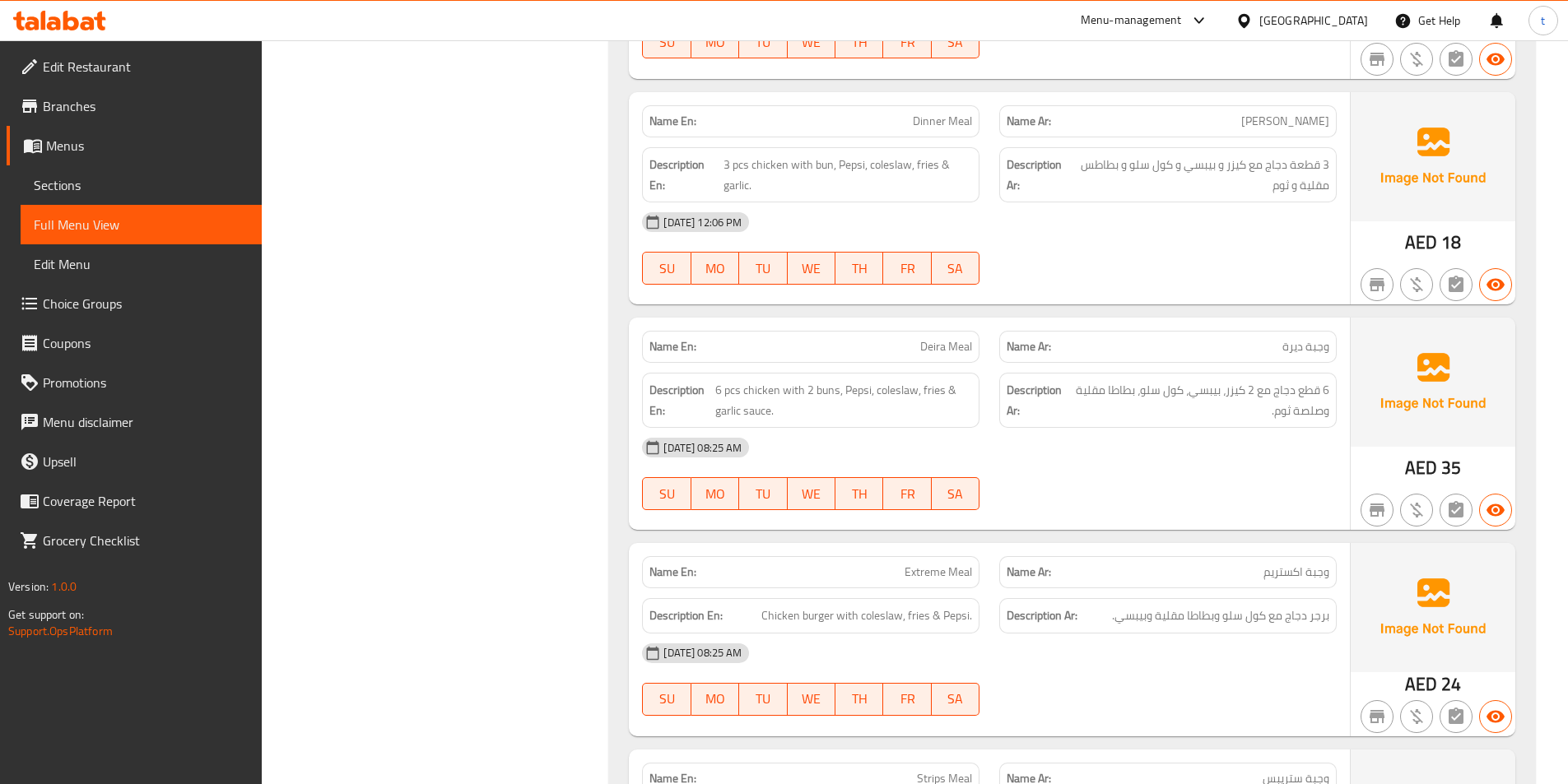
scroll to position [576, 0]
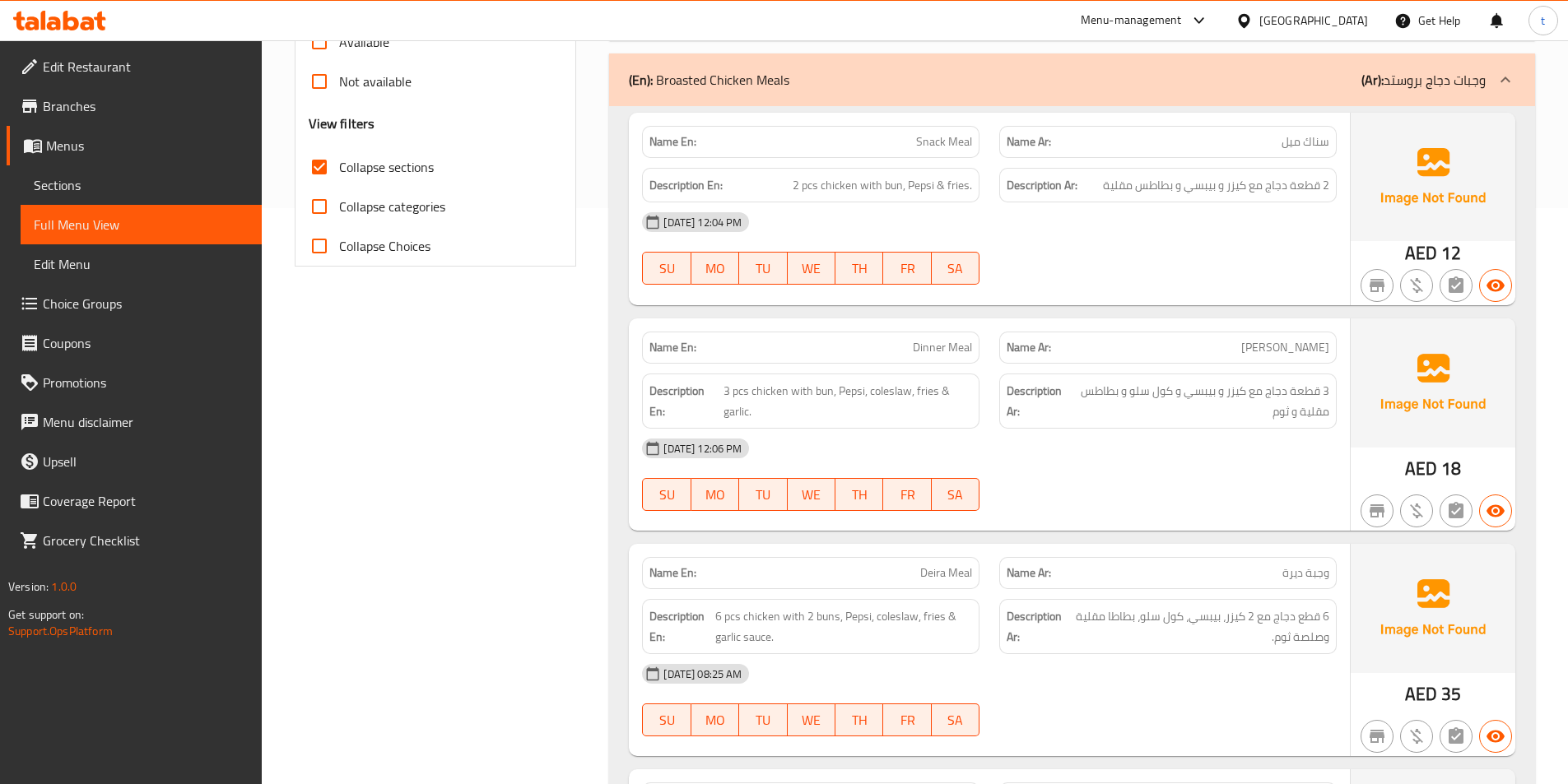
drag, startPoint x: 491, startPoint y: 371, endPoint x: 470, endPoint y: 335, distance: 41.7
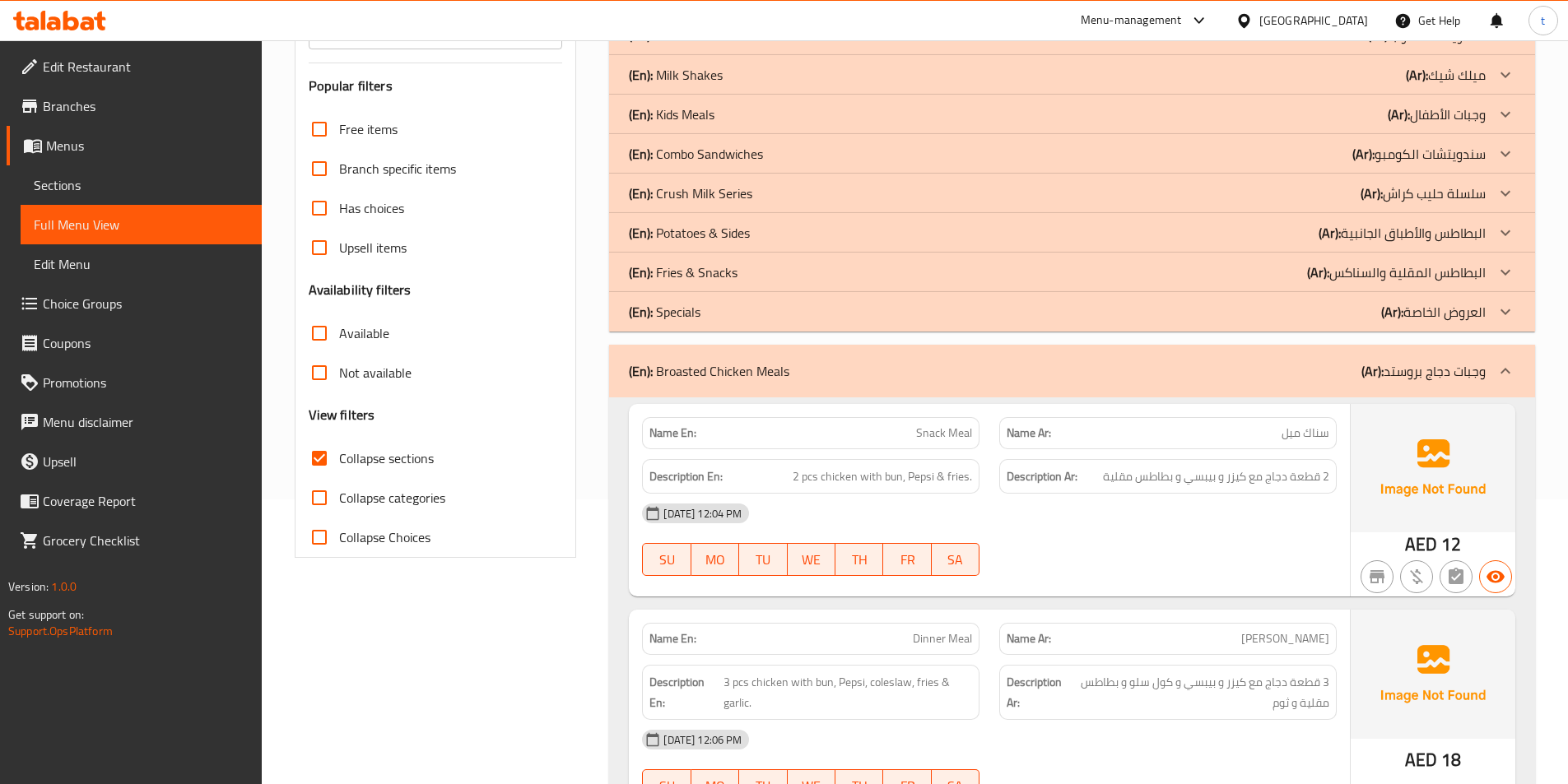
scroll to position [217, 0]
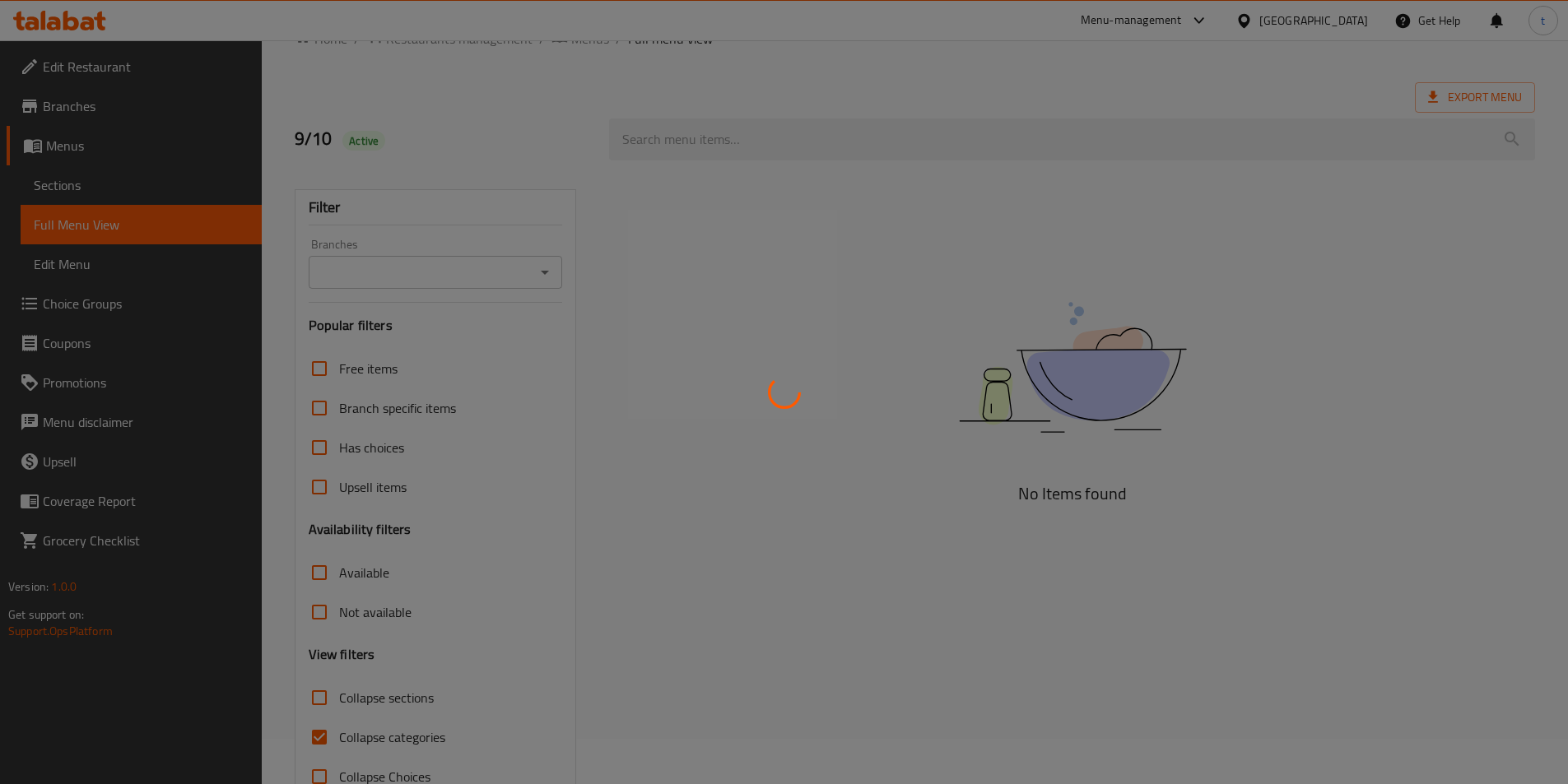
scroll to position [91, 0]
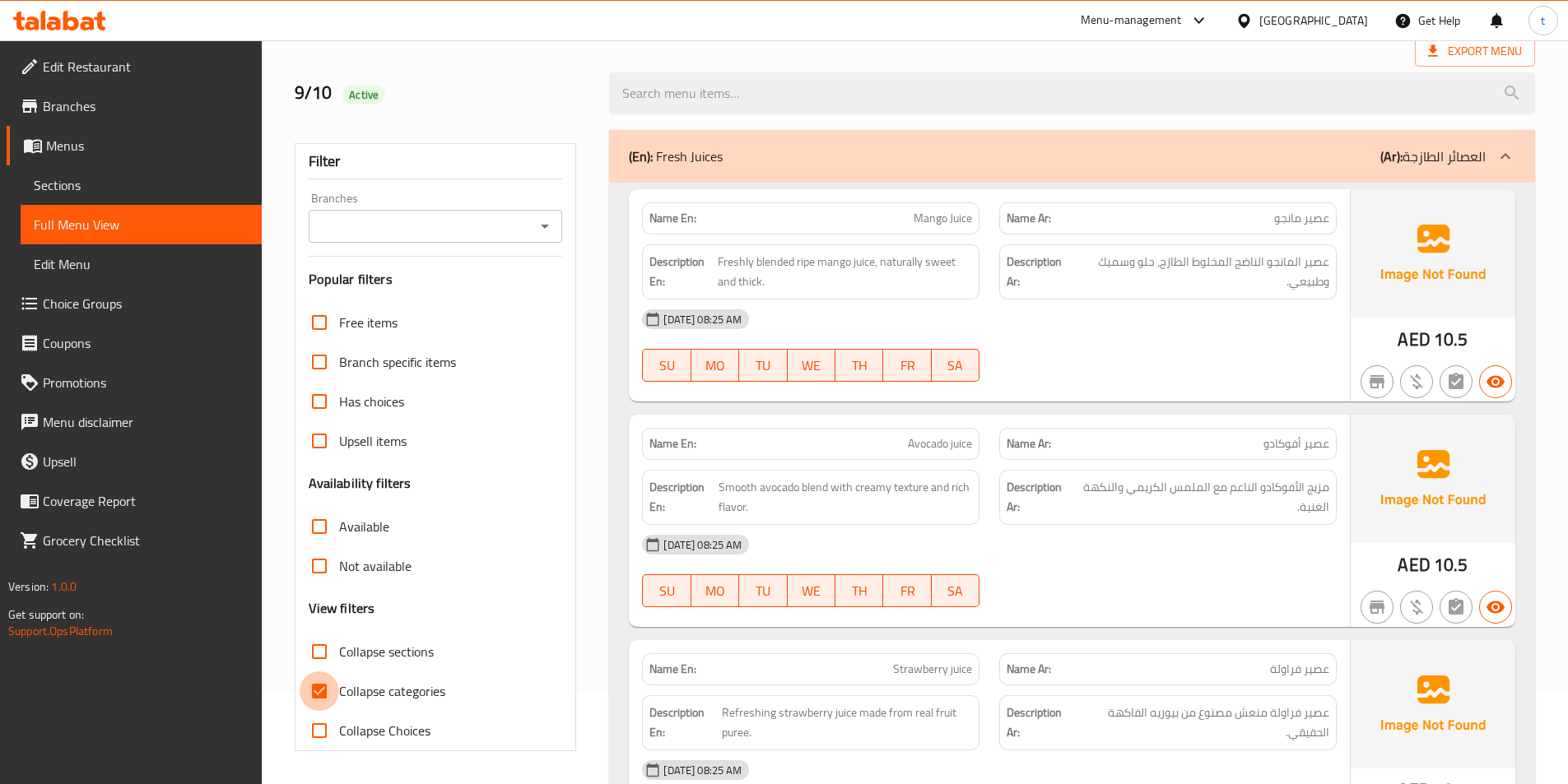
click at [333, 675] on input "Collapse categories" at bounding box center [319, 690] width 39 height 39
checkbox input "false"
click at [324, 651] on input "Collapse sections" at bounding box center [319, 651] width 39 height 39
checkbox input "true"
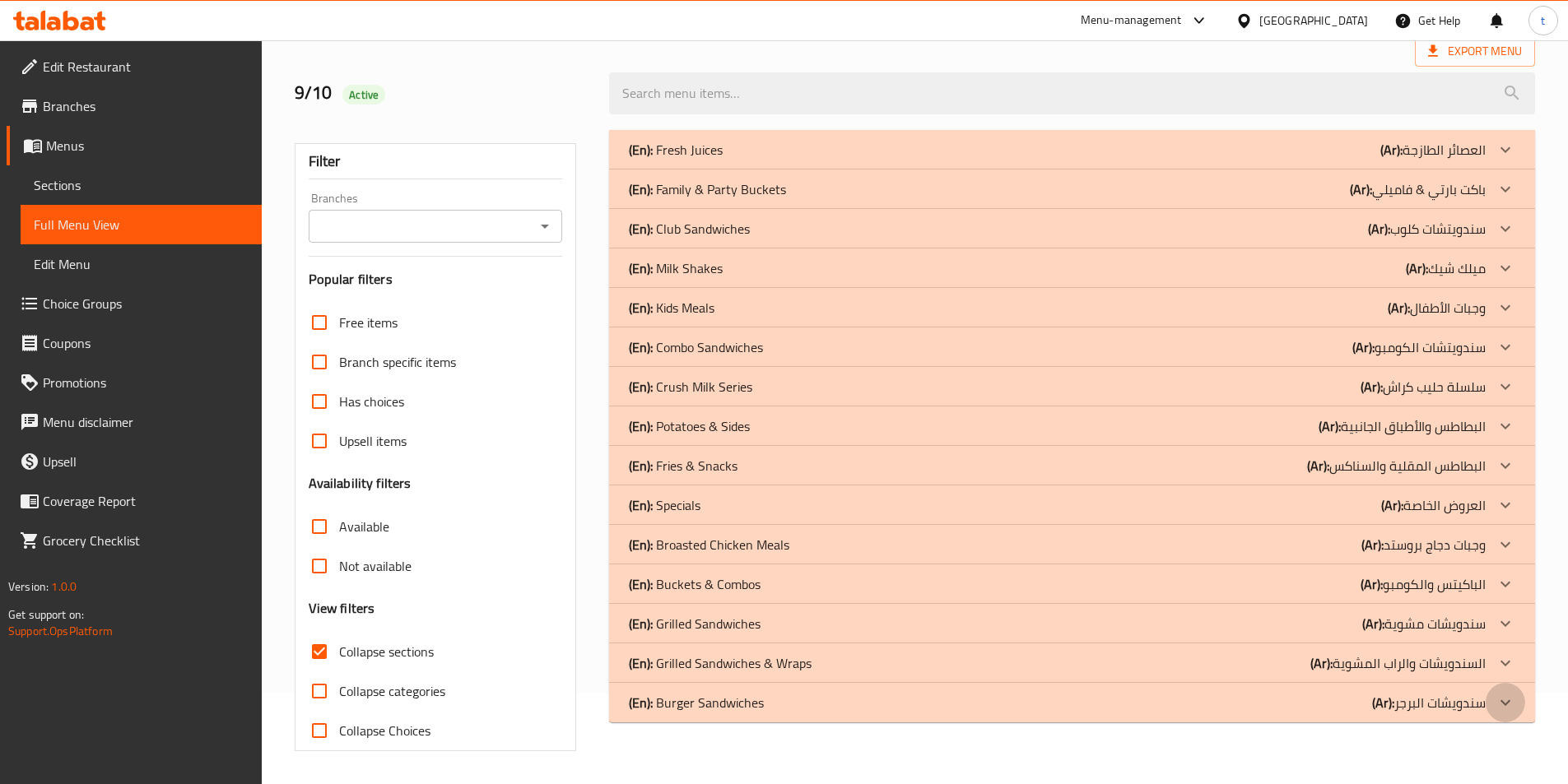
click at [1502, 708] on icon at bounding box center [1505, 701] width 19 height 19
click at [1509, 659] on icon at bounding box center [1505, 662] width 19 height 19
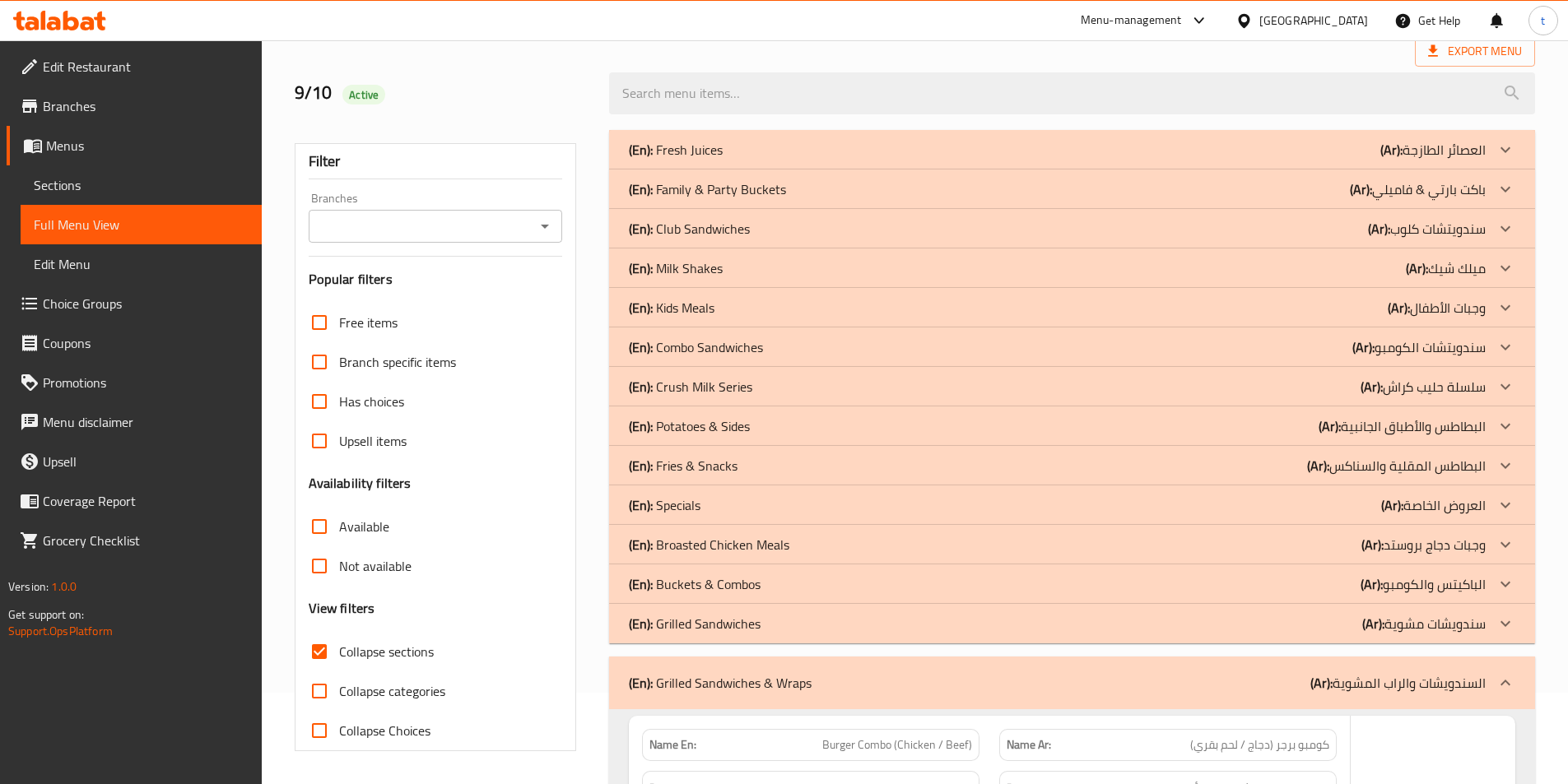
click at [1512, 611] on div at bounding box center [1505, 623] width 39 height 39
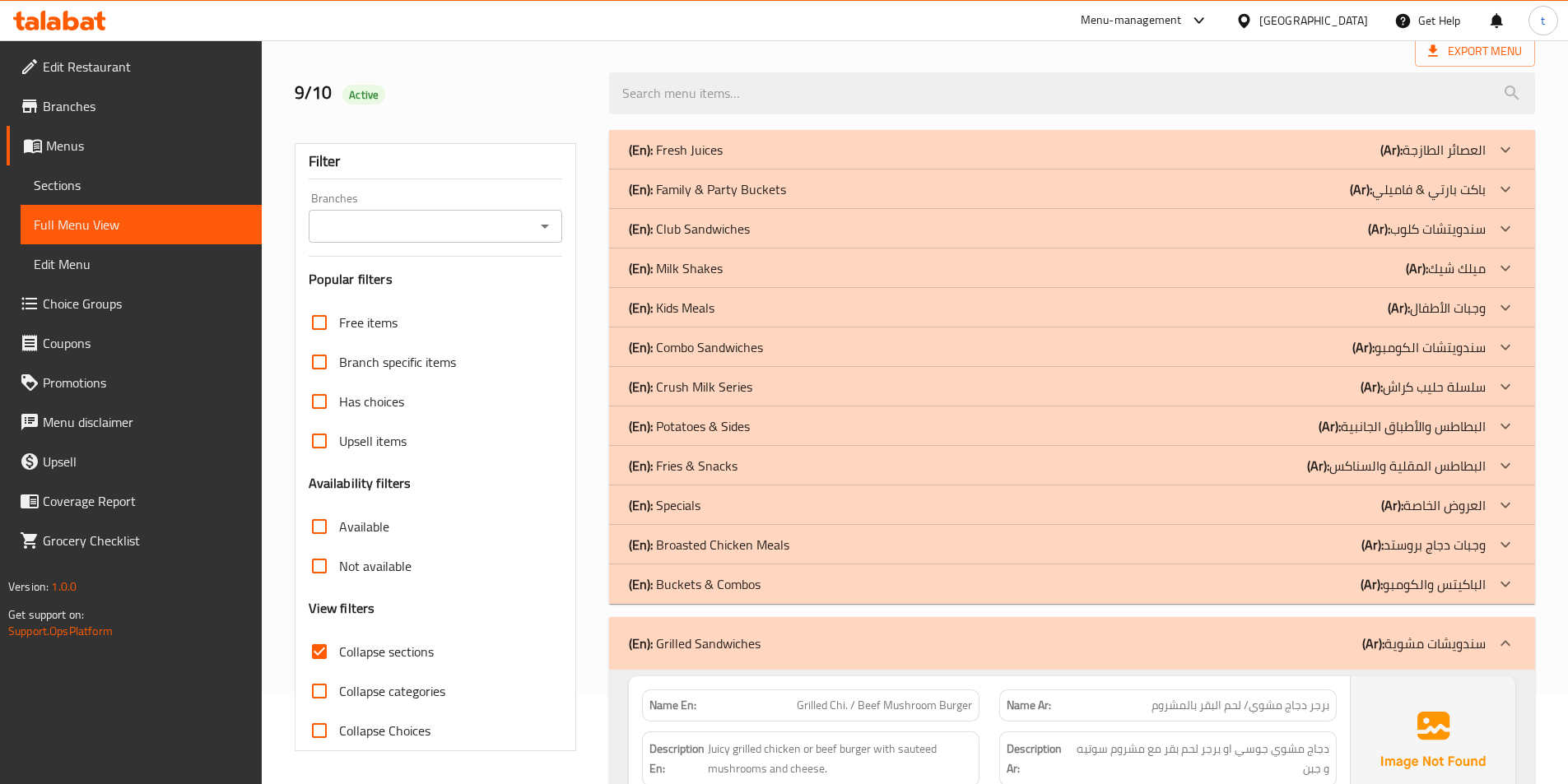
click at [1513, 588] on icon at bounding box center [1505, 583] width 19 height 19
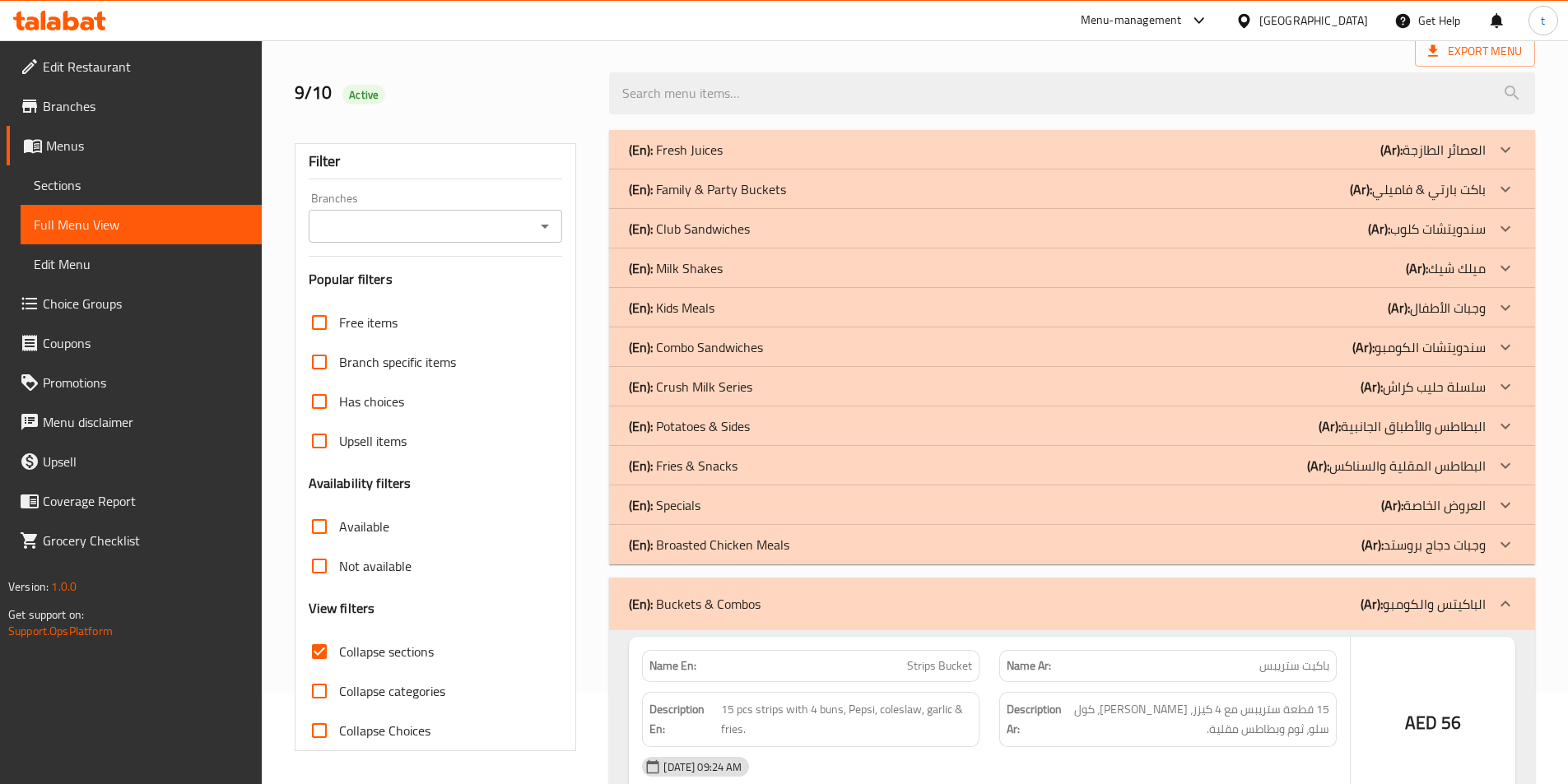
click at [1511, 535] on icon at bounding box center [1505, 543] width 19 height 19
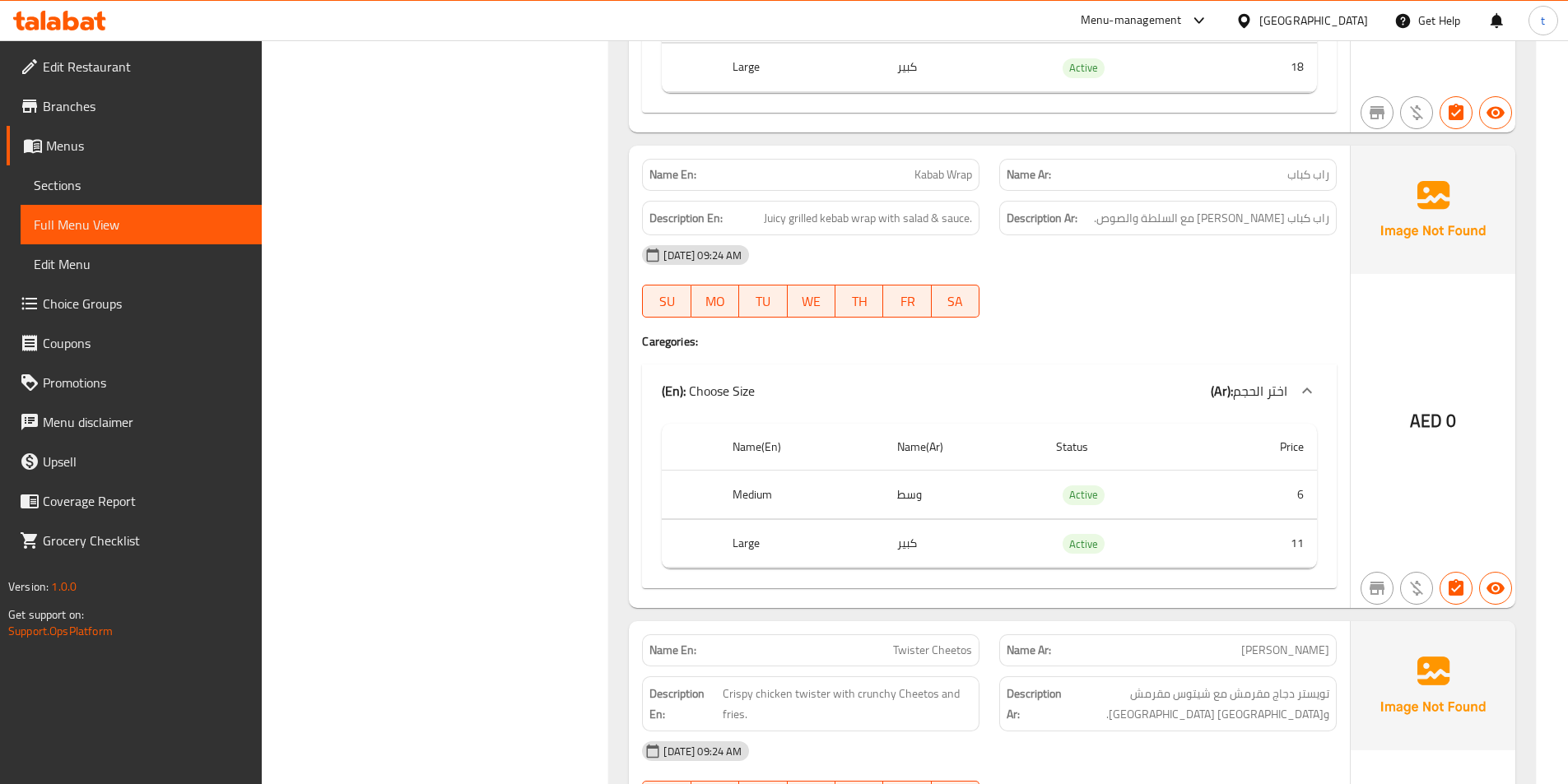
scroll to position [0, 0]
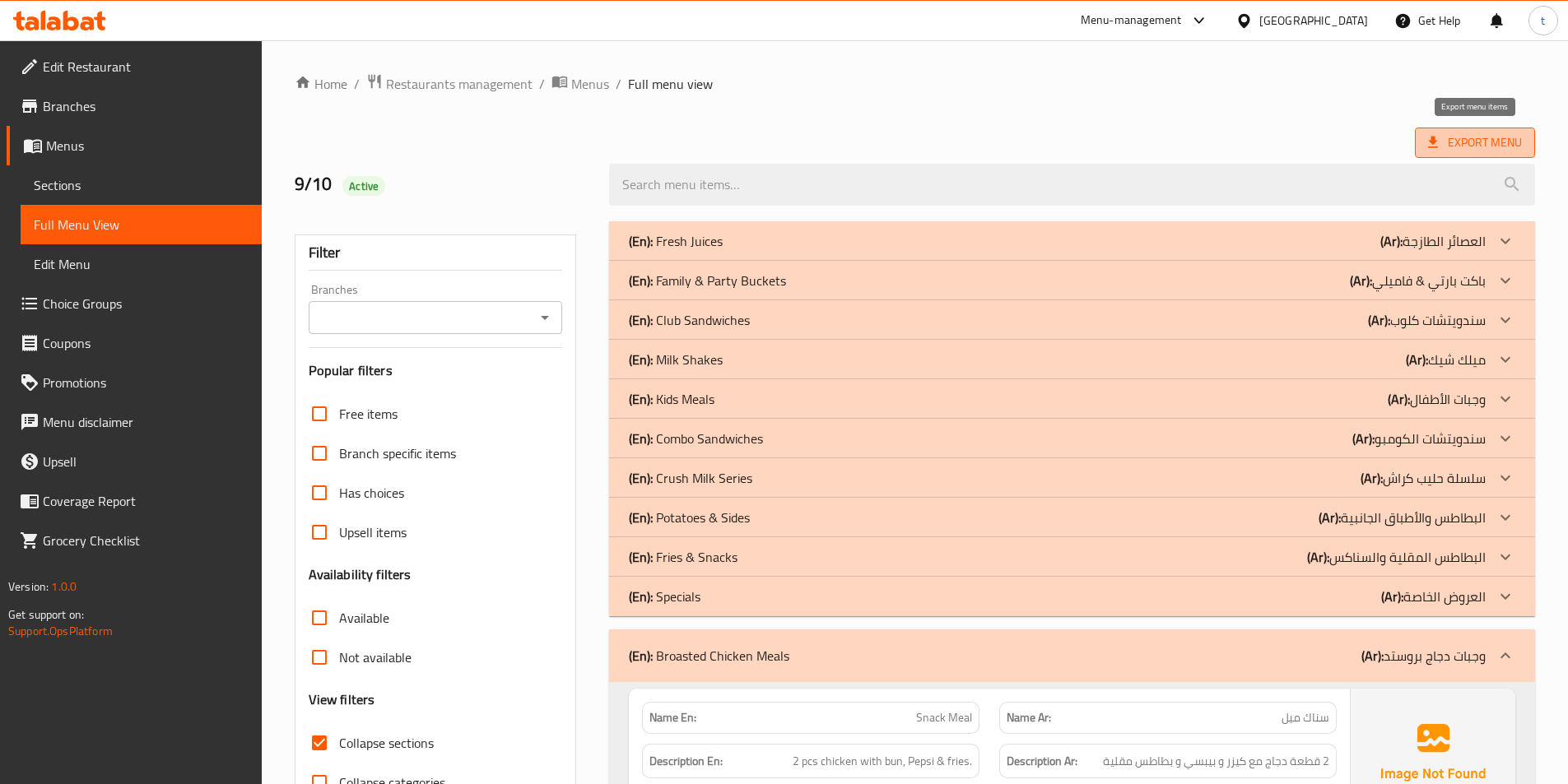
click at [1467, 145] on span "Export Menu" at bounding box center [1474, 142] width 94 height 20
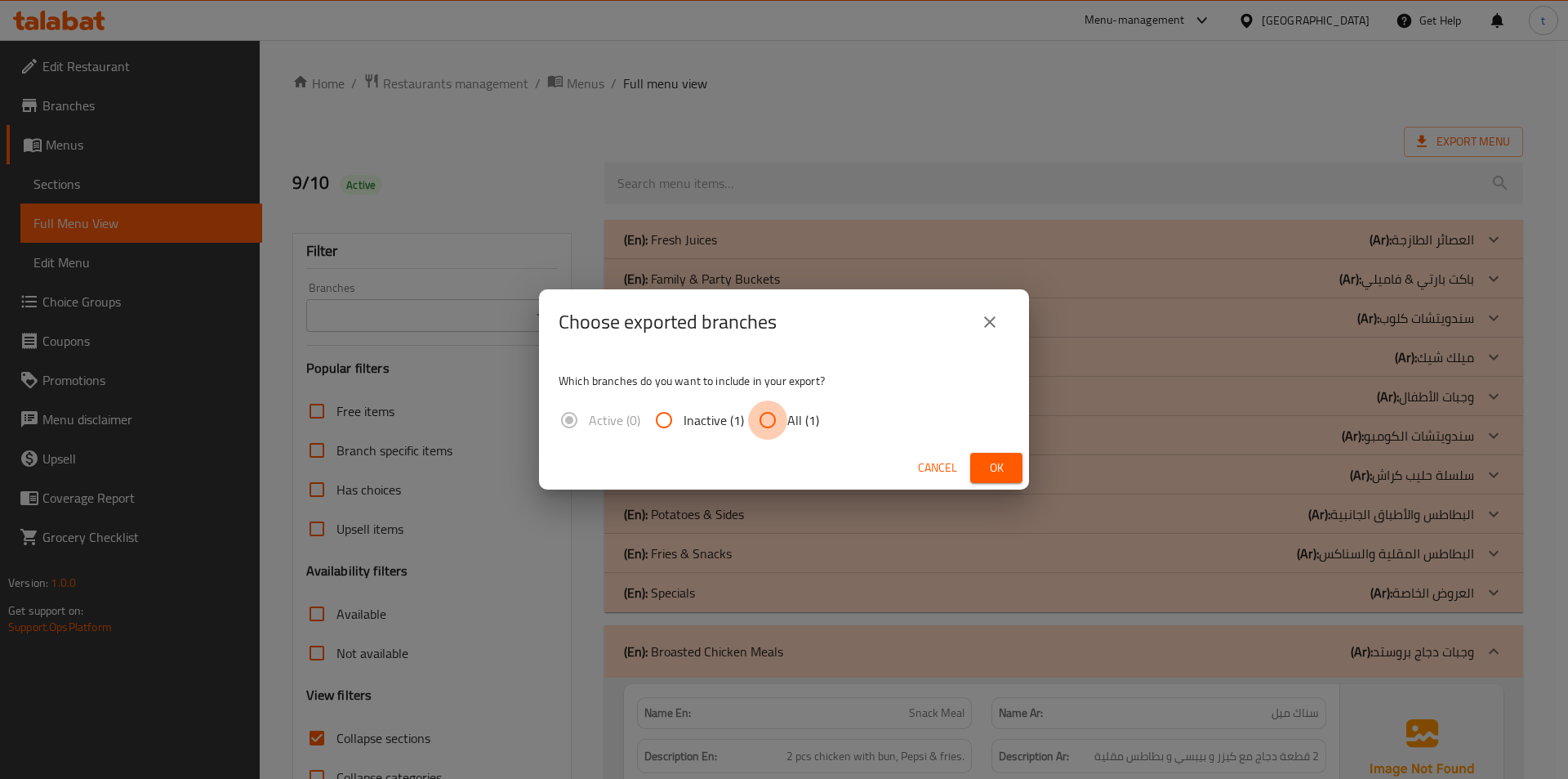
drag, startPoint x: 779, startPoint y: 422, endPoint x: 1011, endPoint y: 441, distance: 232.8
click at [792, 419] on label "All (1)" at bounding box center [784, 420] width 71 height 39
click at [788, 419] on input "All (1)" at bounding box center [768, 420] width 39 height 39
radio input "true"
click at [1015, 457] on button "Ok" at bounding box center [995, 467] width 52 height 30
